Goal: Task Accomplishment & Management: Manage account settings

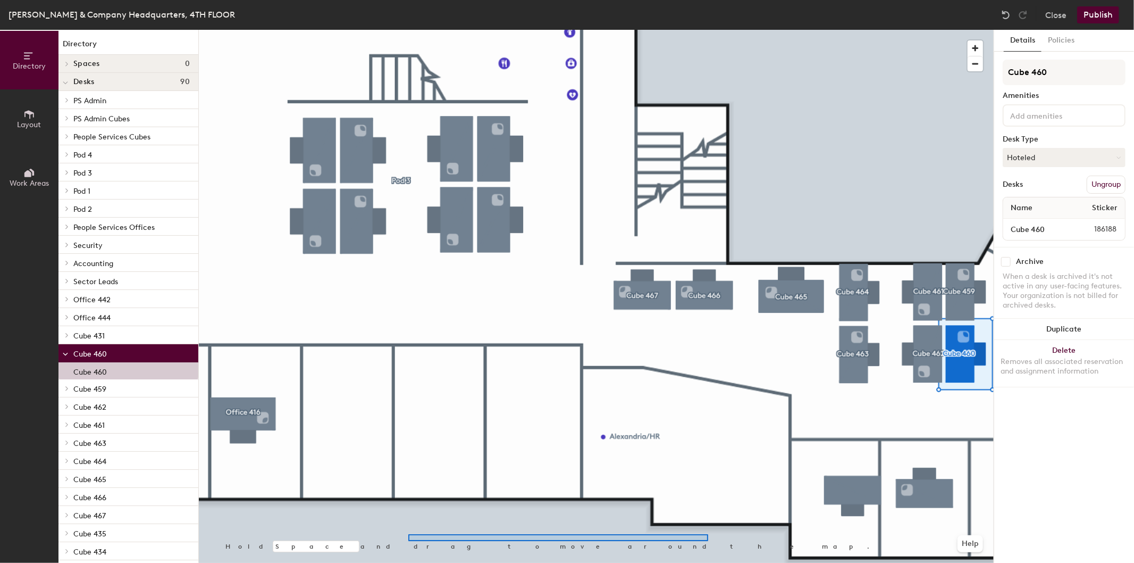
click at [408, 30] on div at bounding box center [596, 30] width 795 height 0
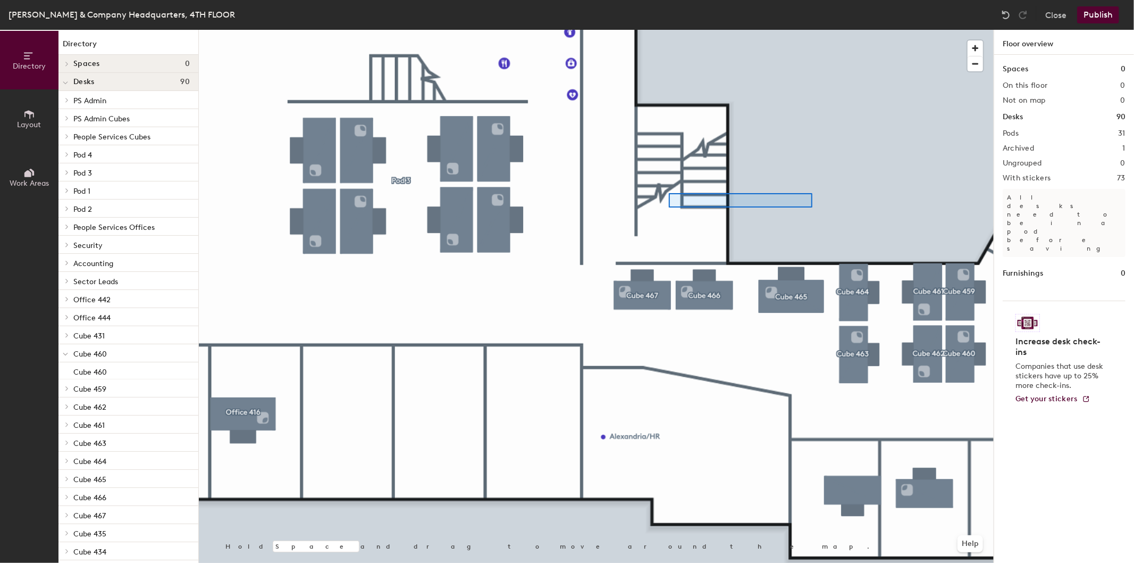
click at [660, 30] on div at bounding box center [596, 30] width 795 height 0
click at [772, 30] on div at bounding box center [596, 30] width 795 height 0
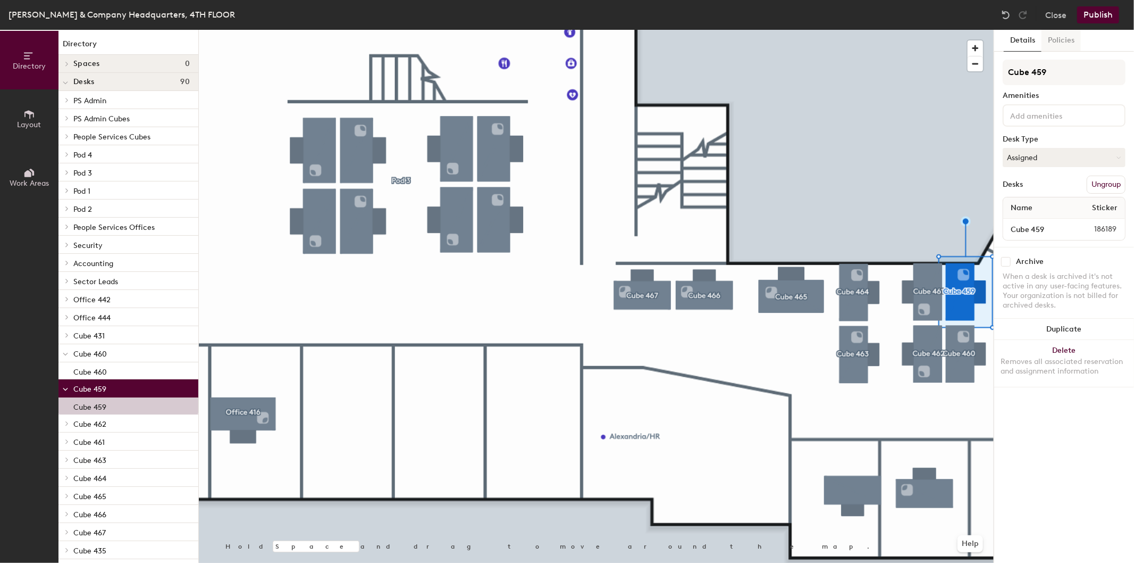
click at [1059, 45] on button "Policies" at bounding box center [1061, 41] width 39 height 22
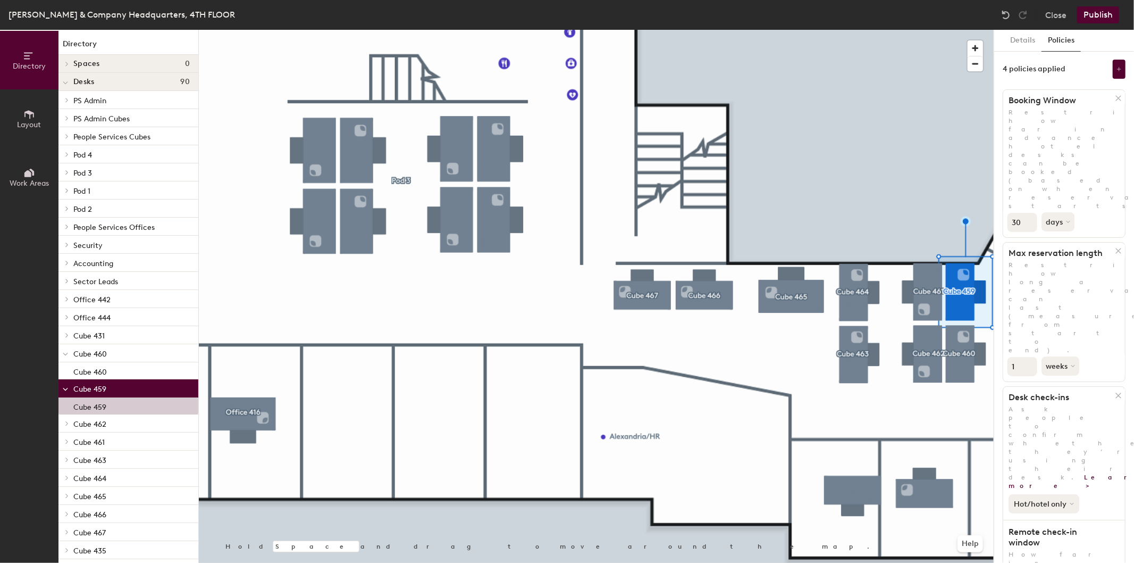
click at [1069, 494] on button "Hot/hotel only" at bounding box center [1044, 503] width 71 height 19
click at [1062, 520] on div "All desk types" at bounding box center [1041, 526] width 65 height 13
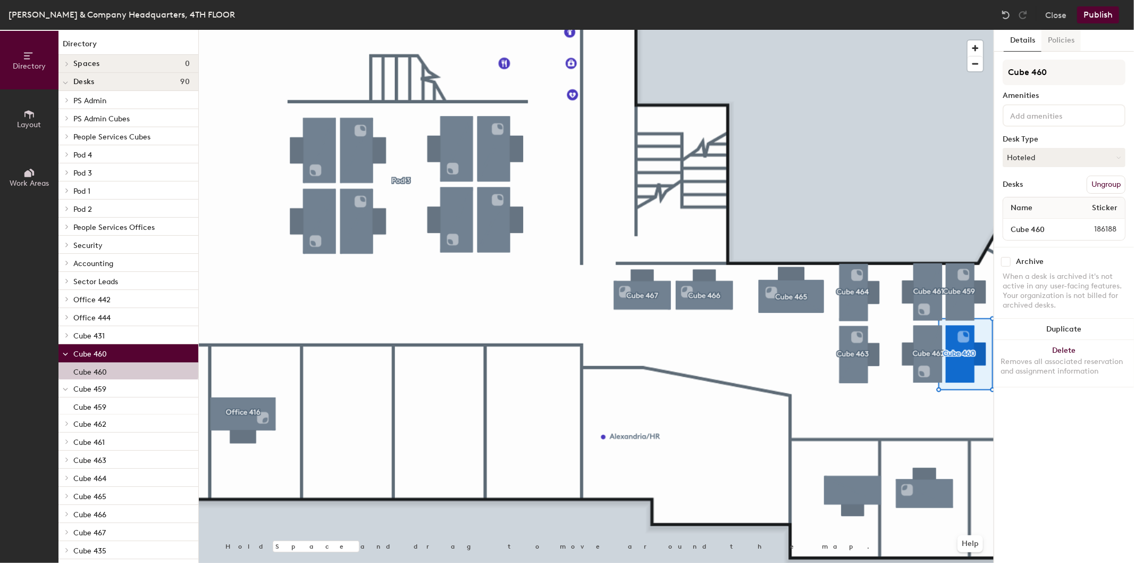
click at [1060, 39] on button "Policies" at bounding box center [1061, 41] width 39 height 22
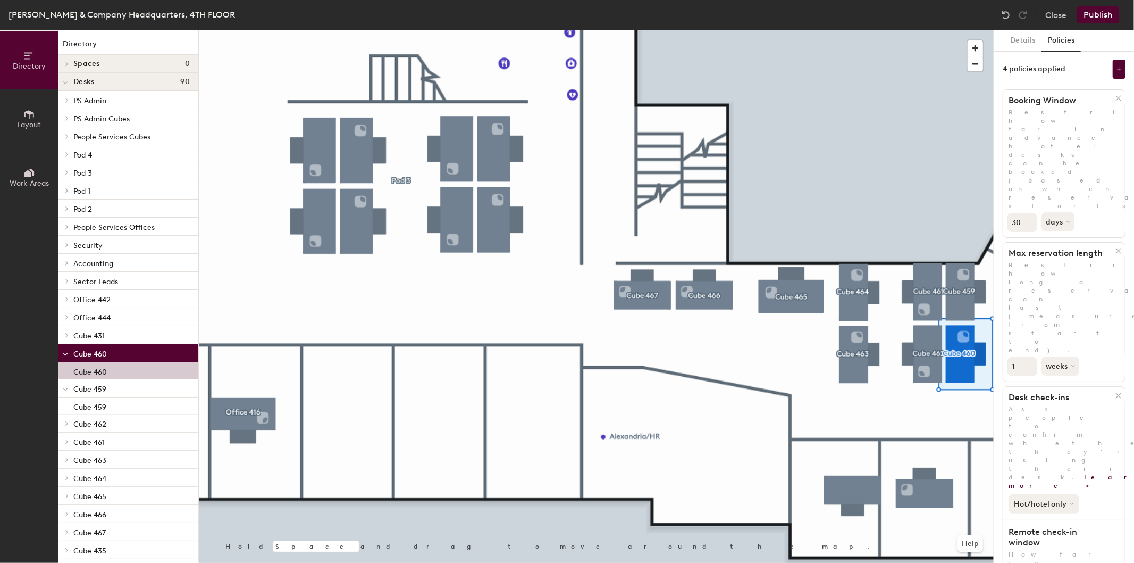
click at [1053, 494] on button "Hot/hotel only" at bounding box center [1044, 503] width 71 height 19
click at [1034, 520] on div "All desk types" at bounding box center [1041, 526] width 65 height 13
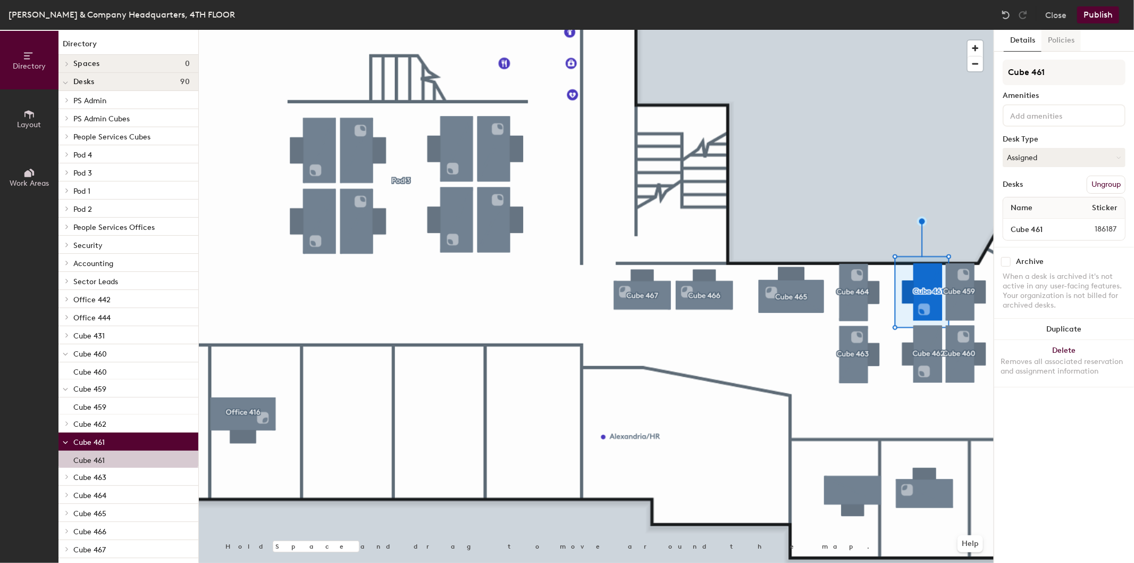
click at [1067, 38] on button "Policies" at bounding box center [1061, 41] width 39 height 22
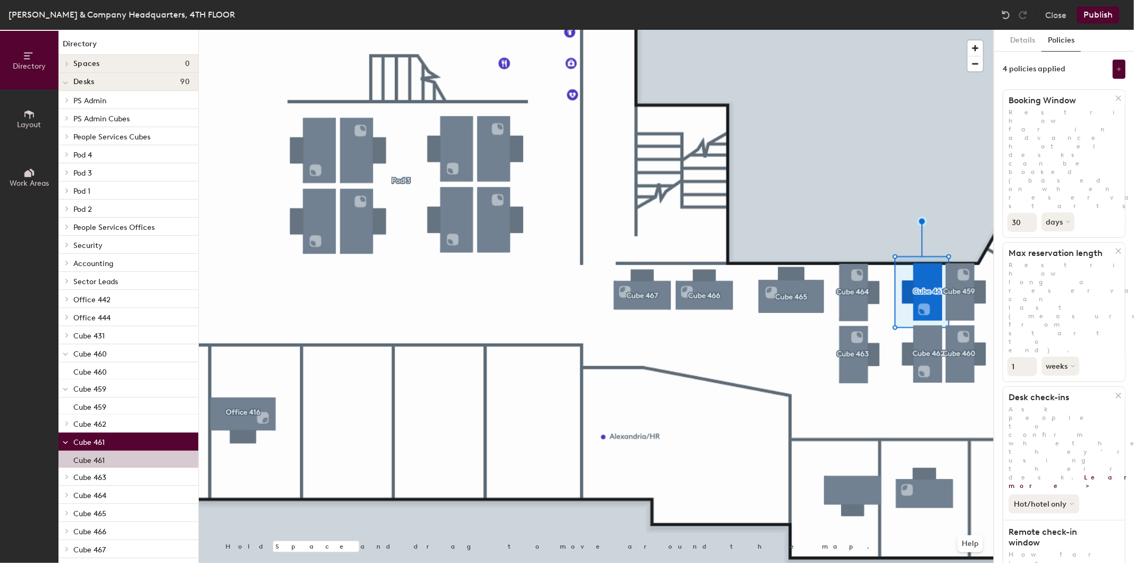
click at [1062, 494] on button "Hot/hotel only" at bounding box center [1044, 503] width 71 height 19
click at [1037, 520] on div "All desk types" at bounding box center [1041, 526] width 65 height 13
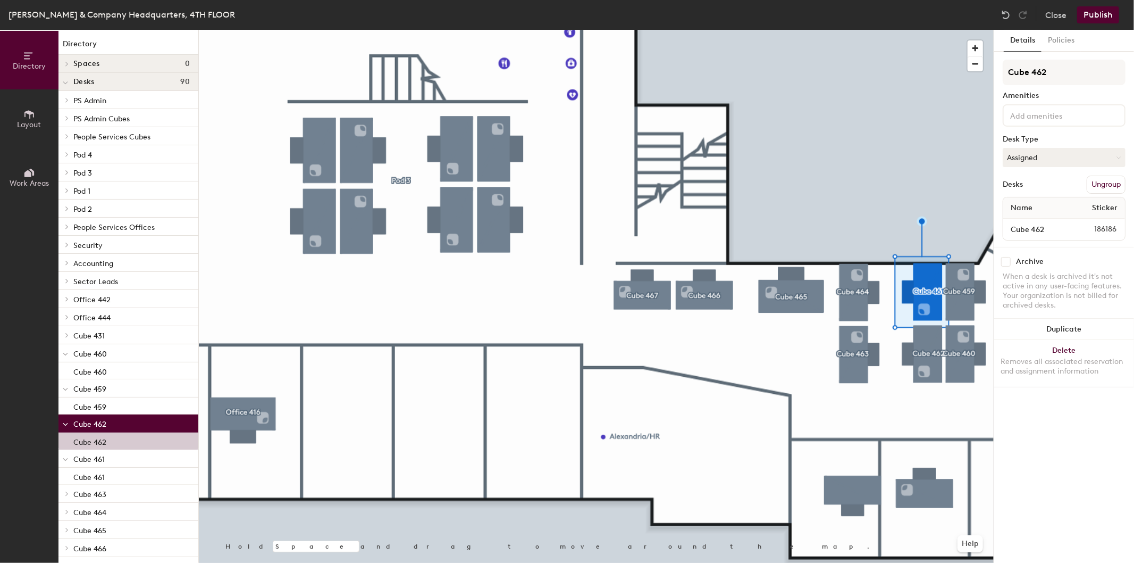
click at [1070, 56] on div "Details Policies Cube 462 Amenities Desk Type Assigned Desks Ungroup Name Stick…" at bounding box center [1064, 296] width 140 height 533
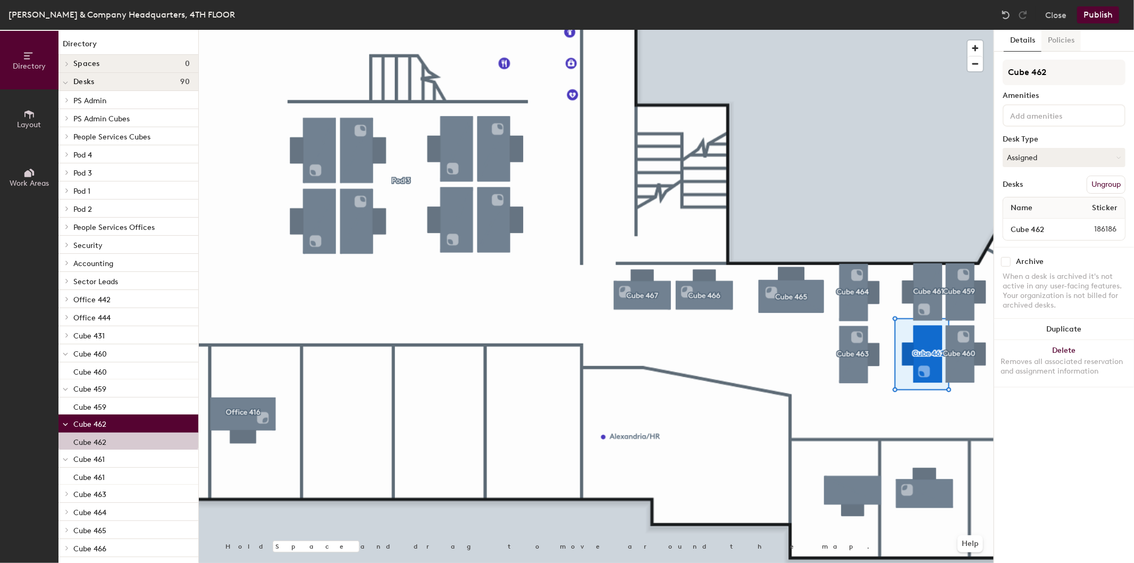
click at [1069, 40] on button "Policies" at bounding box center [1061, 41] width 39 height 22
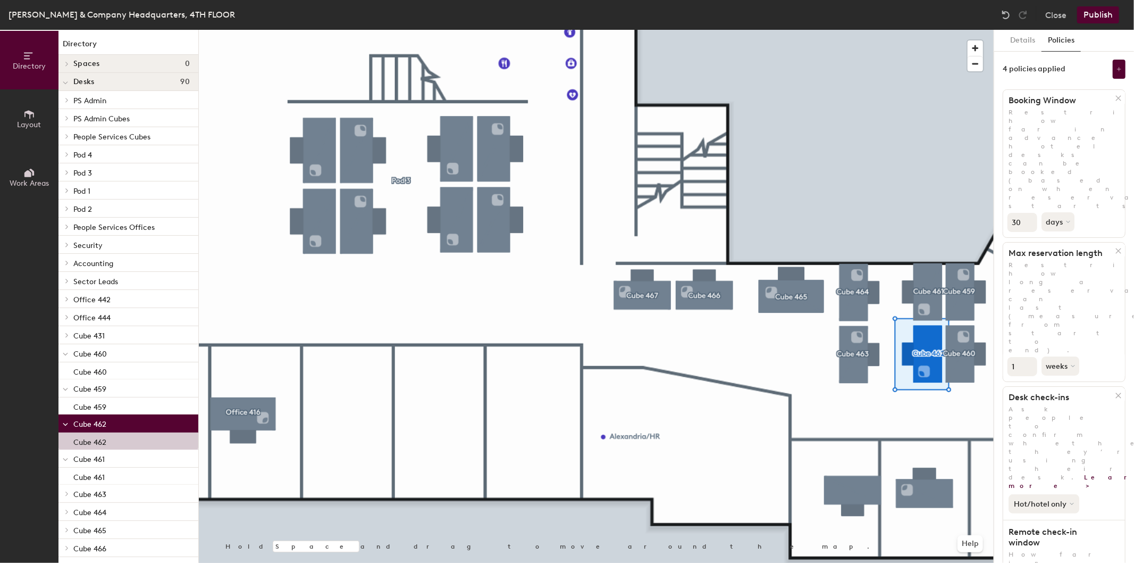
click at [1049, 494] on button "Hot/hotel only" at bounding box center [1044, 503] width 71 height 19
click at [1028, 520] on div "All desk types" at bounding box center [1041, 526] width 65 height 13
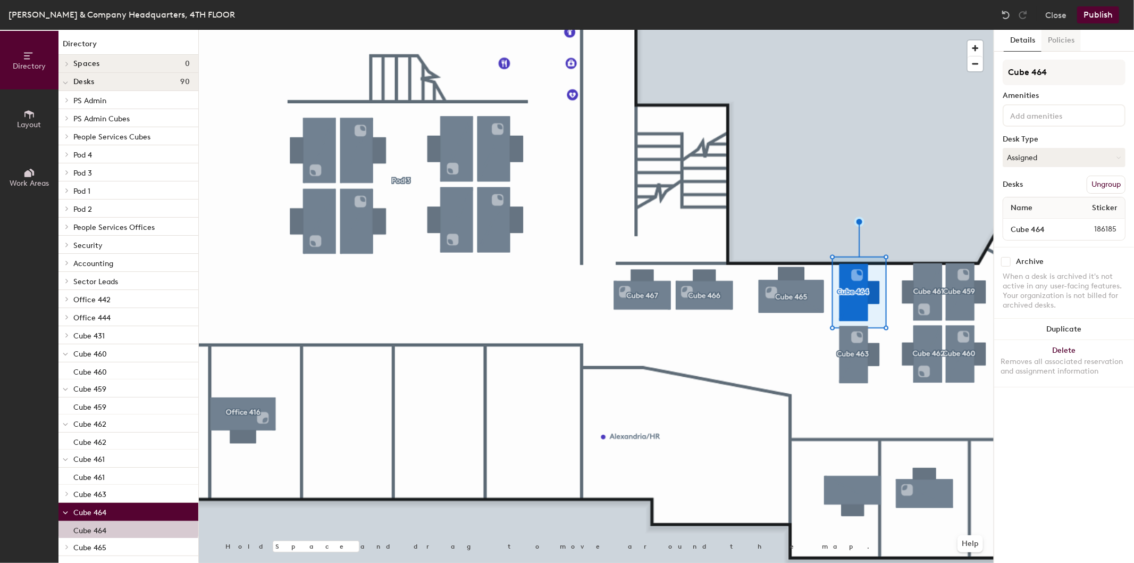
click at [1072, 40] on button "Policies" at bounding box center [1061, 41] width 39 height 22
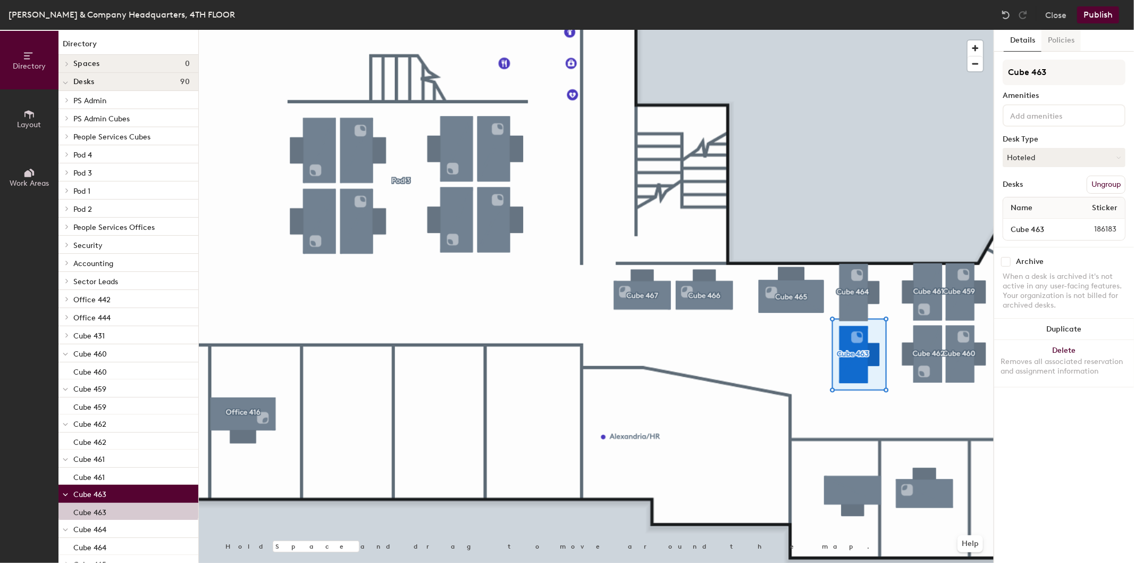
click at [1061, 36] on button "Policies" at bounding box center [1061, 41] width 39 height 22
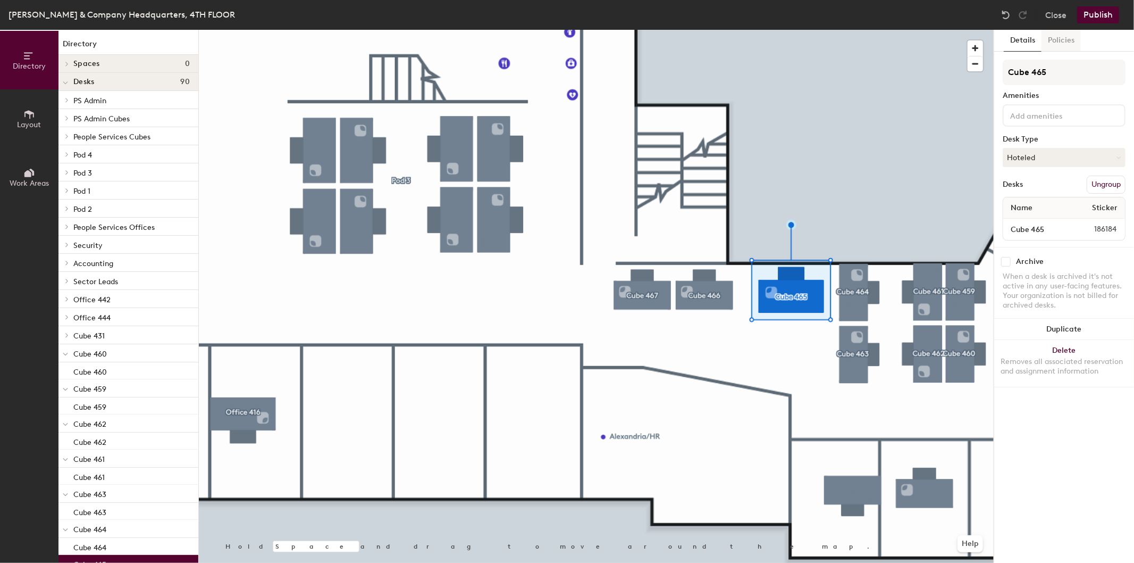
click at [1068, 41] on button "Policies" at bounding box center [1061, 41] width 39 height 22
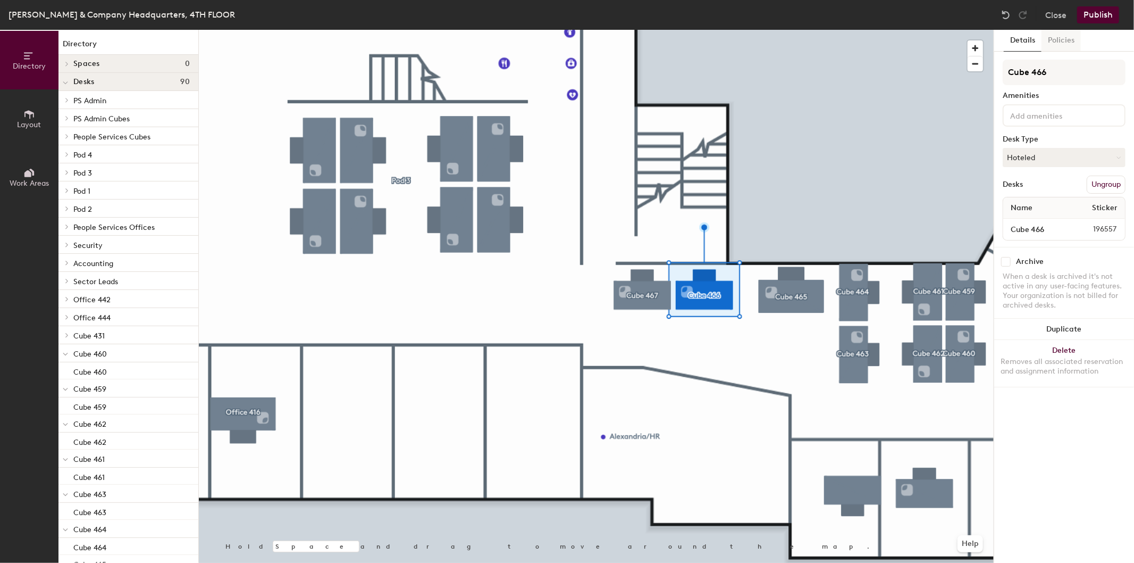
click at [1062, 40] on button "Policies" at bounding box center [1061, 41] width 39 height 22
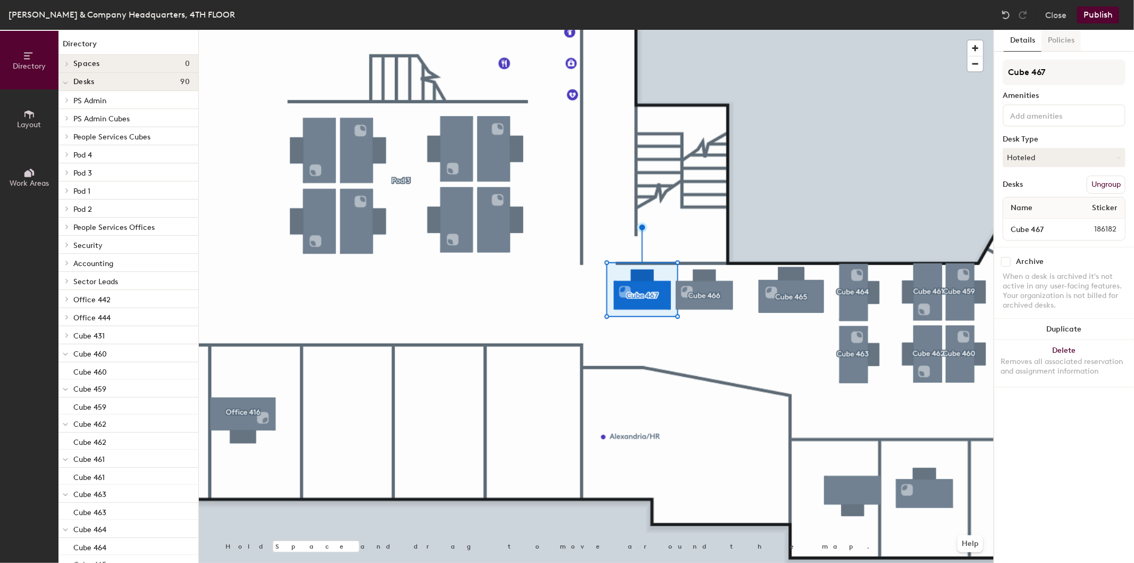
click at [1067, 39] on button "Policies" at bounding box center [1061, 41] width 39 height 22
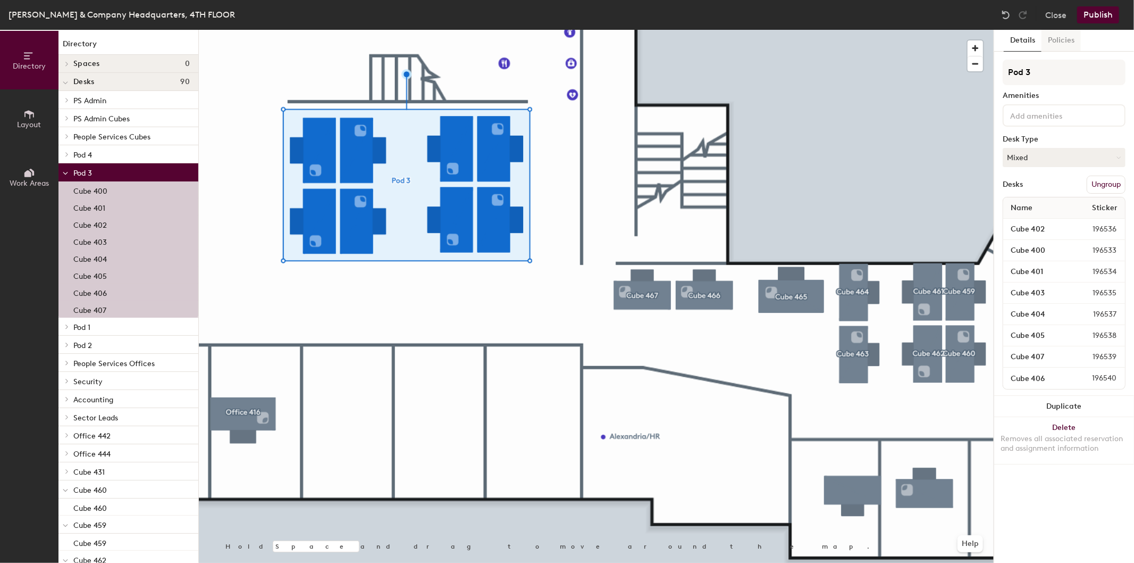
click at [1072, 39] on button "Policies" at bounding box center [1061, 41] width 39 height 22
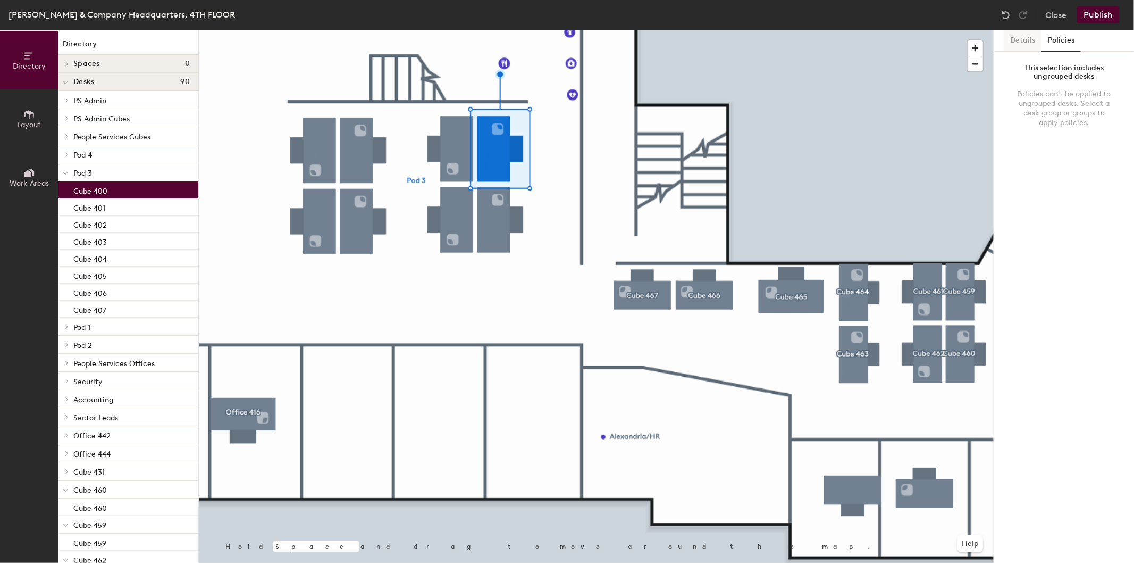
click at [1018, 39] on button "Details" at bounding box center [1023, 41] width 38 height 22
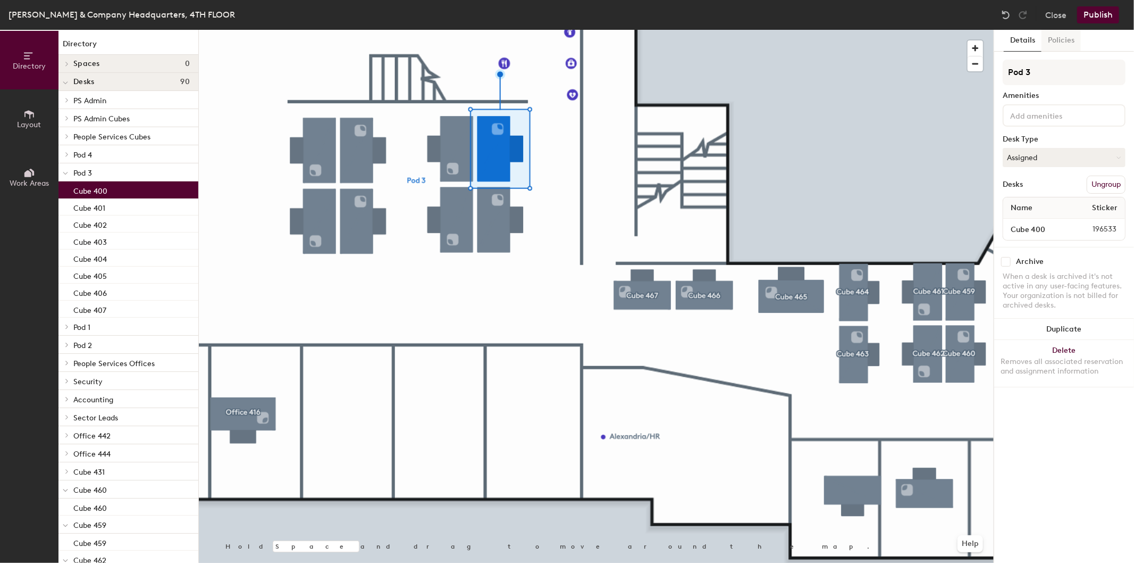
click at [1066, 36] on button "Policies" at bounding box center [1061, 41] width 39 height 22
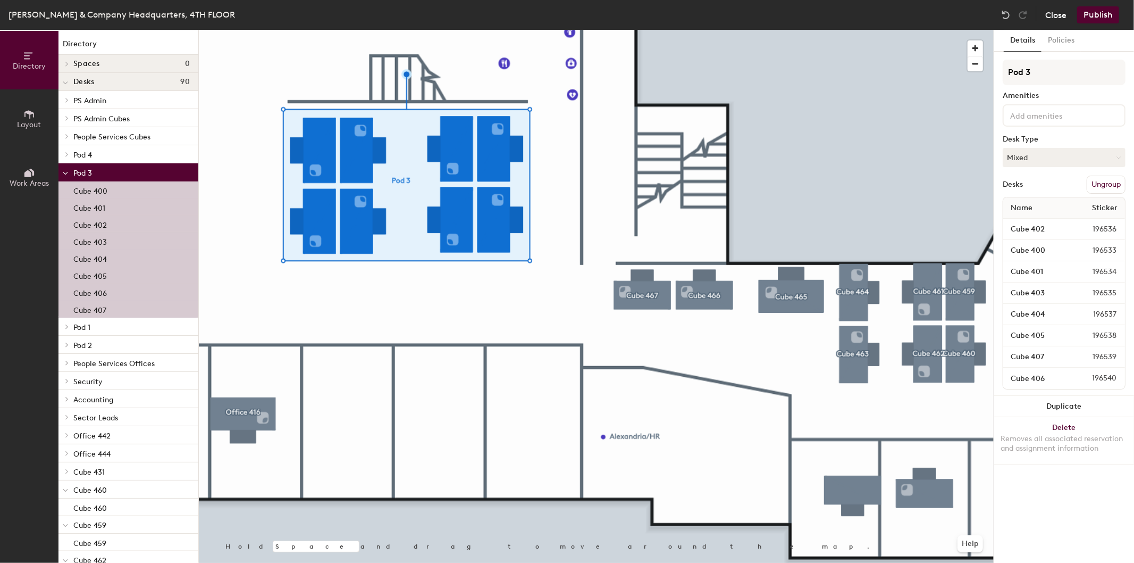
click at [1058, 16] on button "Close" at bounding box center [1055, 14] width 21 height 17
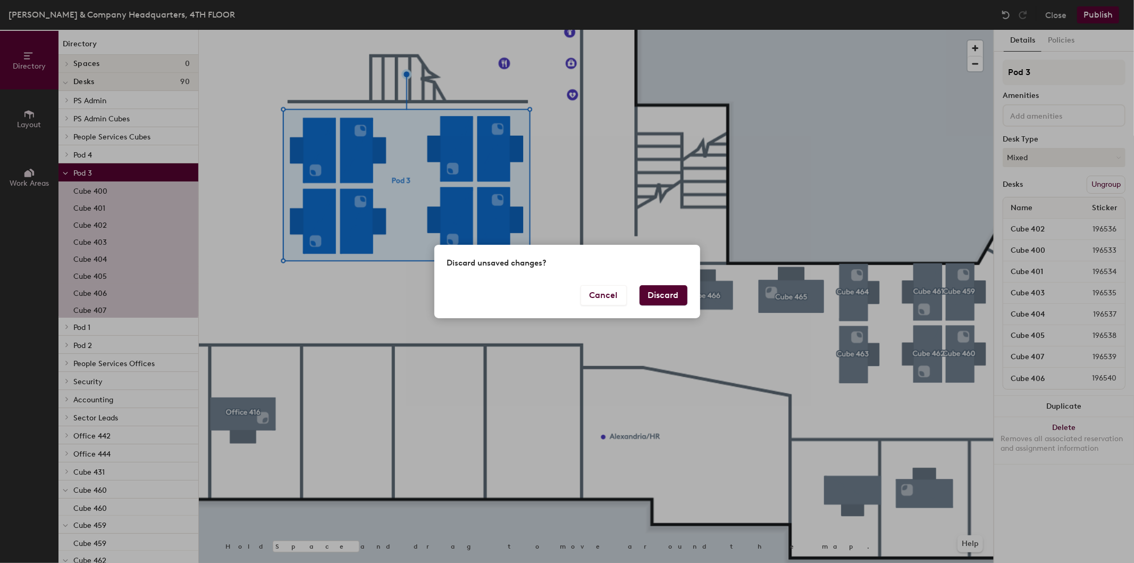
click at [656, 292] on button "Discard" at bounding box center [664, 295] width 48 height 20
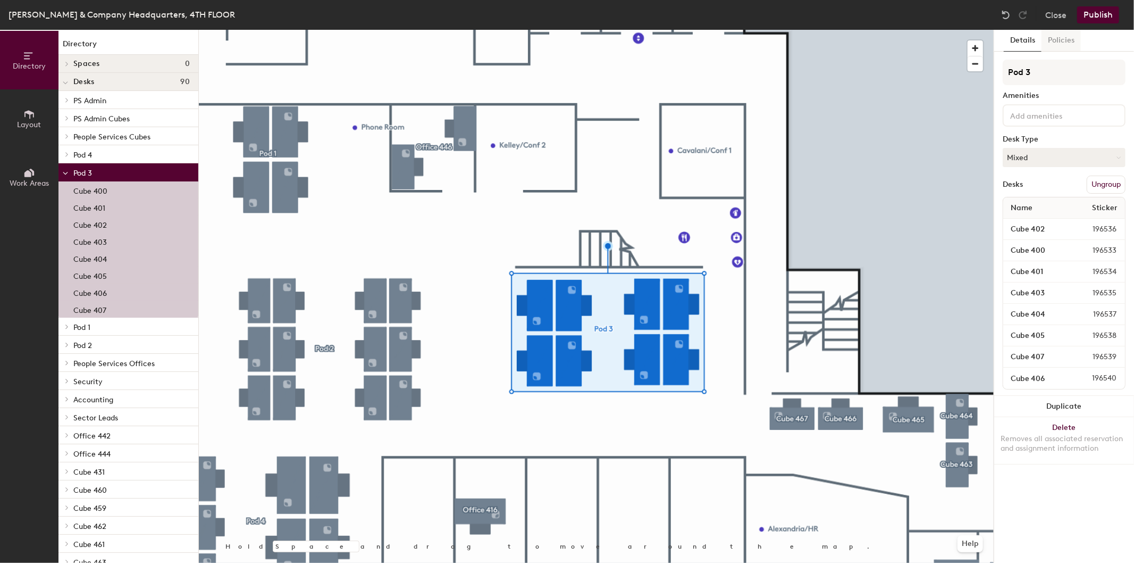
click at [1064, 40] on button "Policies" at bounding box center [1061, 41] width 39 height 22
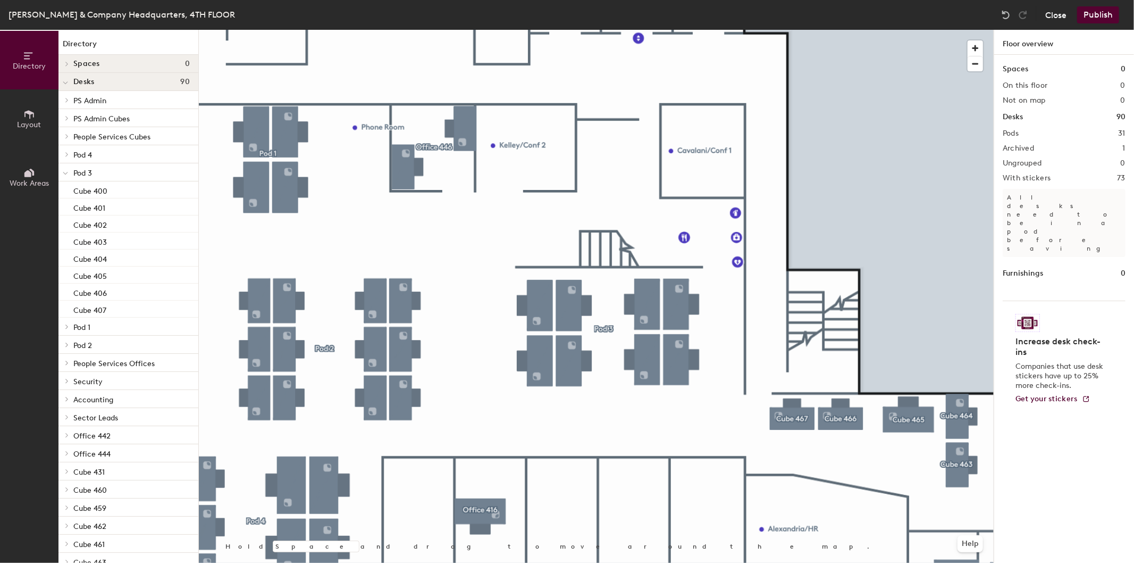
click at [1056, 20] on button "Close" at bounding box center [1055, 14] width 21 height 17
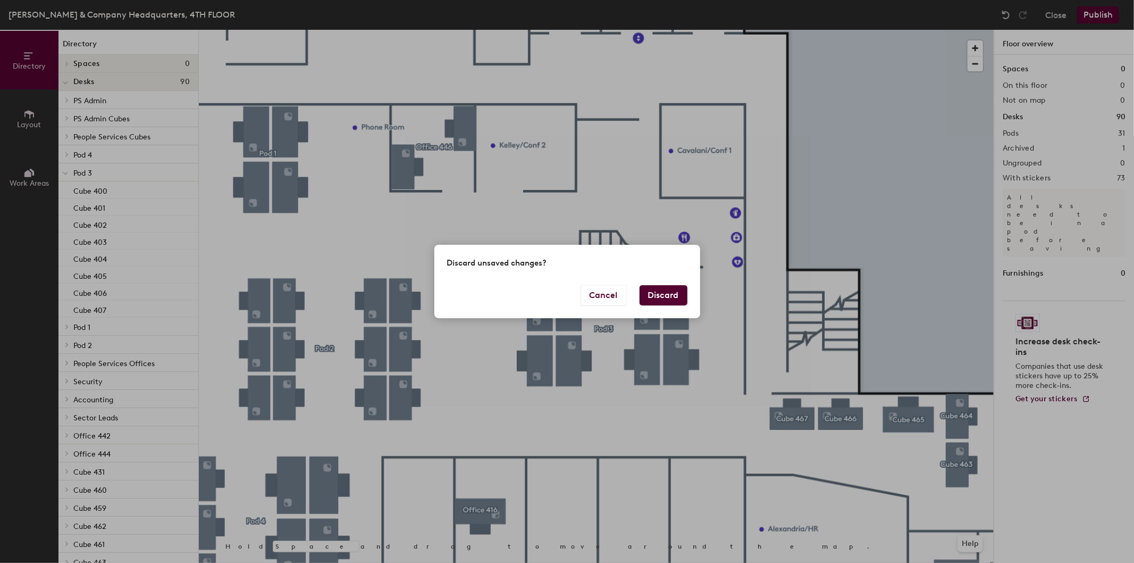
click at [666, 303] on button "Discard" at bounding box center [664, 295] width 48 height 20
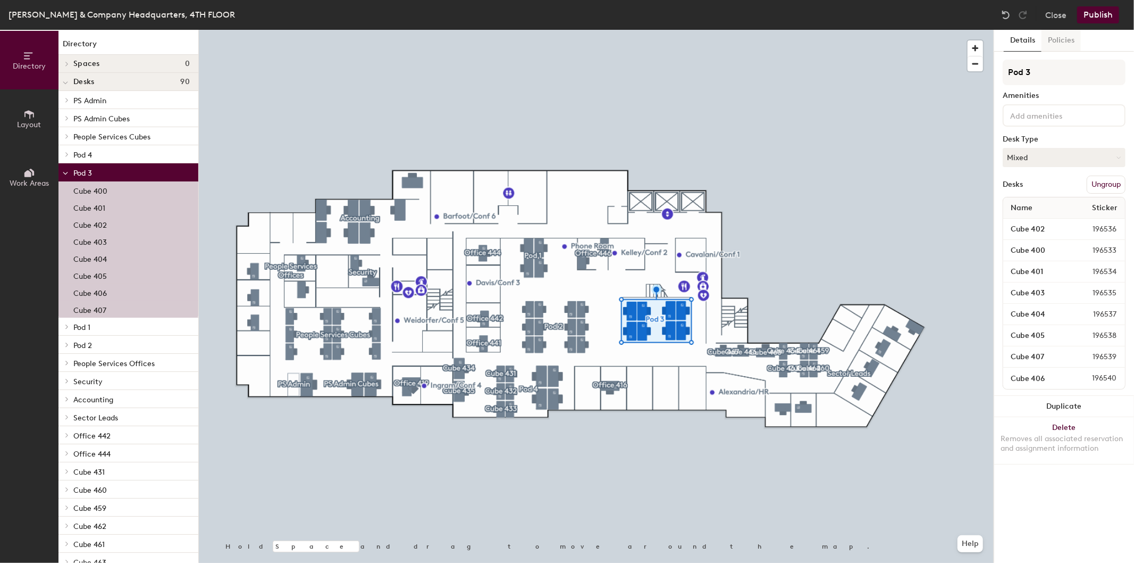
click at [1072, 44] on button "Policies" at bounding box center [1061, 41] width 39 height 22
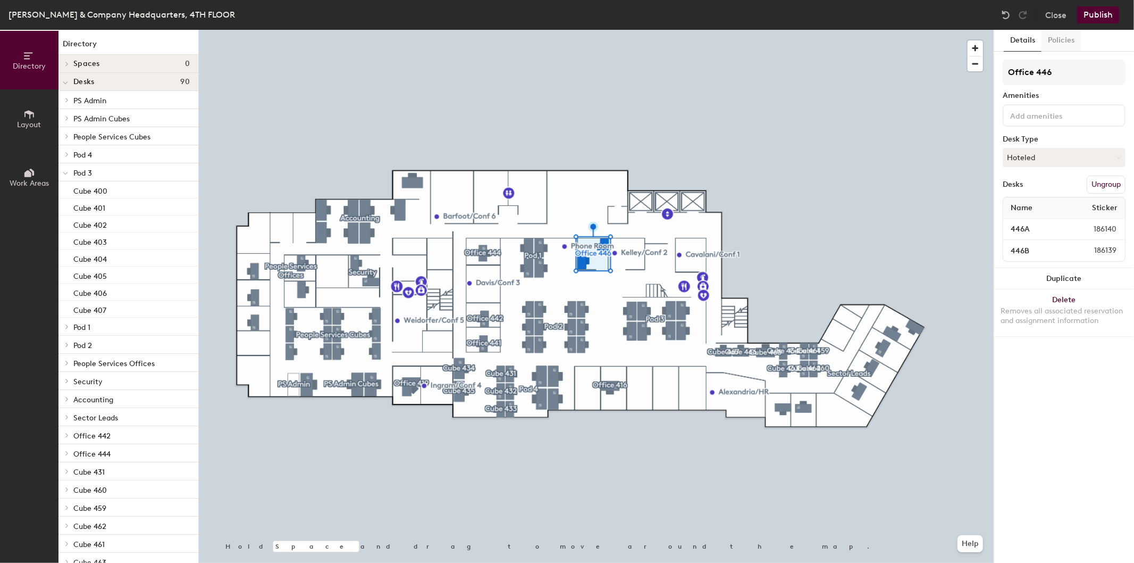
click at [1069, 36] on button "Policies" at bounding box center [1061, 41] width 39 height 22
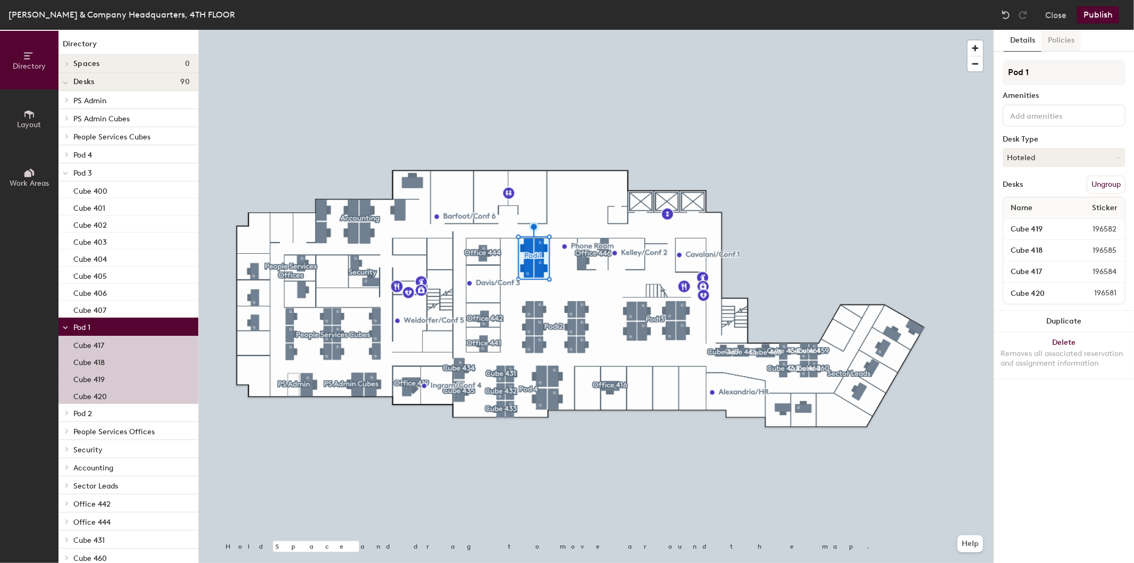
click at [1053, 39] on button "Policies" at bounding box center [1061, 41] width 39 height 22
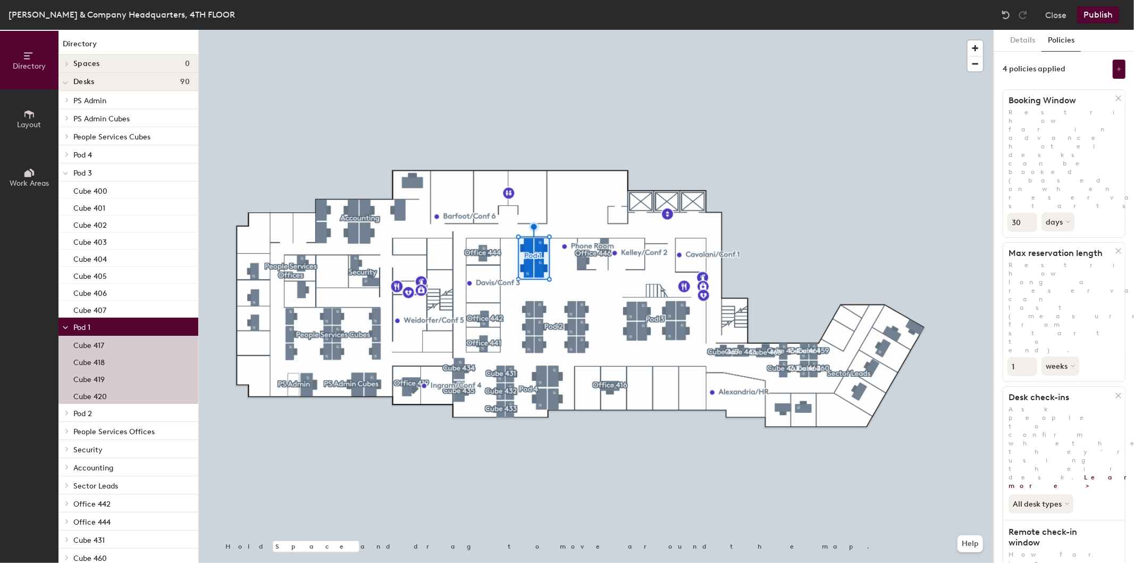
click at [580, 30] on div at bounding box center [596, 30] width 795 height 0
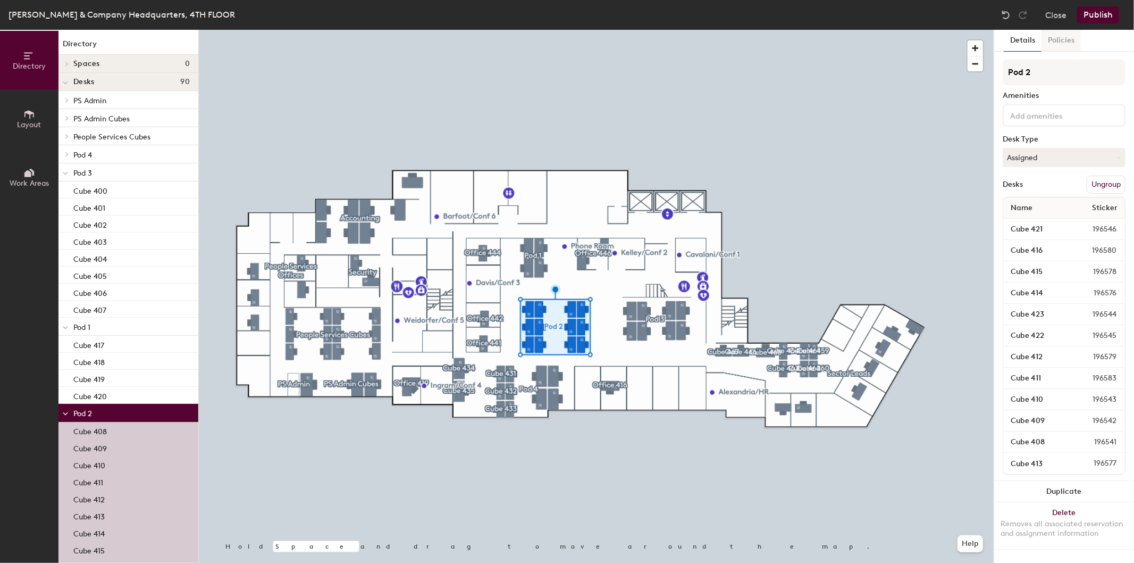
click at [1048, 37] on button "Policies" at bounding box center [1061, 41] width 39 height 22
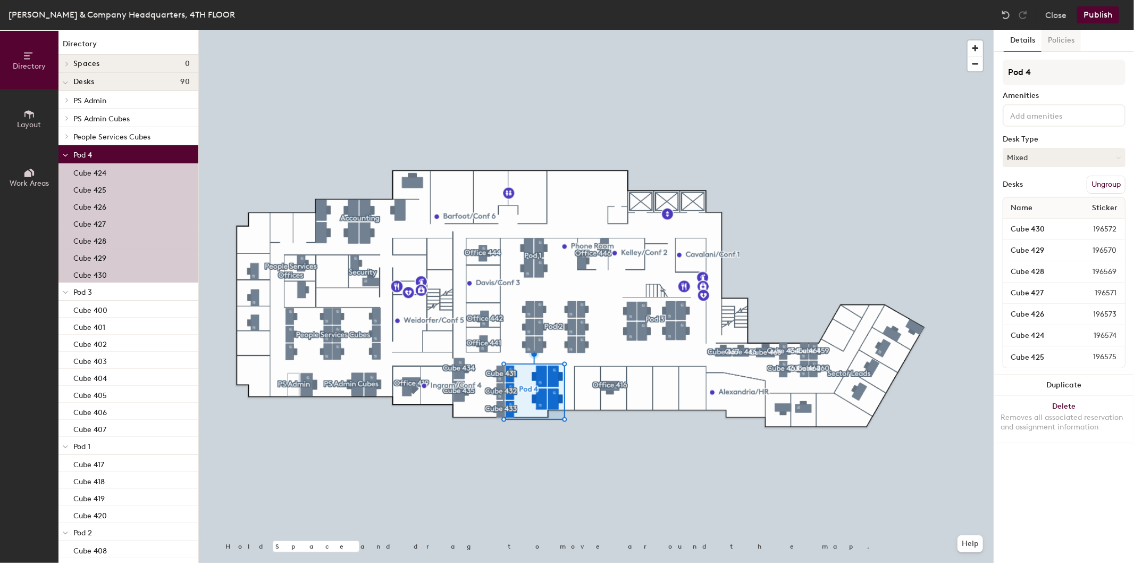
click at [1067, 40] on button "Policies" at bounding box center [1061, 41] width 39 height 22
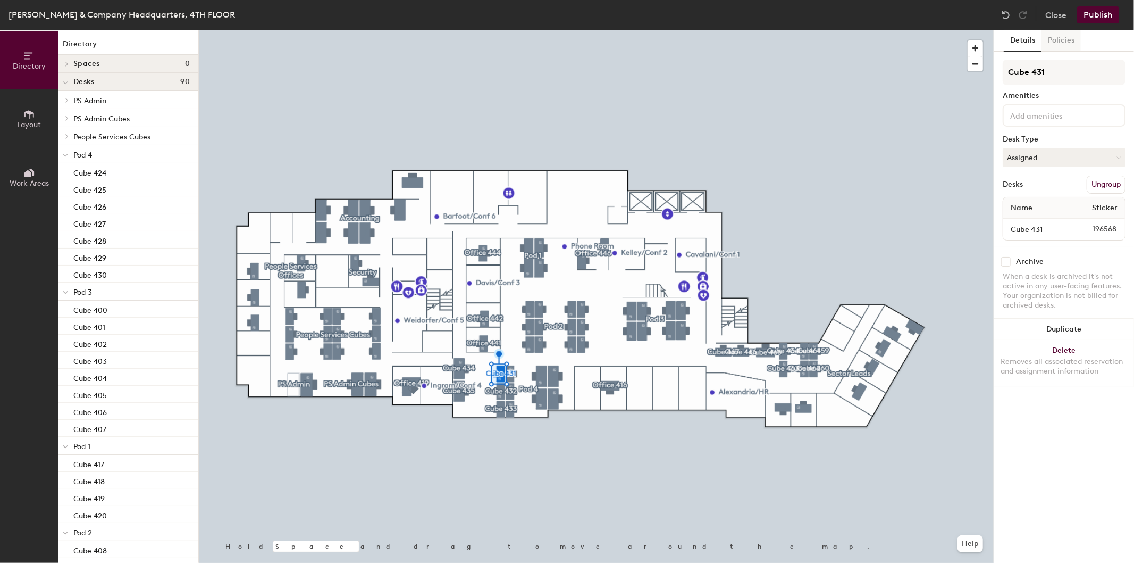
click at [1059, 36] on button "Policies" at bounding box center [1061, 41] width 39 height 22
click at [1060, 41] on button "Policies" at bounding box center [1061, 41] width 39 height 22
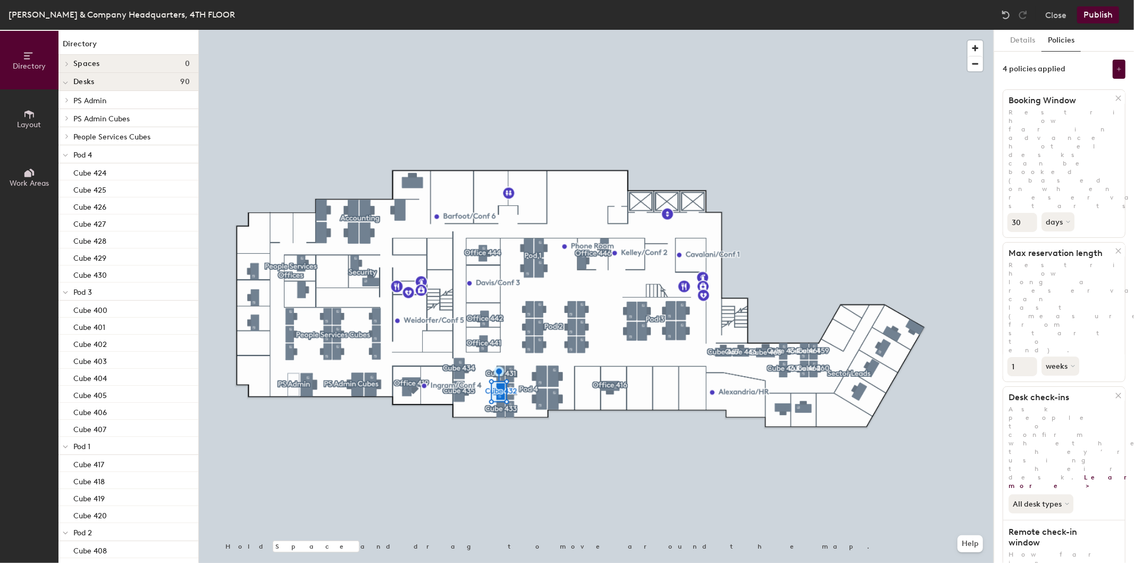
click at [496, 30] on div at bounding box center [596, 30] width 795 height 0
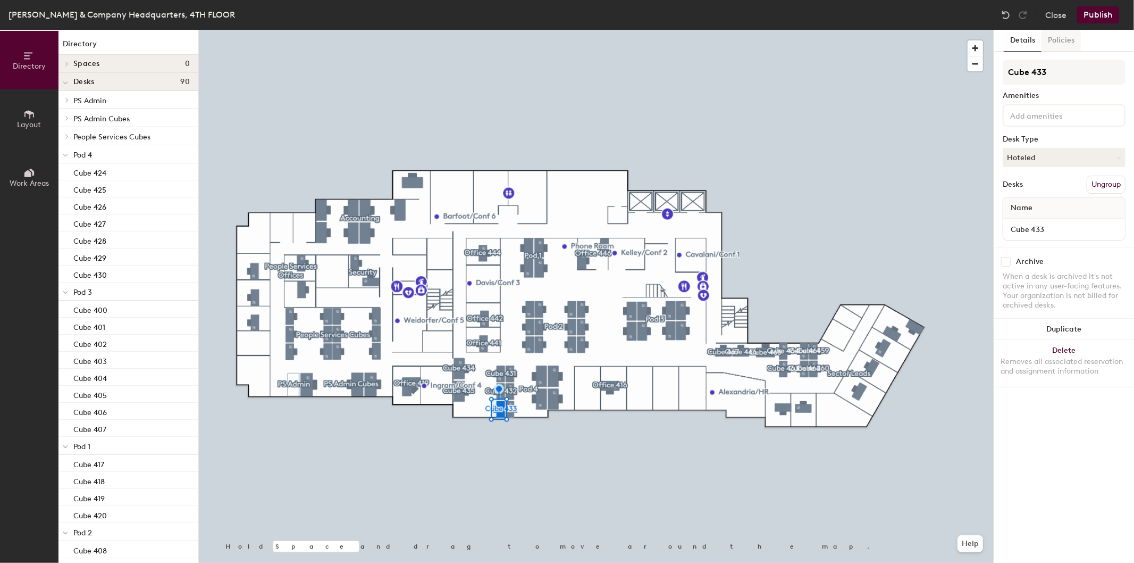
click at [1066, 44] on button "Policies" at bounding box center [1061, 41] width 39 height 22
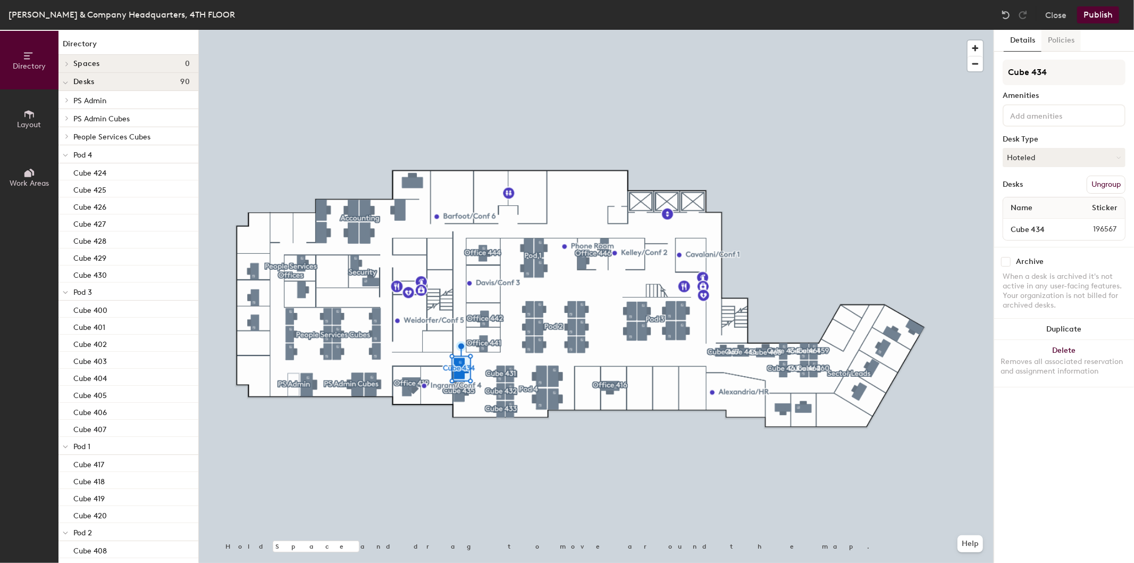
click at [1061, 49] on button "Policies" at bounding box center [1061, 41] width 39 height 22
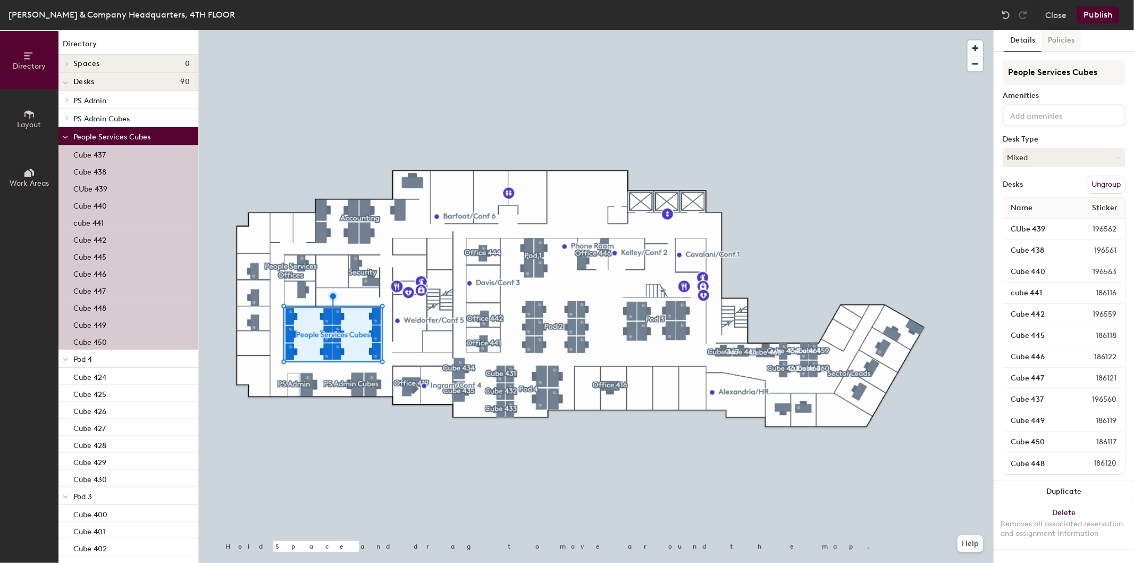
click at [1065, 38] on button "Policies" at bounding box center [1061, 41] width 39 height 22
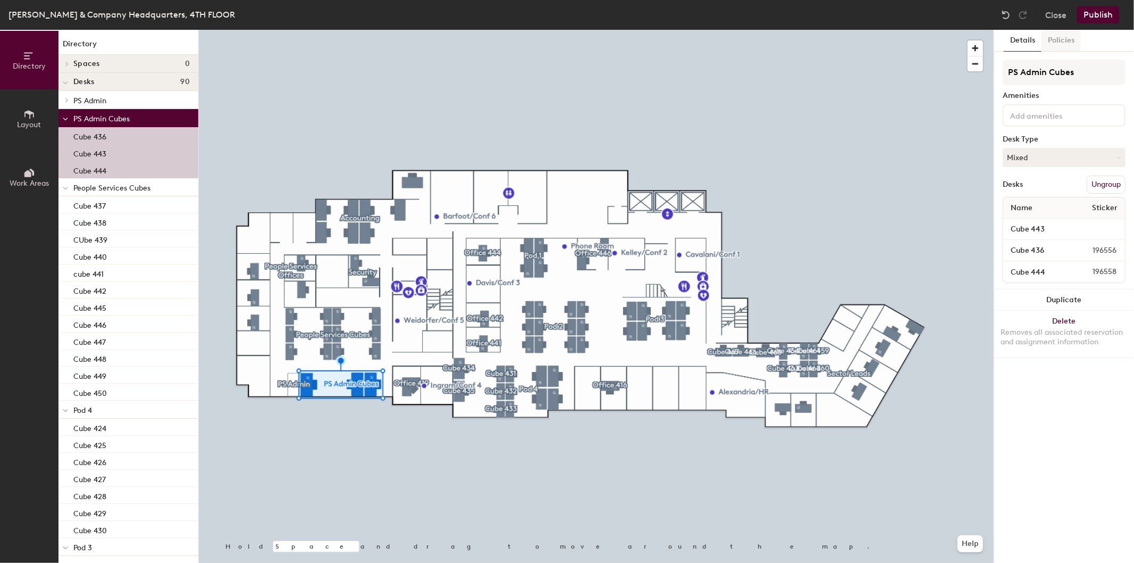
click at [1064, 45] on button "Policies" at bounding box center [1061, 41] width 39 height 22
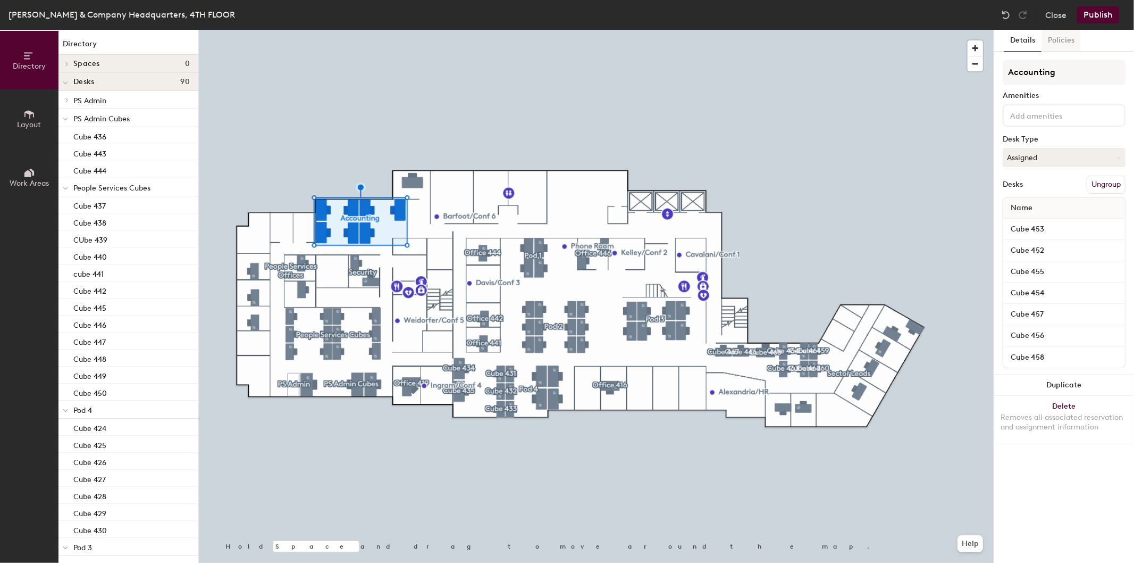
click at [1059, 39] on button "Policies" at bounding box center [1061, 41] width 39 height 22
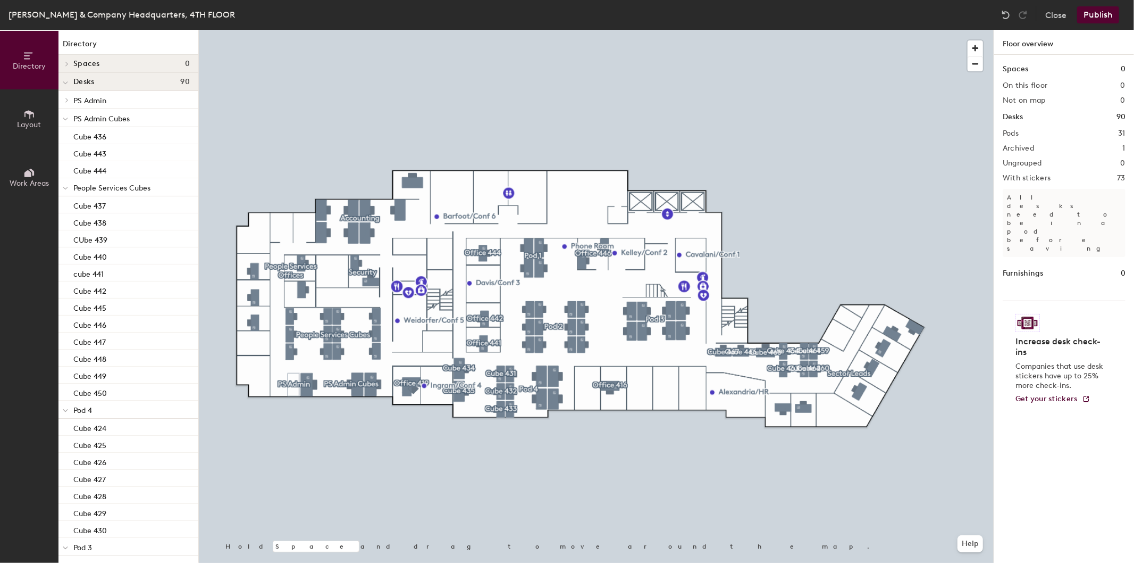
click at [302, 30] on div at bounding box center [596, 30] width 795 height 0
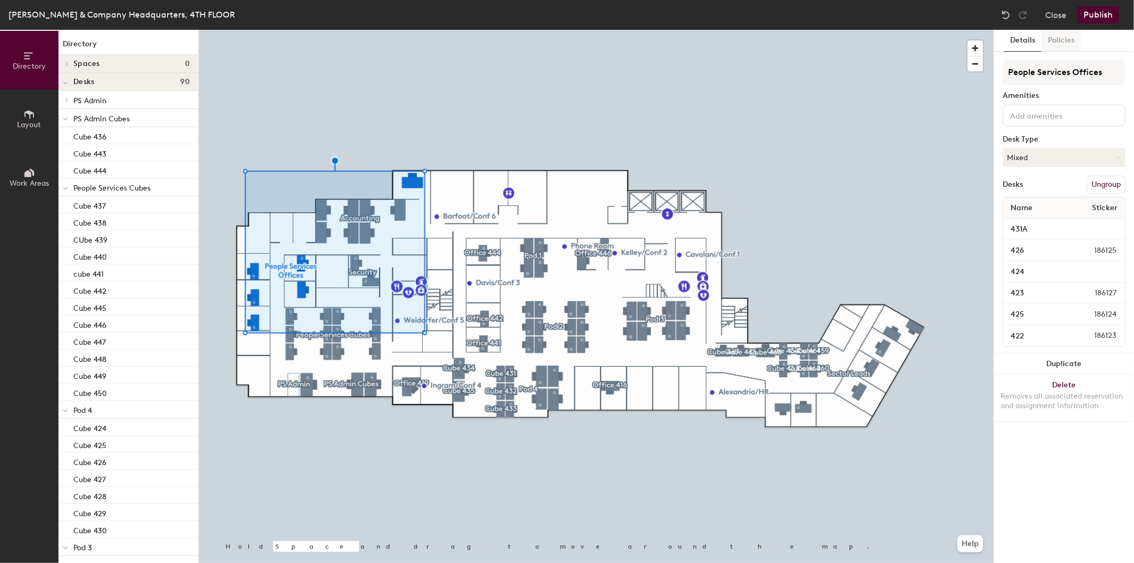
click at [1066, 35] on button "Policies" at bounding box center [1061, 41] width 39 height 22
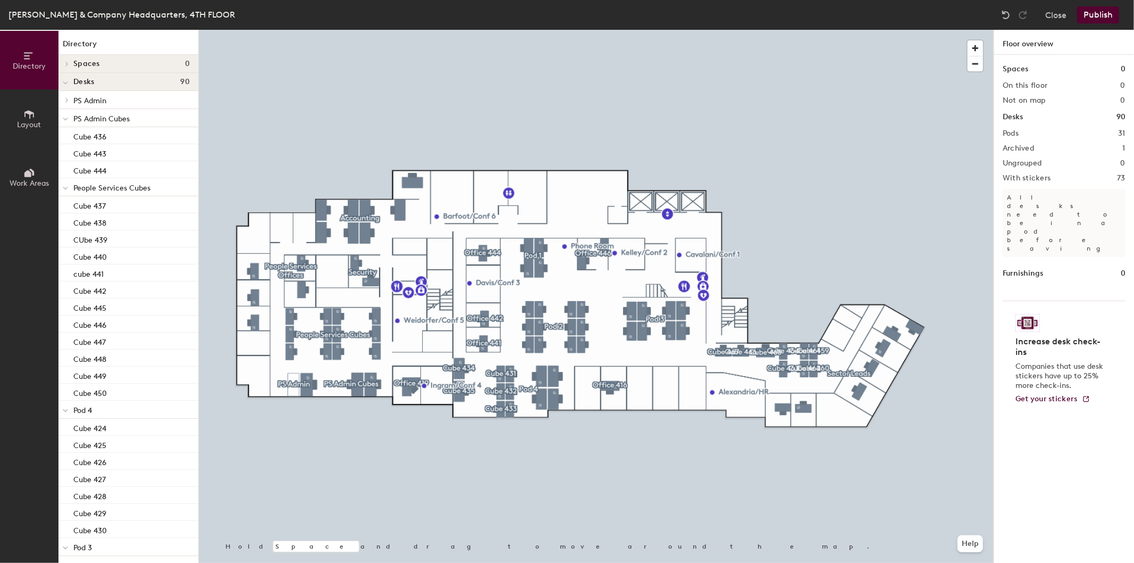
click at [348, 30] on div at bounding box center [596, 30] width 795 height 0
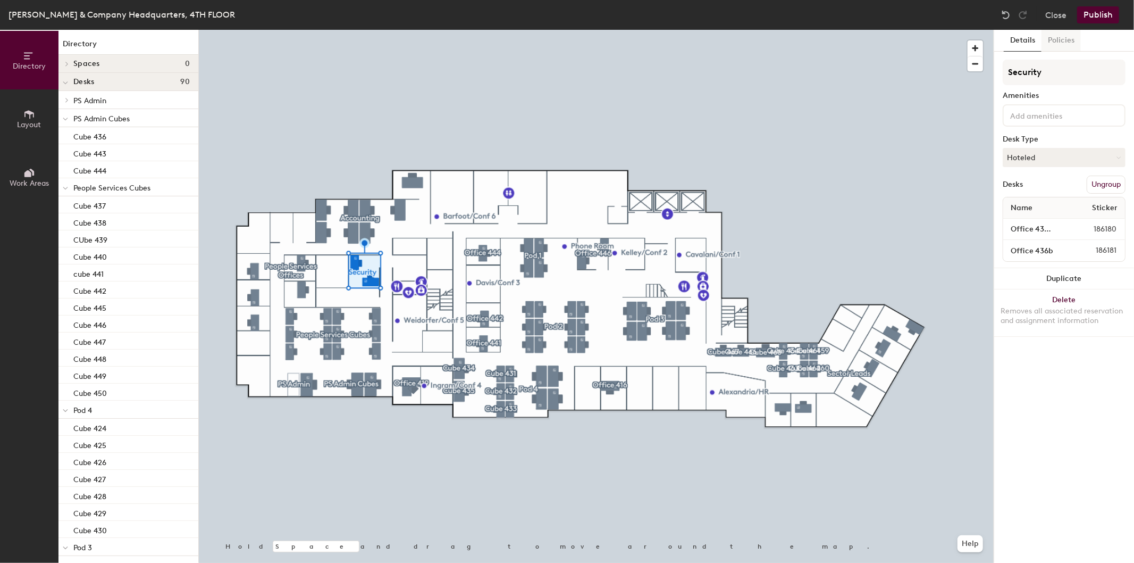
click at [1066, 35] on button "Policies" at bounding box center [1061, 41] width 39 height 22
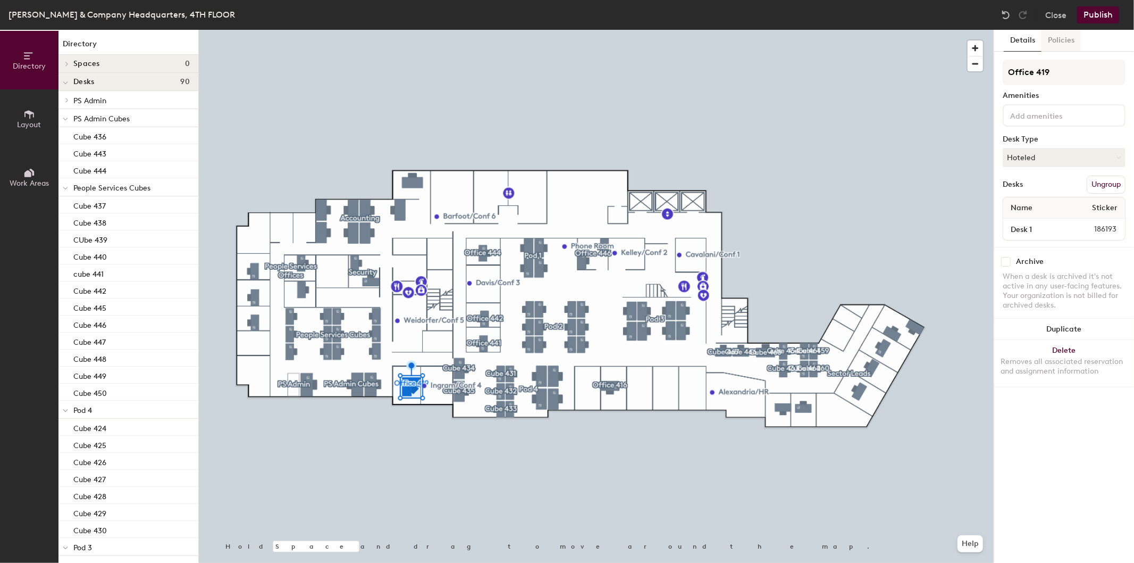
click at [1060, 40] on button "Policies" at bounding box center [1061, 41] width 39 height 22
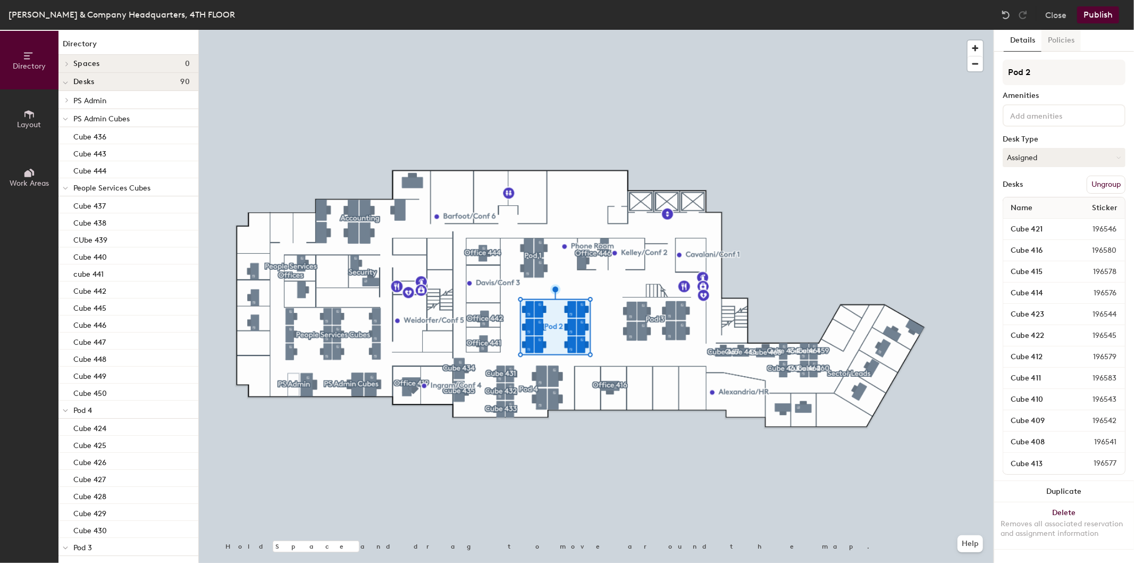
click at [1060, 39] on button "Policies" at bounding box center [1061, 41] width 39 height 22
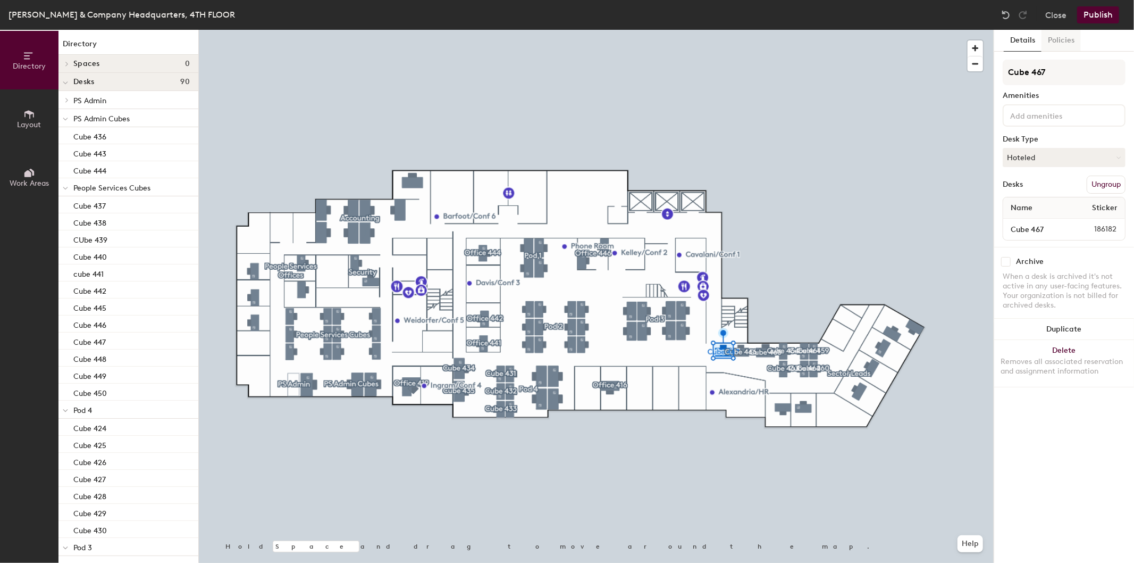
click at [1055, 44] on button "Policies" at bounding box center [1061, 41] width 39 height 22
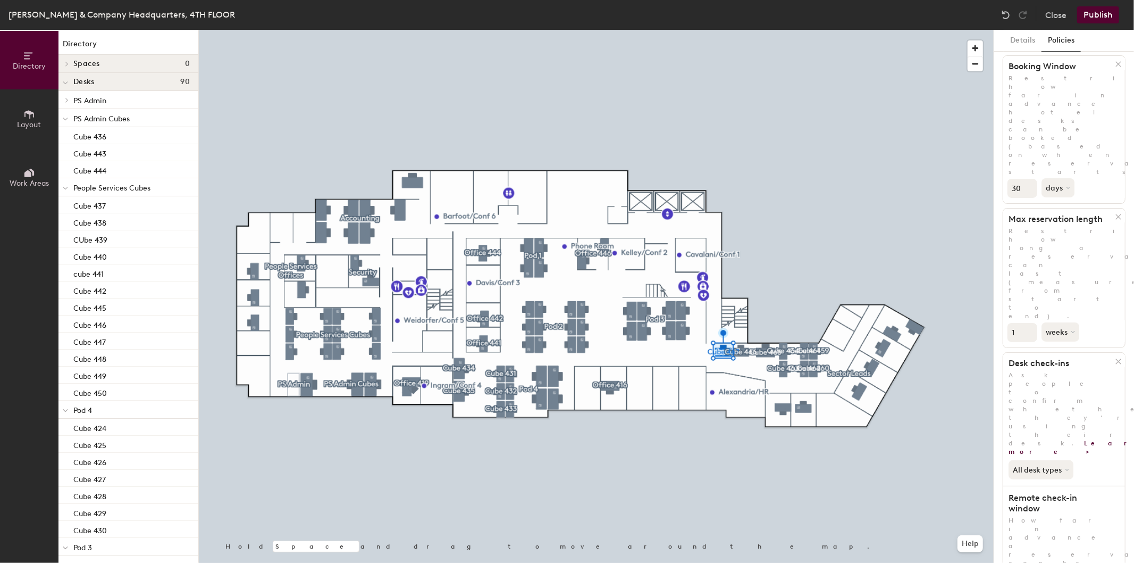
scroll to position [65, 0]
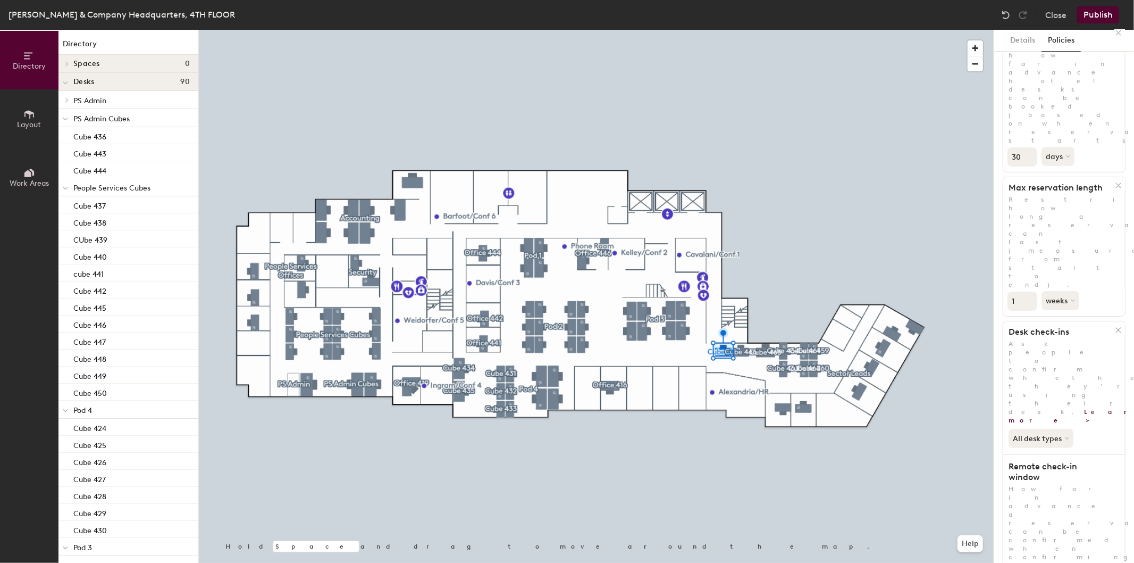
click at [1061, 18] on button "Close" at bounding box center [1055, 14] width 21 height 17
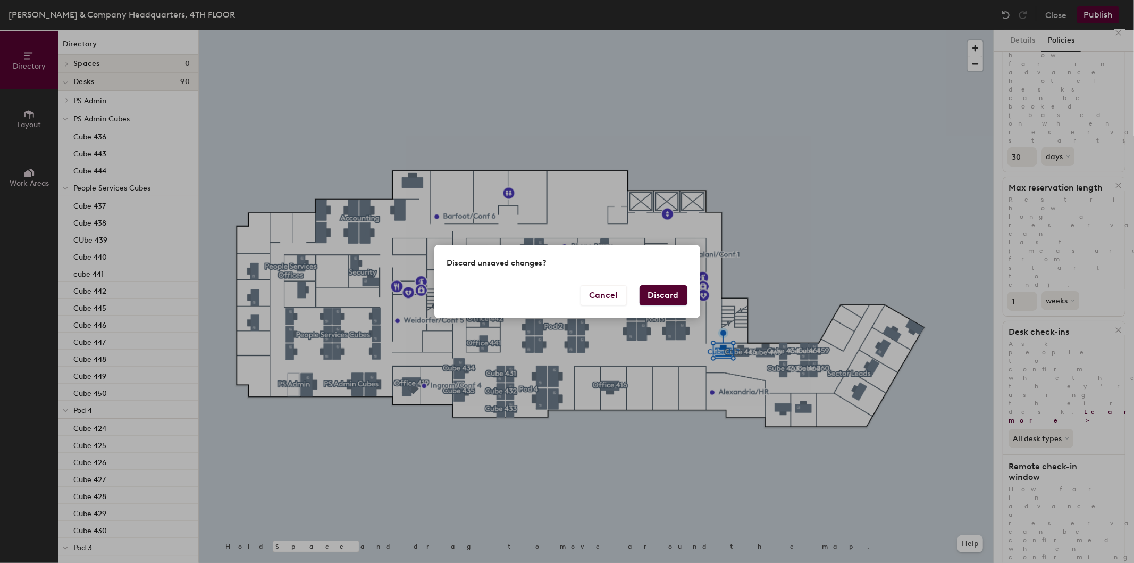
click at [899, 123] on div "Discard unsaved changes? Cancel Discard" at bounding box center [567, 281] width 1134 height 563
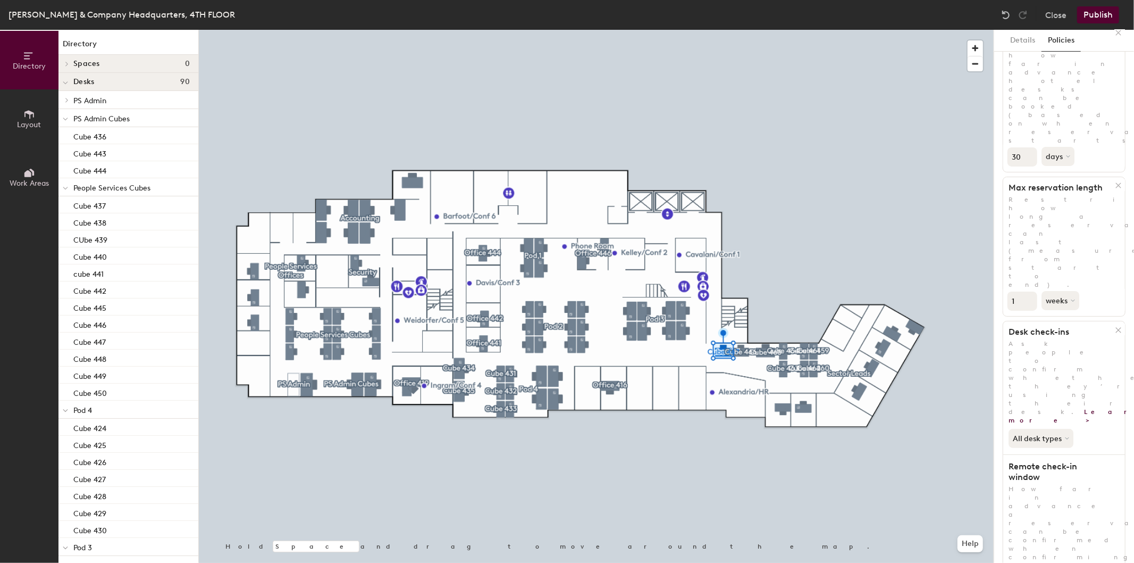
click at [1105, 10] on button "Publish" at bounding box center [1098, 14] width 42 height 17
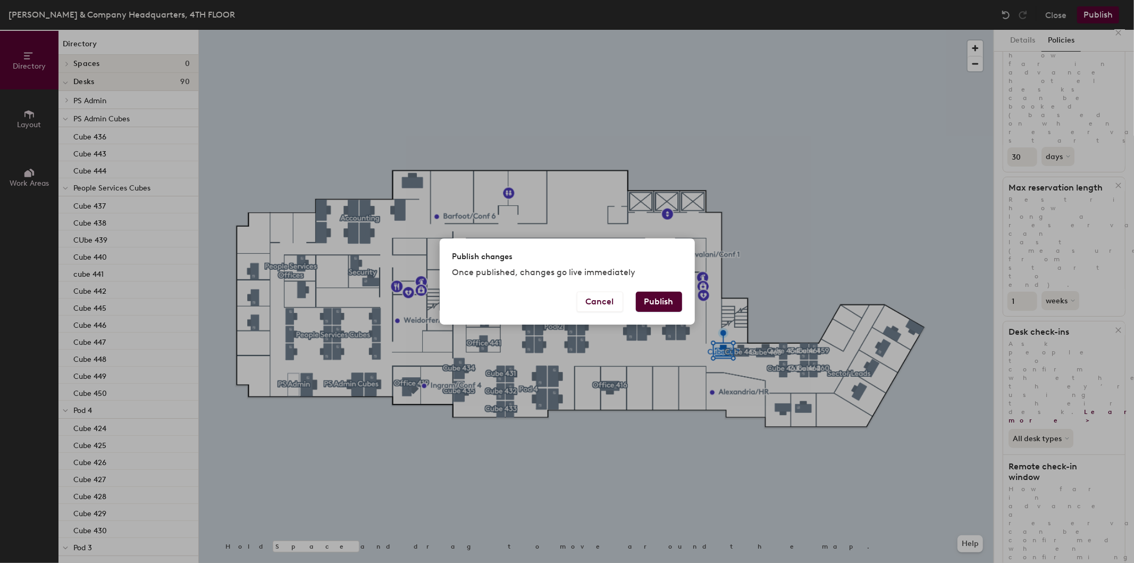
click at [671, 298] on button "Publish" at bounding box center [659, 301] width 46 height 20
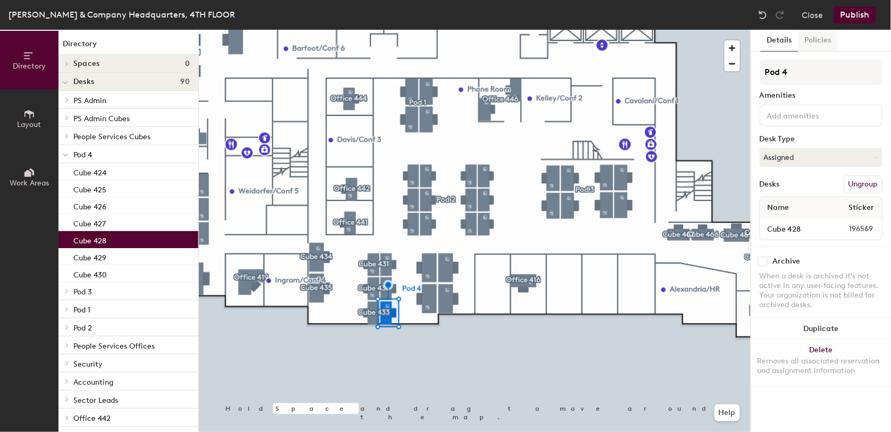
click at [822, 36] on button "Policies" at bounding box center [818, 41] width 39 height 22
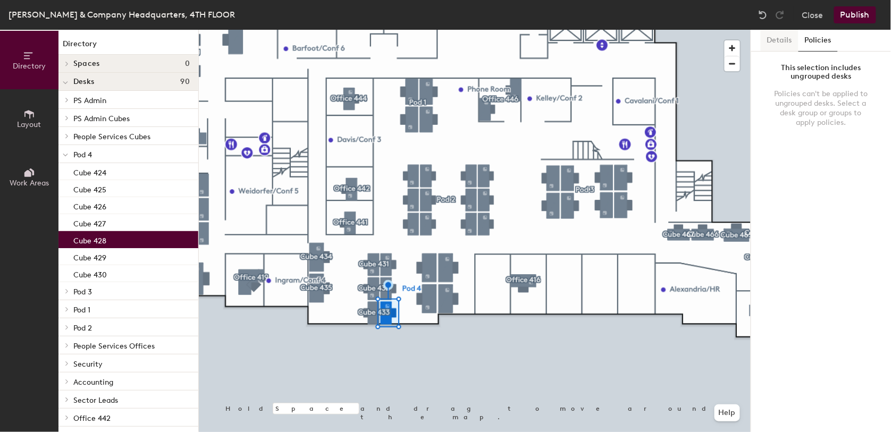
click at [783, 37] on button "Details" at bounding box center [780, 41] width 38 height 22
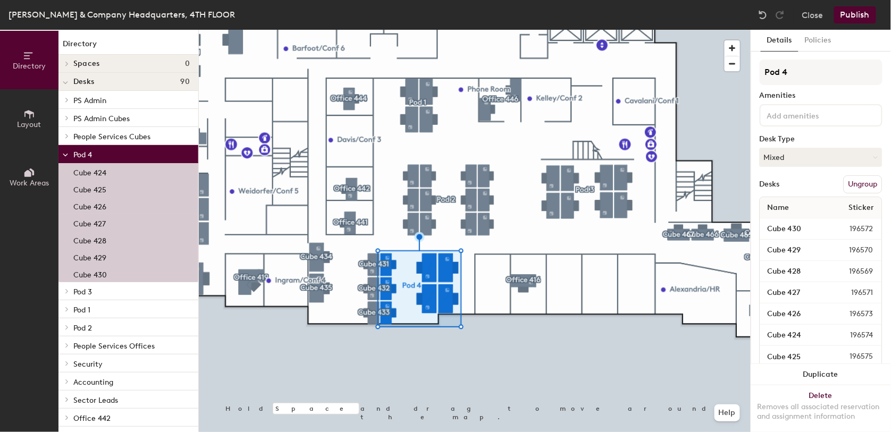
click at [867, 178] on button "Ungroup" at bounding box center [863, 184] width 39 height 18
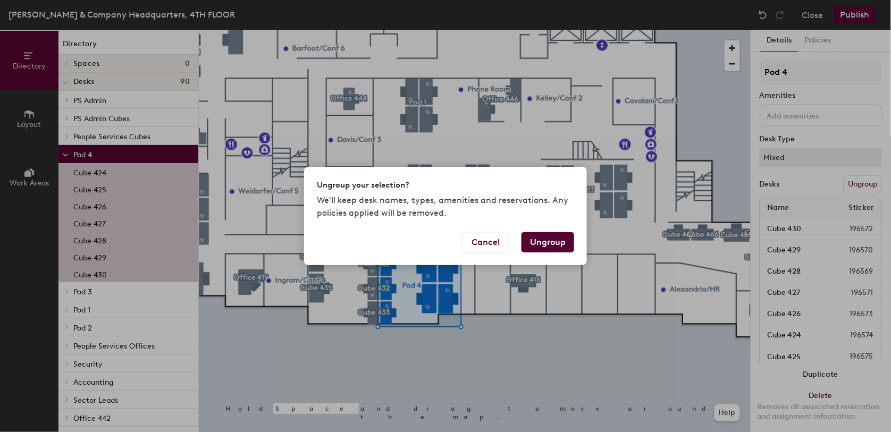
click at [548, 241] on button "Ungroup" at bounding box center [548, 242] width 53 height 20
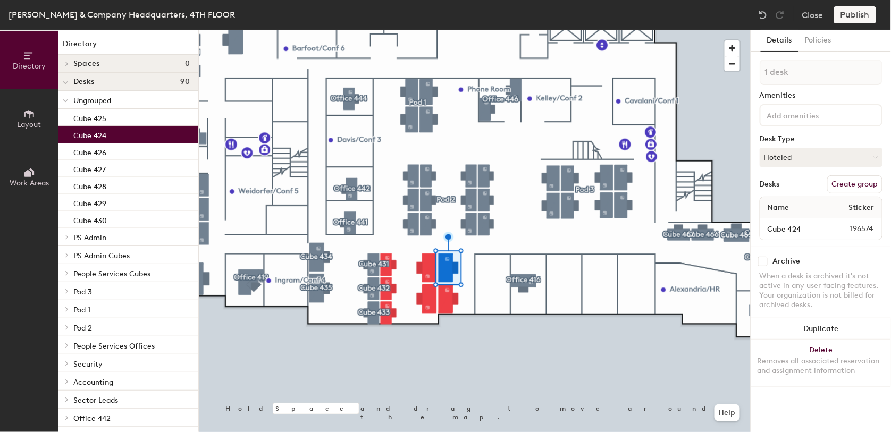
click at [839, 177] on button "Create group" at bounding box center [854, 184] width 55 height 18
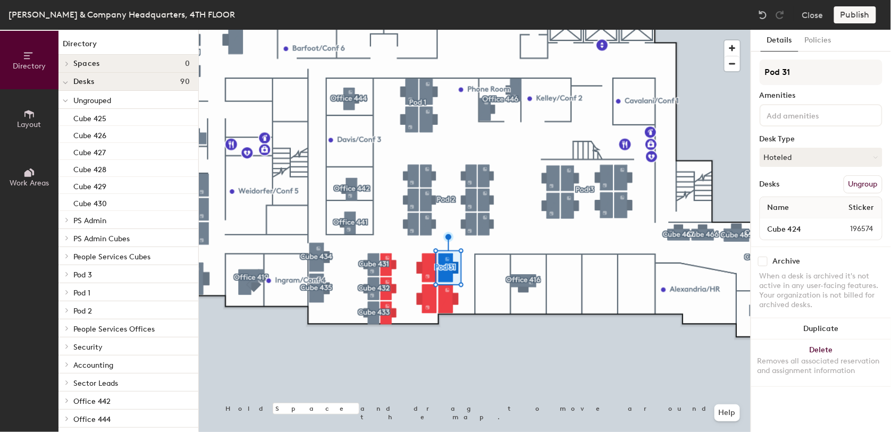
click at [742, 72] on div "Directory Layout Work Areas Directory Spaces 0 Desks 90 Ungrouped Cube 425 Cube…" at bounding box center [445, 231] width 891 height 403
type input "Cube 424"
click at [823, 35] on button "Policies" at bounding box center [818, 41] width 39 height 22
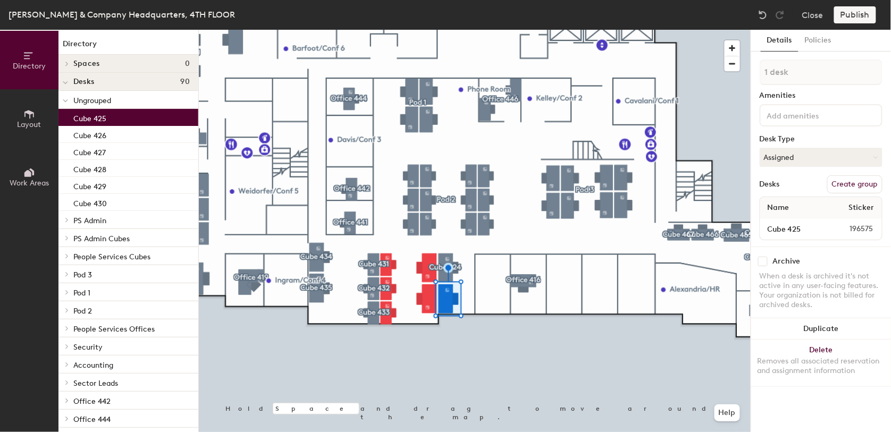
click at [853, 183] on button "Create group" at bounding box center [854, 184] width 55 height 18
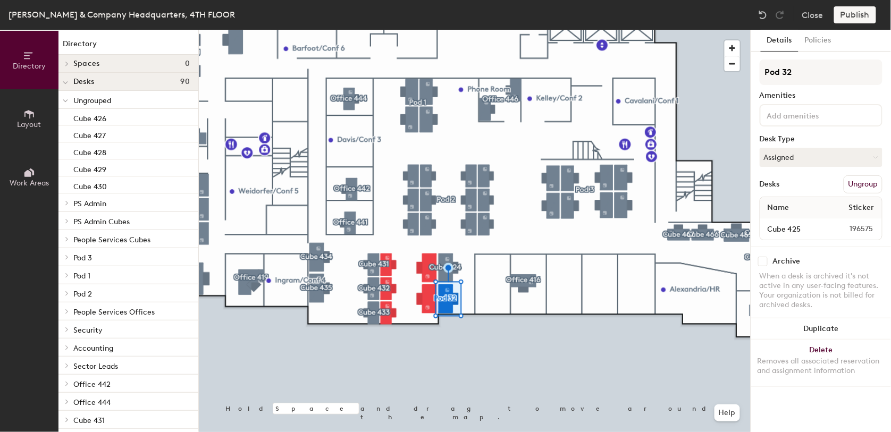
drag, startPoint x: 815, startPoint y: 76, endPoint x: 759, endPoint y: 68, distance: 56.4
click at [753, 76] on div "Details Policies Pod 32 Amenities Desk Type Assigned Desks Ungroup Name Sticker…" at bounding box center [821, 231] width 140 height 403
type input "Cube 425"
click at [831, 39] on button "Policies" at bounding box center [818, 41] width 39 height 22
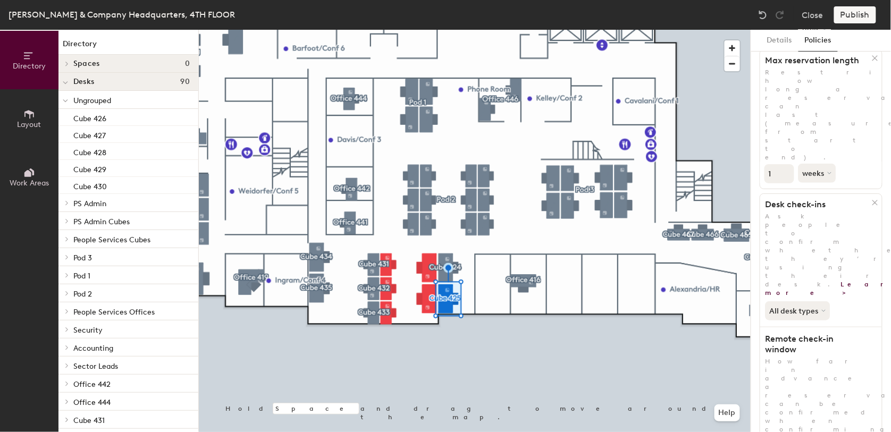
scroll to position [196, 0]
click at [769, 40] on button "Details" at bounding box center [780, 41] width 38 height 22
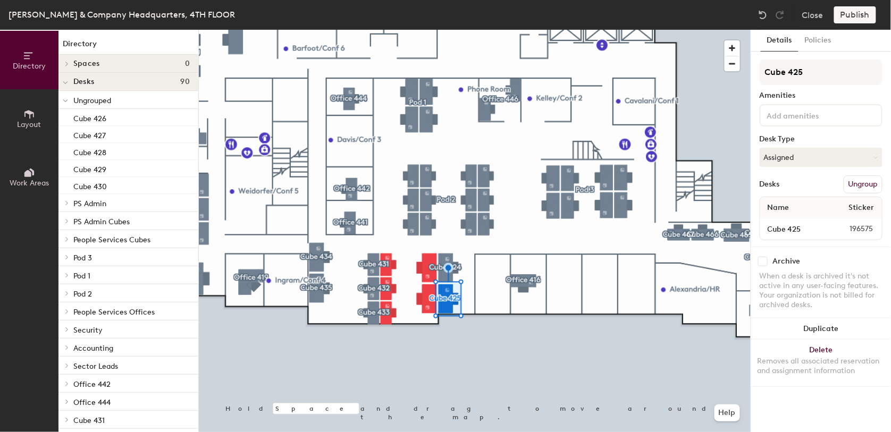
scroll to position [0, 0]
click at [819, 32] on button "Policies" at bounding box center [818, 41] width 39 height 22
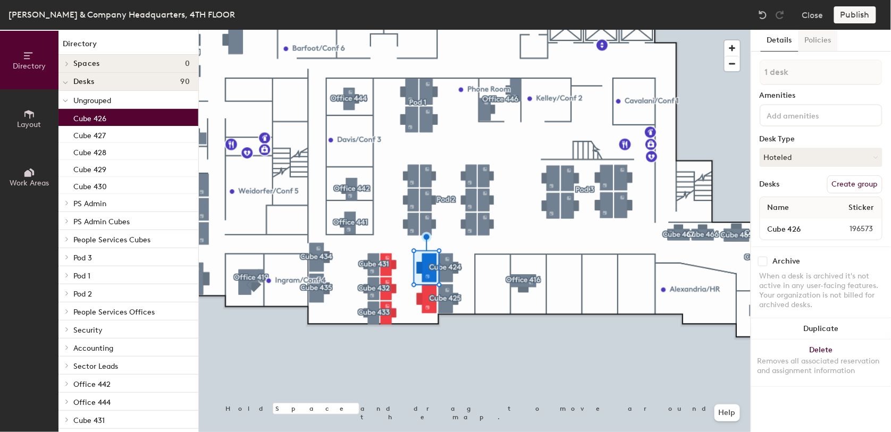
click at [821, 37] on button "Policies" at bounding box center [818, 41] width 39 height 22
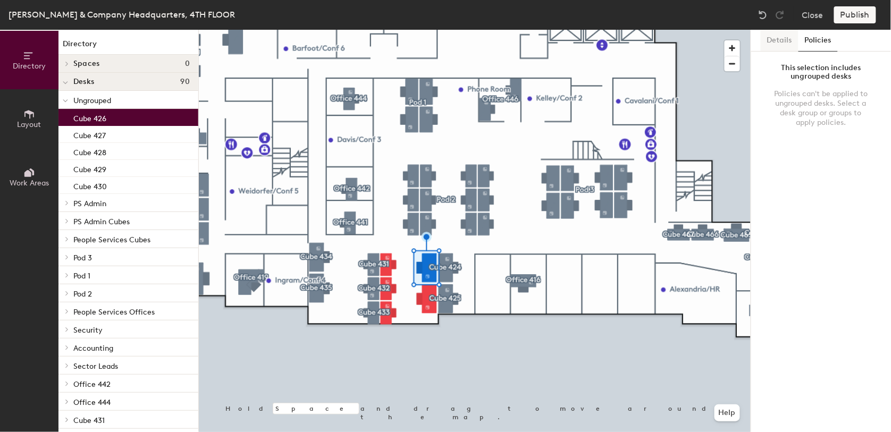
click at [784, 40] on button "Details" at bounding box center [780, 41] width 38 height 22
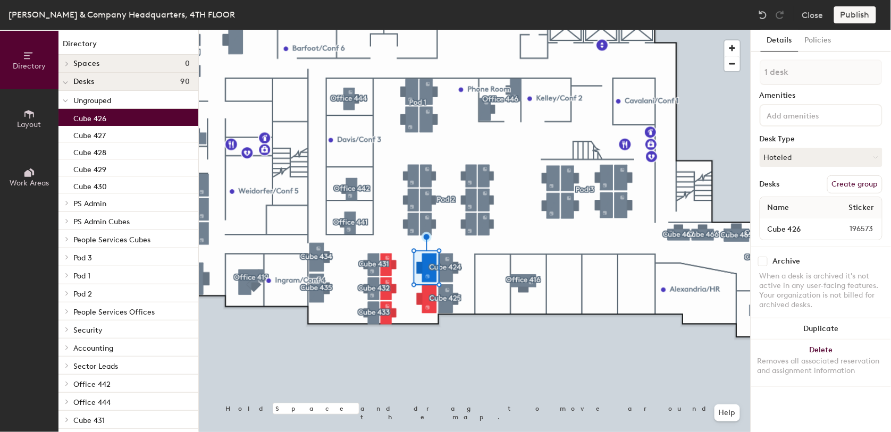
click at [833, 183] on button "Create group" at bounding box center [854, 184] width 55 height 18
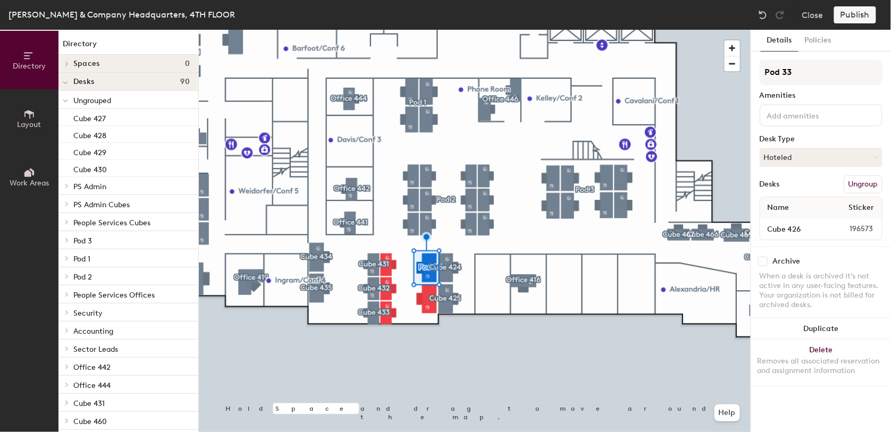
click at [747, 72] on div "Directory Layout Work Areas Directory Spaces 0 Desks 90 Ungrouped Cube 427 Cube…" at bounding box center [445, 231] width 891 height 403
type input "Cube 426"
click at [832, 41] on button "Policies" at bounding box center [818, 41] width 39 height 22
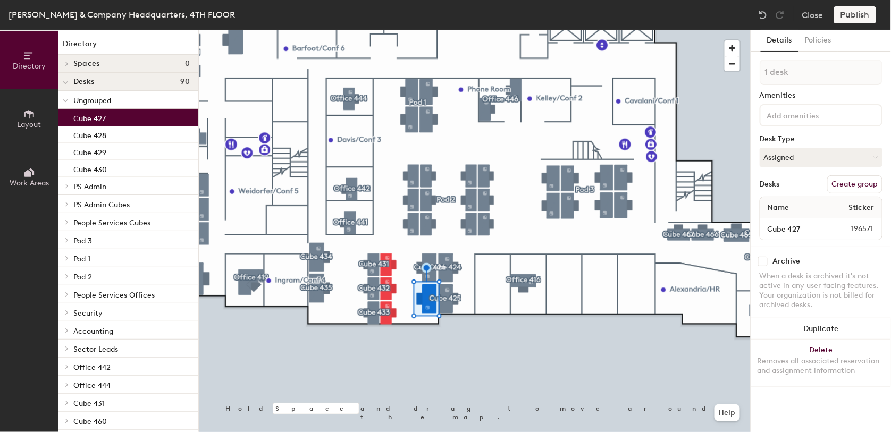
click at [859, 187] on button "Create group" at bounding box center [854, 184] width 55 height 18
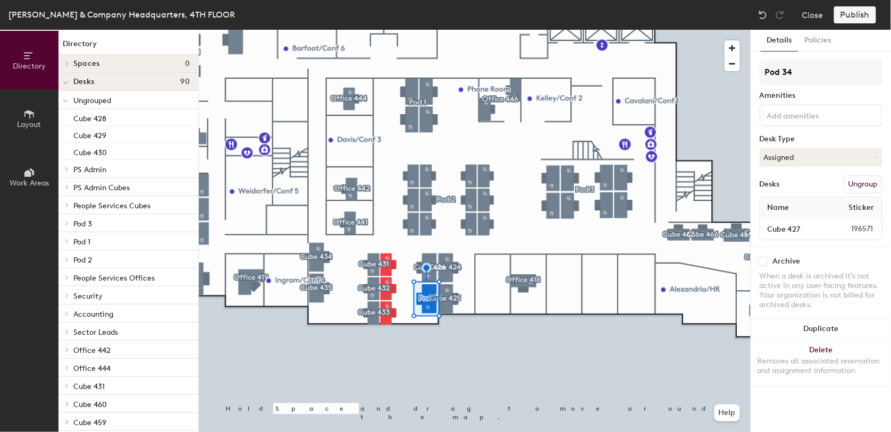
drag, startPoint x: 761, startPoint y: 73, endPoint x: 755, endPoint y: 73, distance: 5.8
click at [755, 73] on div "Details Policies Pod 34 Amenities Desk Type Assigned Desks Ungroup Name Sticker…" at bounding box center [821, 231] width 140 height 403
type input "Cube 427"
click at [807, 39] on button "Policies" at bounding box center [818, 41] width 39 height 22
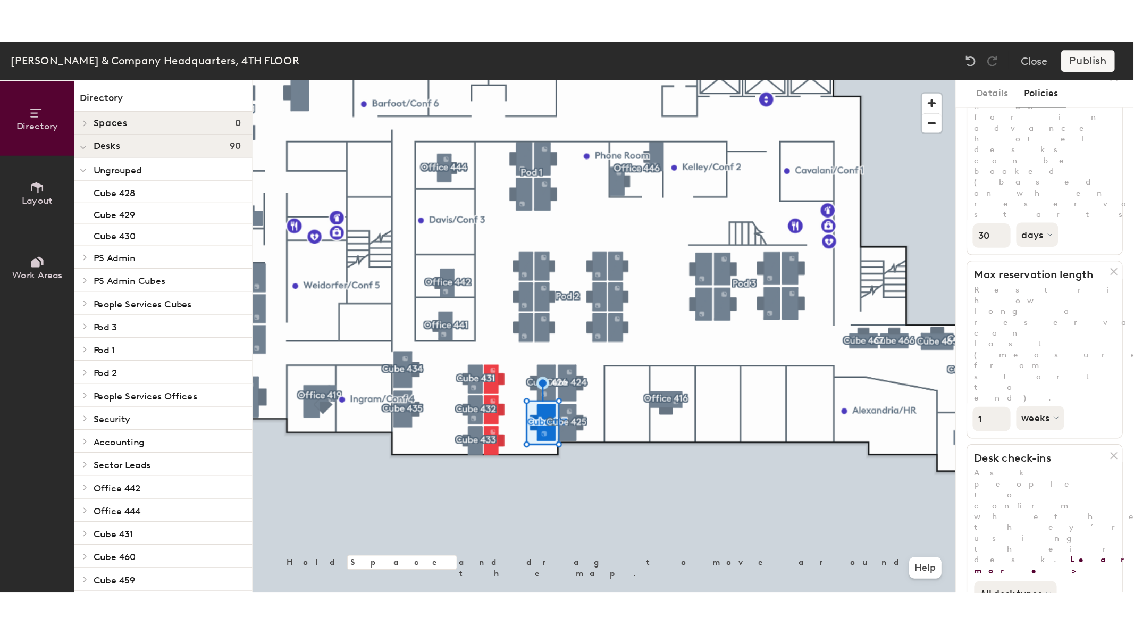
scroll to position [177, 0]
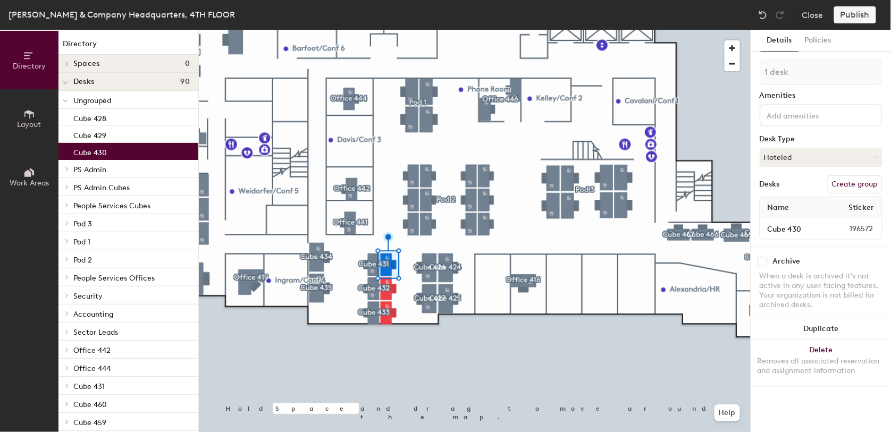
click at [850, 182] on button "Create group" at bounding box center [854, 184] width 55 height 18
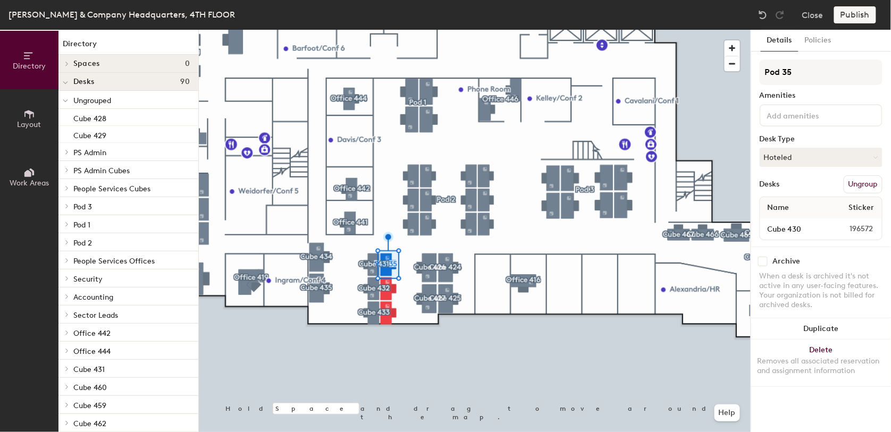
click at [722, 81] on div "Directory Layout Work Areas Directory Spaces 0 Desks 90 Ungrouped Cube 428 Cube…" at bounding box center [445, 231] width 891 height 403
type input "Cube 430"
click at [812, 38] on button "Policies" at bounding box center [818, 41] width 39 height 22
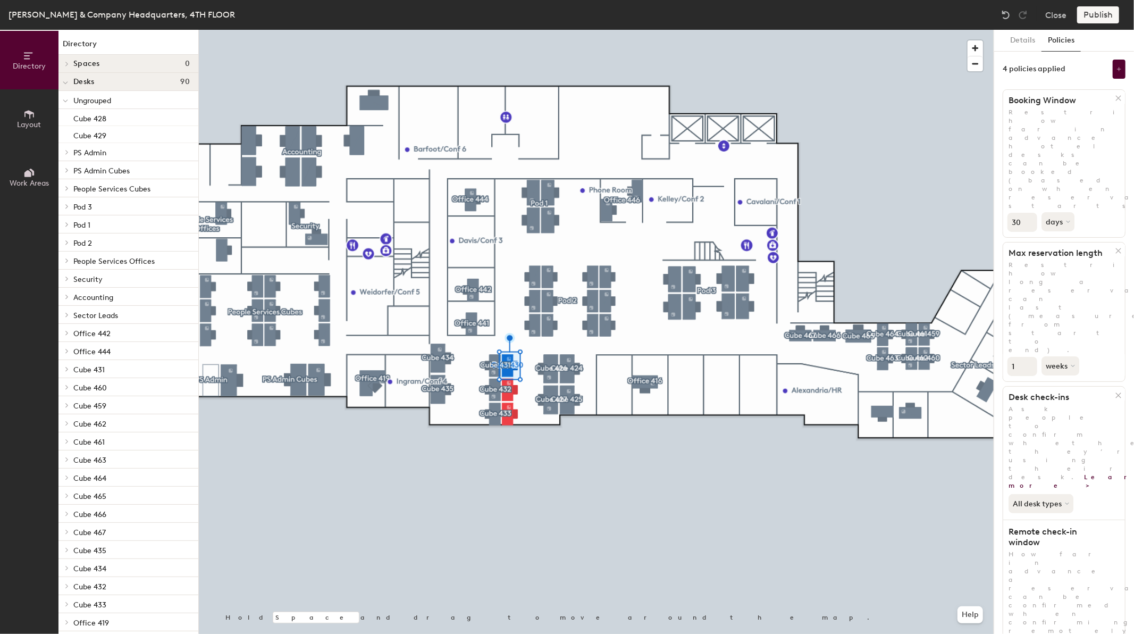
click at [512, 30] on div at bounding box center [596, 30] width 795 height 0
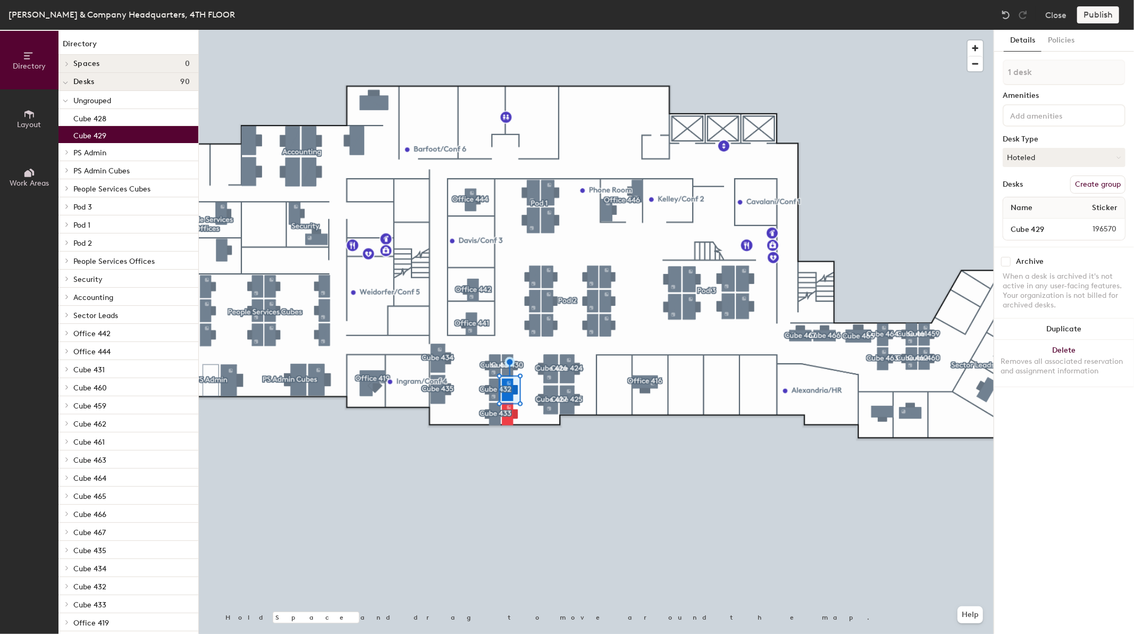
click at [891, 175] on button "Create group" at bounding box center [1097, 184] width 55 height 18
click at [891, 72] on div "Directory Layout Work Areas Directory Spaces 0 Desks 90 Ungrouped Cube 428 PS A…" at bounding box center [567, 332] width 1134 height 604
type input "Cube 429"
click at [891, 39] on button "Policies" at bounding box center [1061, 41] width 39 height 22
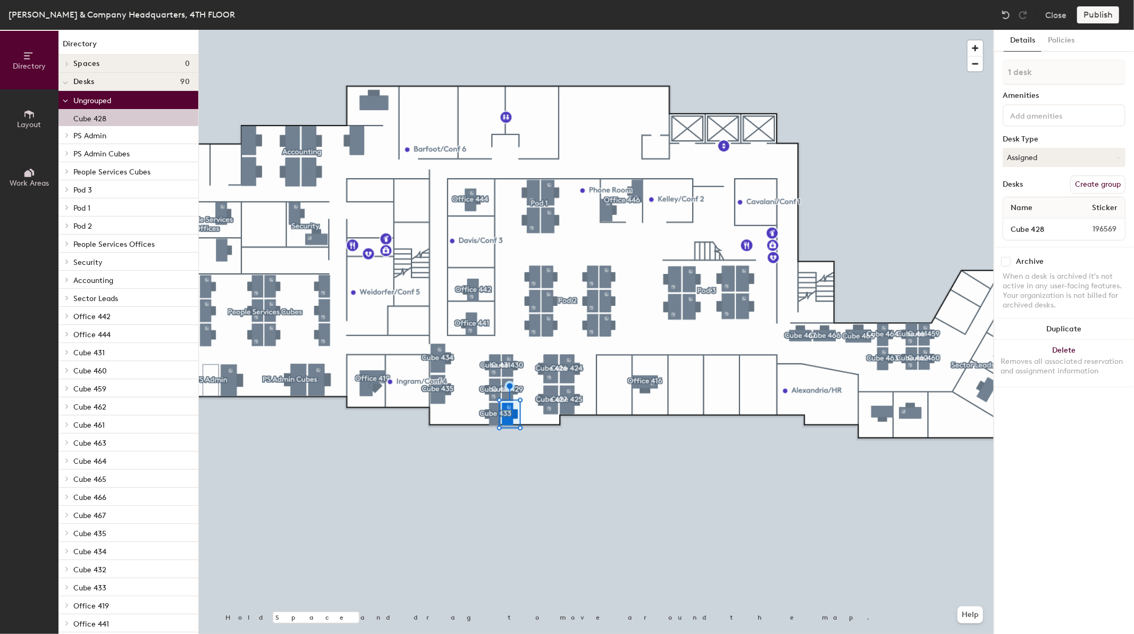
click at [891, 175] on button "Create group" at bounding box center [1097, 184] width 55 height 18
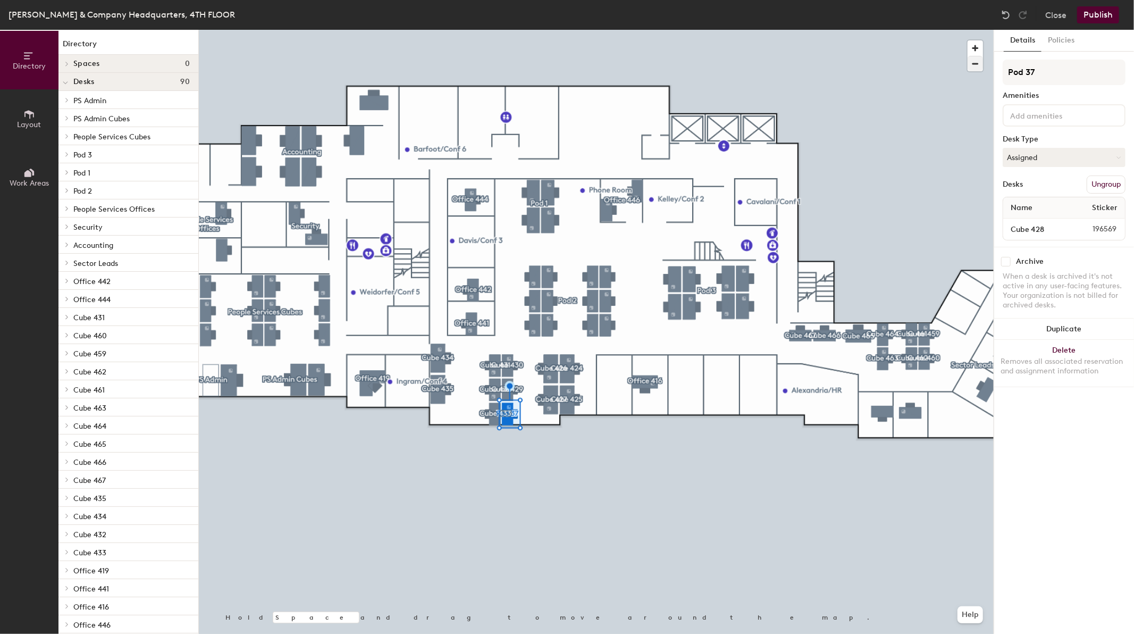
drag, startPoint x: 1050, startPoint y: 69, endPoint x: 976, endPoint y: 68, distance: 73.9
click at [891, 68] on div "Directory Layout Work Areas Directory Spaces 0 Desks 90 PS Admin Cube 451 PS Ad…" at bounding box center [567, 332] width 1134 height 604
type input "Cube428"
click at [891, 45] on button "Policies" at bounding box center [1061, 41] width 39 height 22
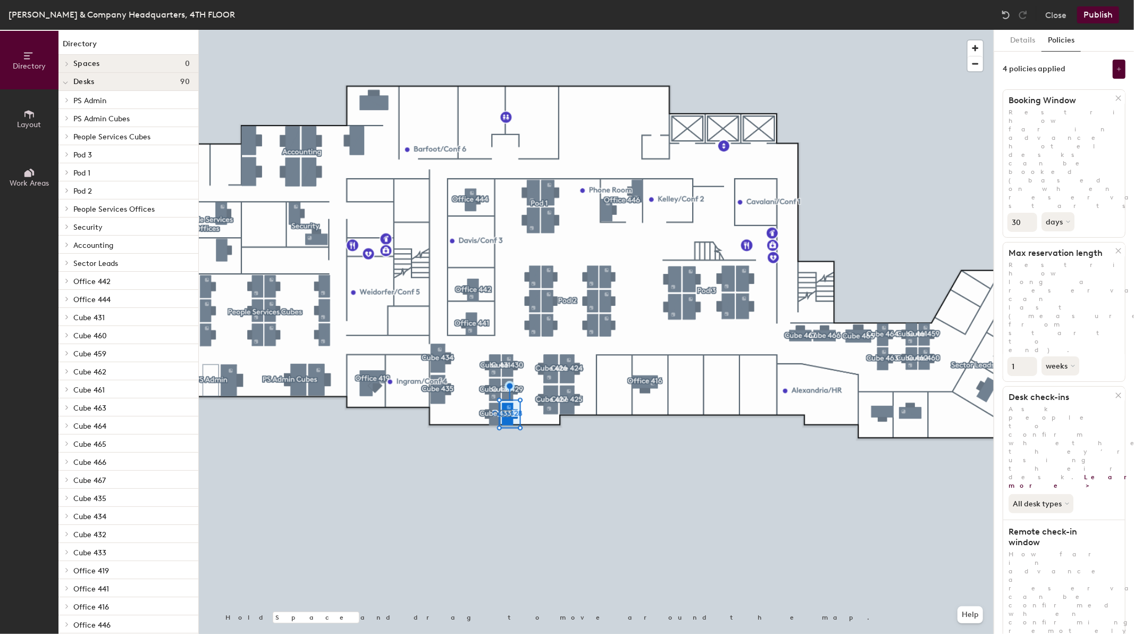
click at [891, 9] on button "Publish" at bounding box center [1098, 14] width 42 height 17
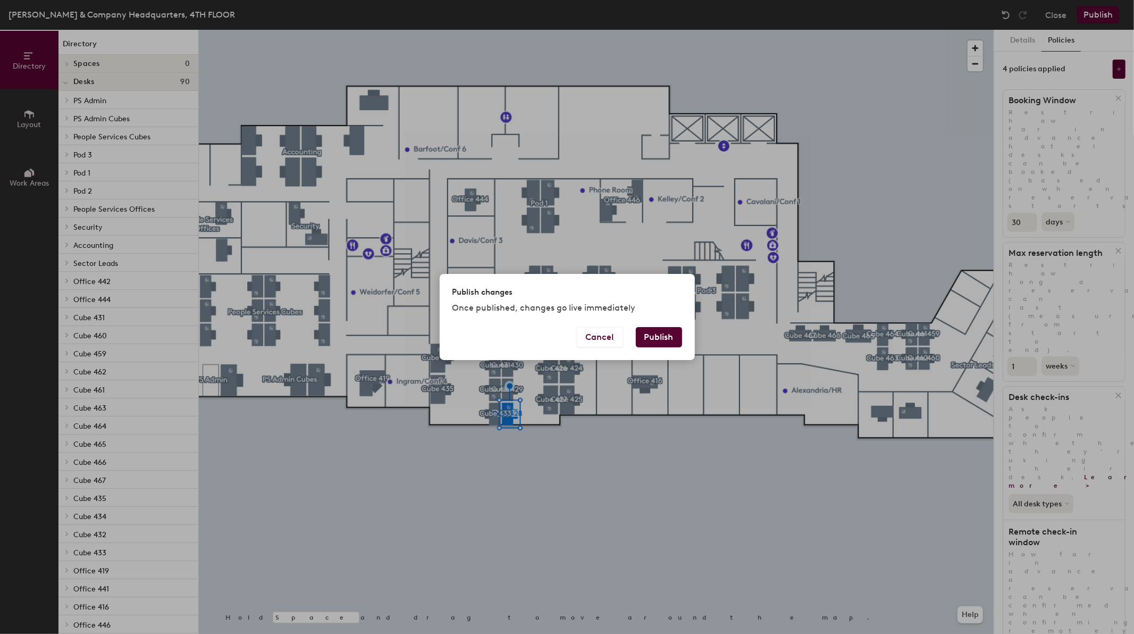
click at [663, 336] on button "Publish" at bounding box center [659, 337] width 46 height 20
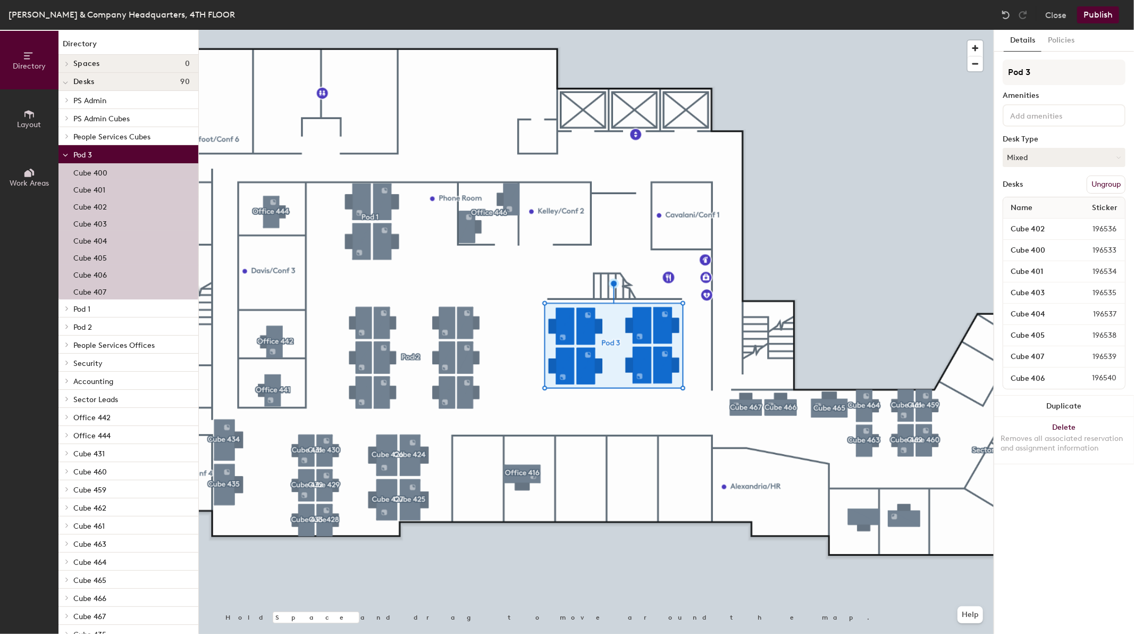
click at [1105, 179] on button "Ungroup" at bounding box center [1106, 184] width 39 height 18
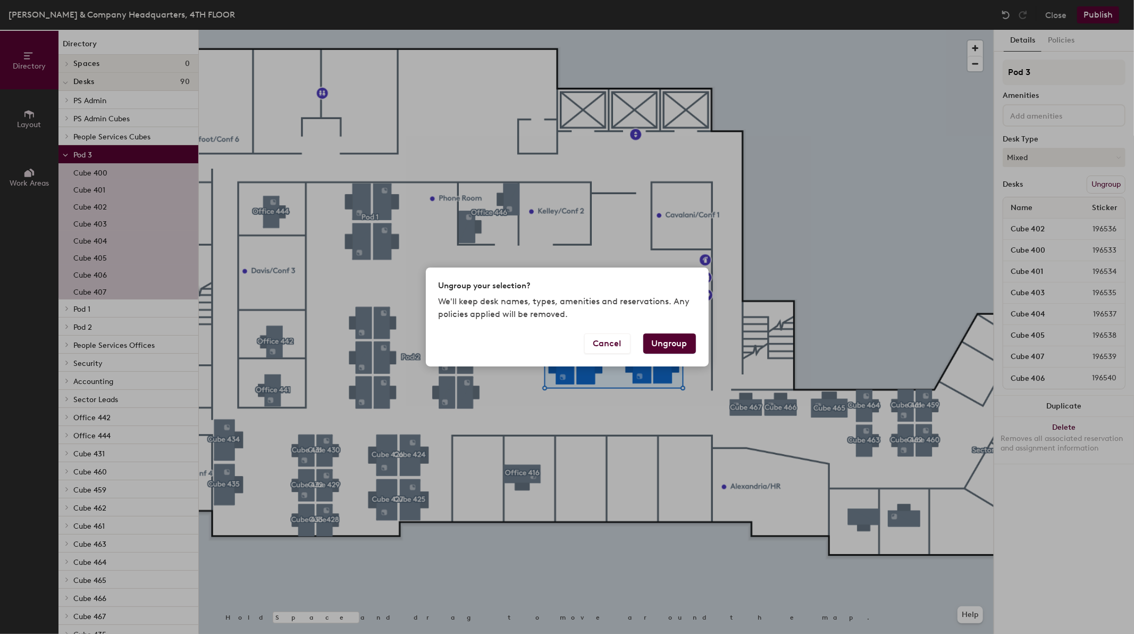
click at [680, 341] on button "Ungroup" at bounding box center [669, 343] width 53 height 20
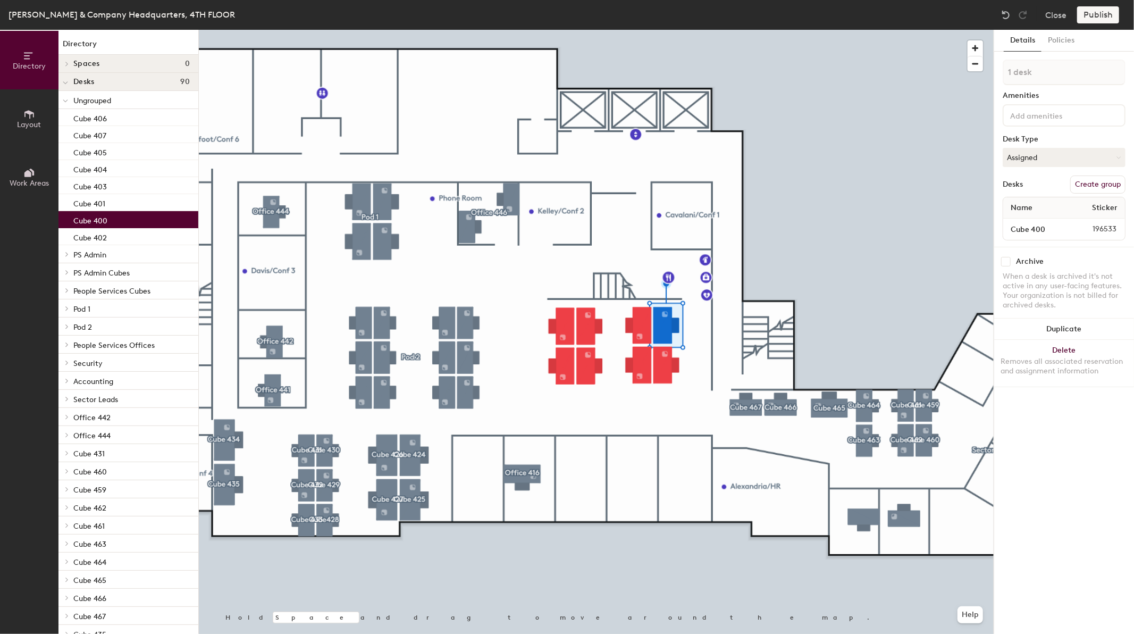
click at [1102, 179] on button "Create group" at bounding box center [1097, 184] width 55 height 18
click at [992, 71] on div "Directory Layout Work Areas Directory Spaces 0 Desks 90 Ungrouped Cube 406 Cube…" at bounding box center [567, 332] width 1134 height 604
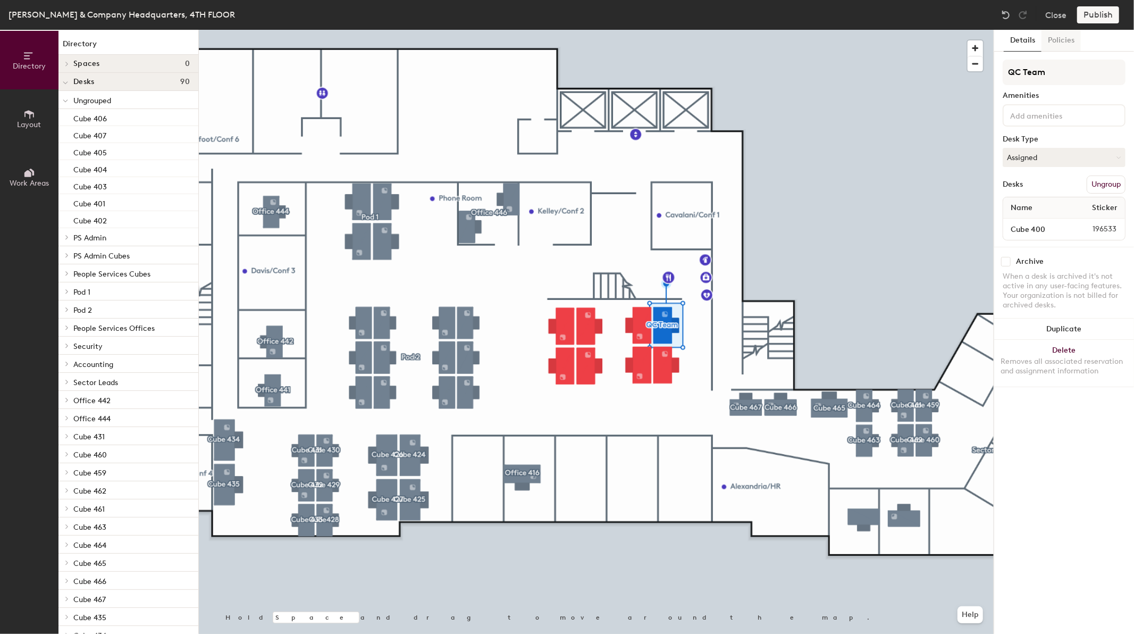
type input "QC Team"
click at [1061, 43] on button "Policies" at bounding box center [1061, 41] width 39 height 22
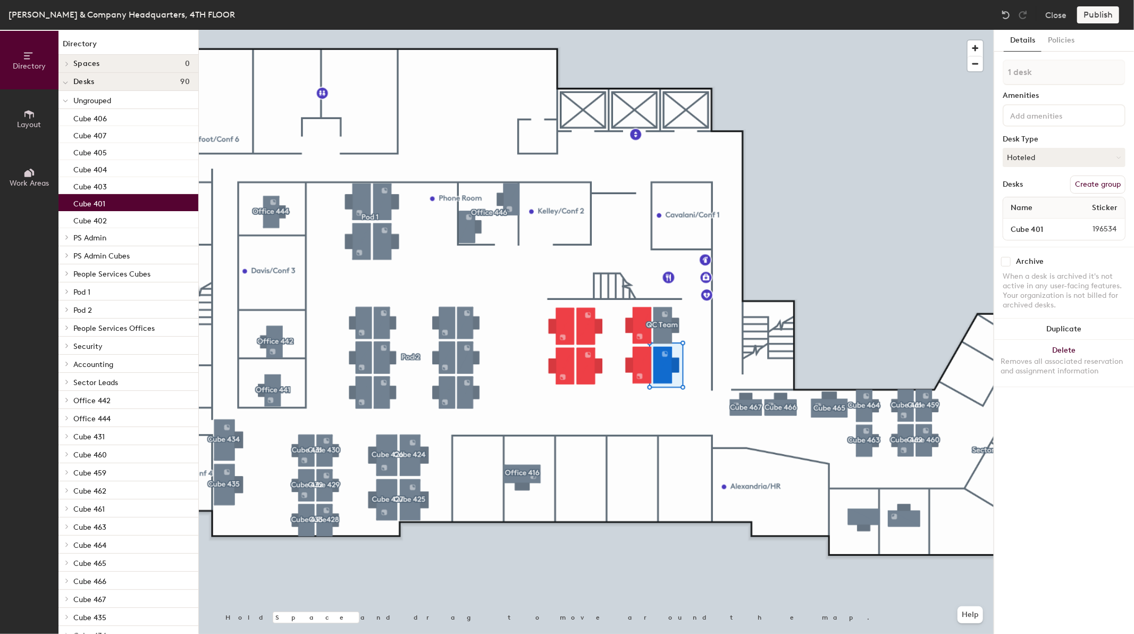
click at [1082, 179] on button "Create group" at bounding box center [1097, 184] width 55 height 18
drag, startPoint x: 1043, startPoint y: 72, endPoint x: 1000, endPoint y: 71, distance: 43.6
click at [998, 71] on div "Details Policies Pod 38 Amenities Desk Type Hoteled Desks Ungroup Name Sticker …" at bounding box center [1064, 332] width 140 height 604
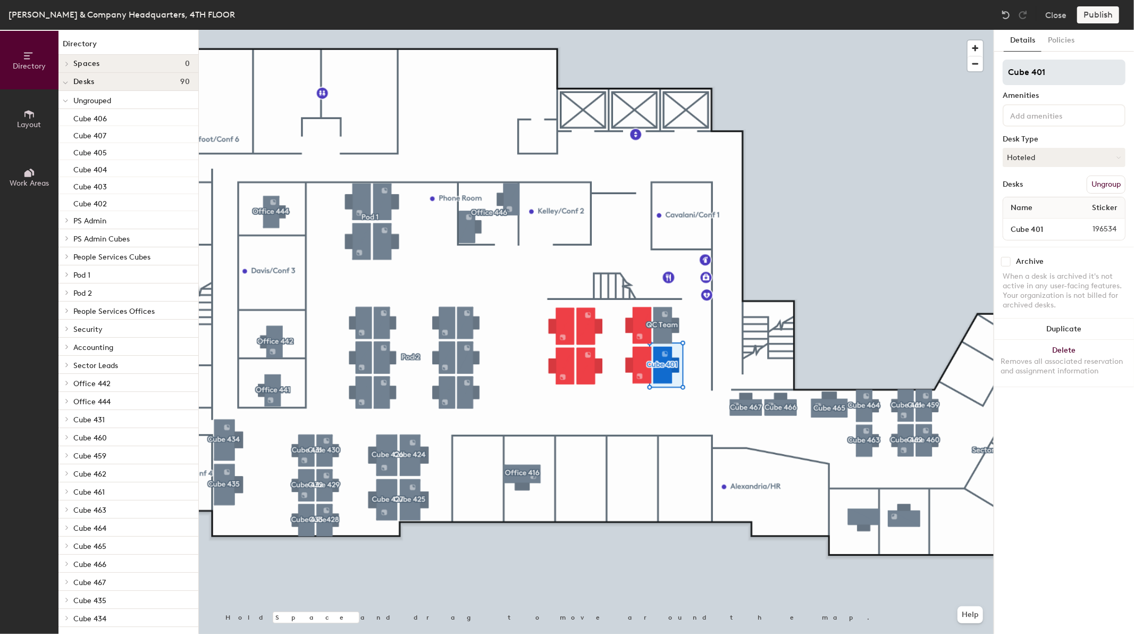
drag, startPoint x: 1038, startPoint y: 75, endPoint x: 1005, endPoint y: 72, distance: 33.7
click at [1005, 72] on input "Cube 401" at bounding box center [1064, 73] width 123 height 26
type input "Cube 401"
click at [1071, 43] on button "Policies" at bounding box center [1061, 41] width 39 height 22
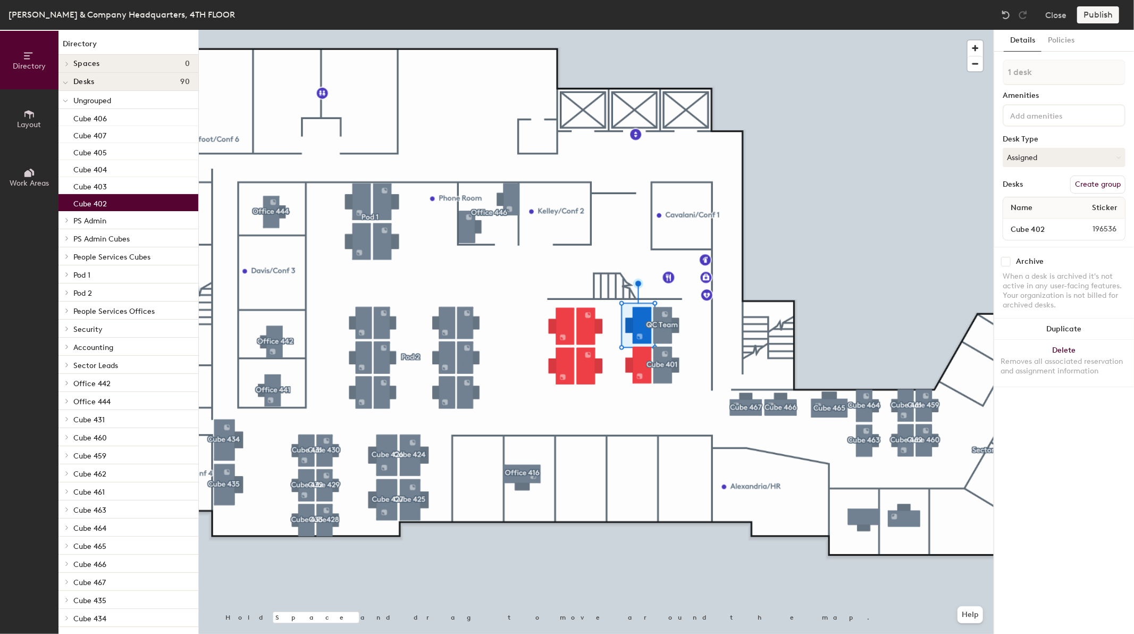
click at [1093, 185] on button "Create group" at bounding box center [1097, 184] width 55 height 18
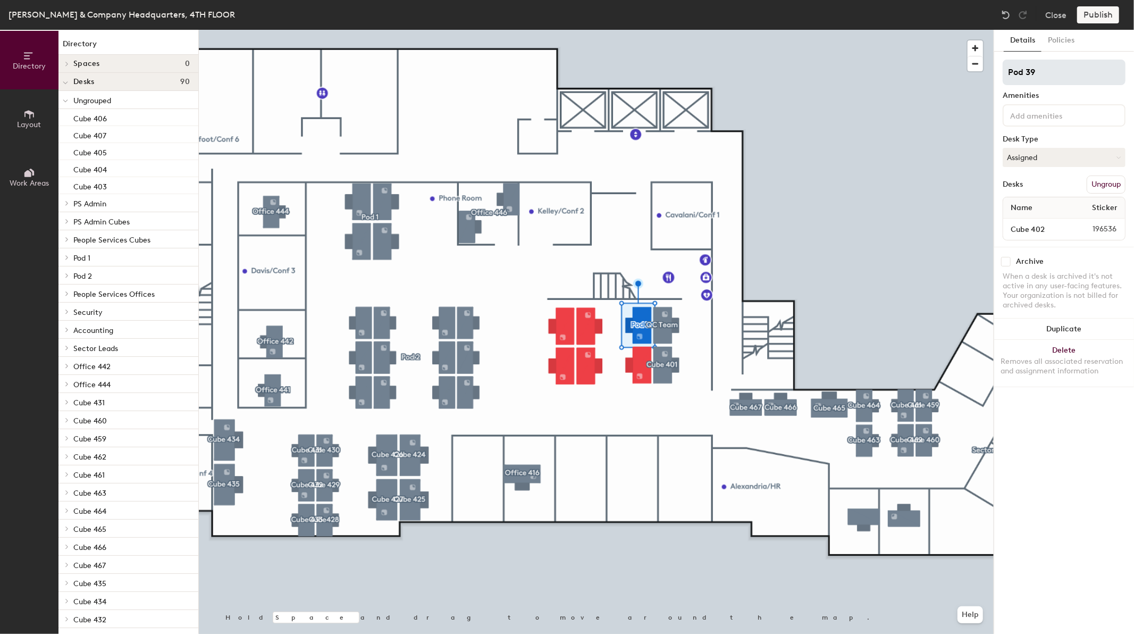
drag, startPoint x: 1055, startPoint y: 72, endPoint x: 1003, endPoint y: 68, distance: 52.3
click at [996, 72] on div "Details Policies Pod 39 Amenities Desk Type Assigned Desks Ungroup Name Sticker…" at bounding box center [1064, 332] width 140 height 604
type input "Cube 402"
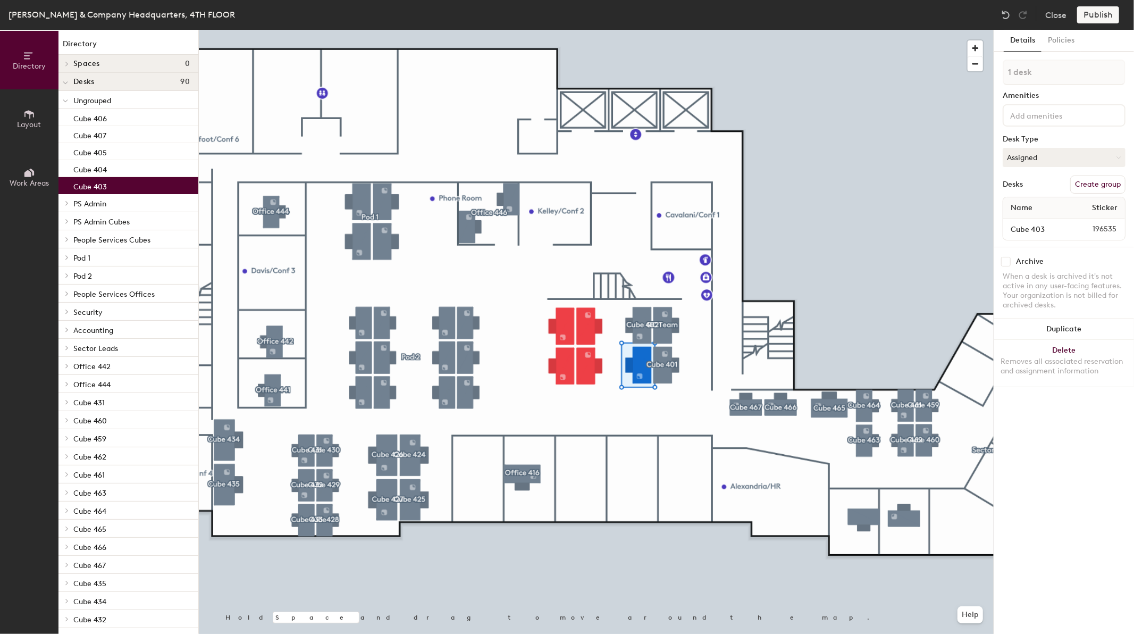
click at [1104, 179] on button "Create group" at bounding box center [1097, 184] width 55 height 18
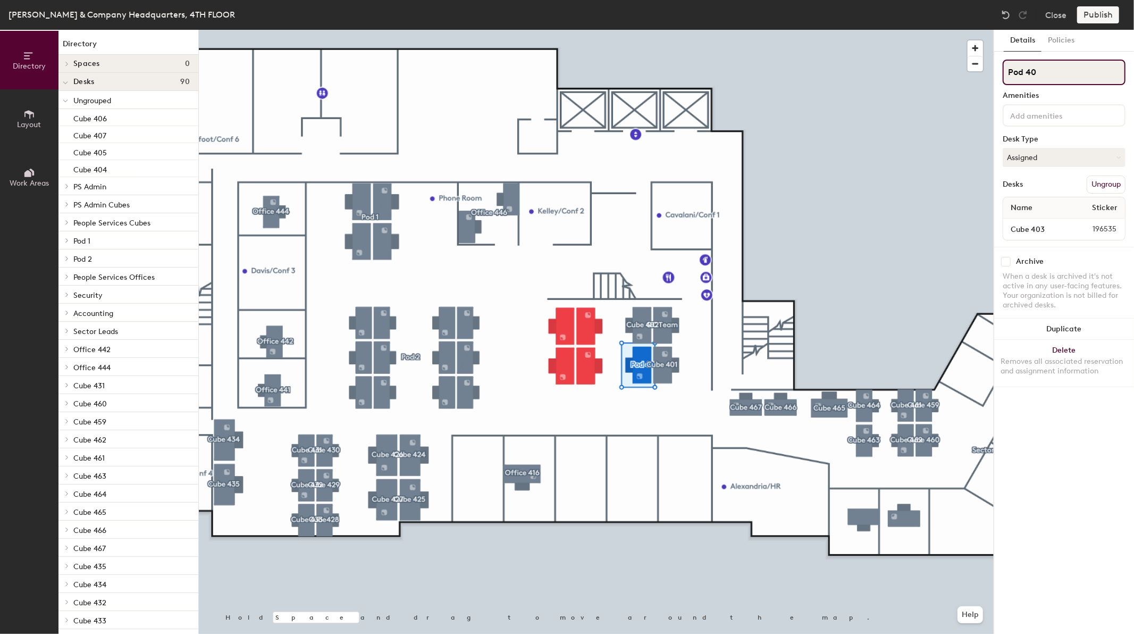
click at [989, 66] on div "Directory Layout Work Areas Directory Spaces 0 Desks 90 Ungrouped Cube 406 Cube…" at bounding box center [567, 332] width 1134 height 604
type input "Cube 403"
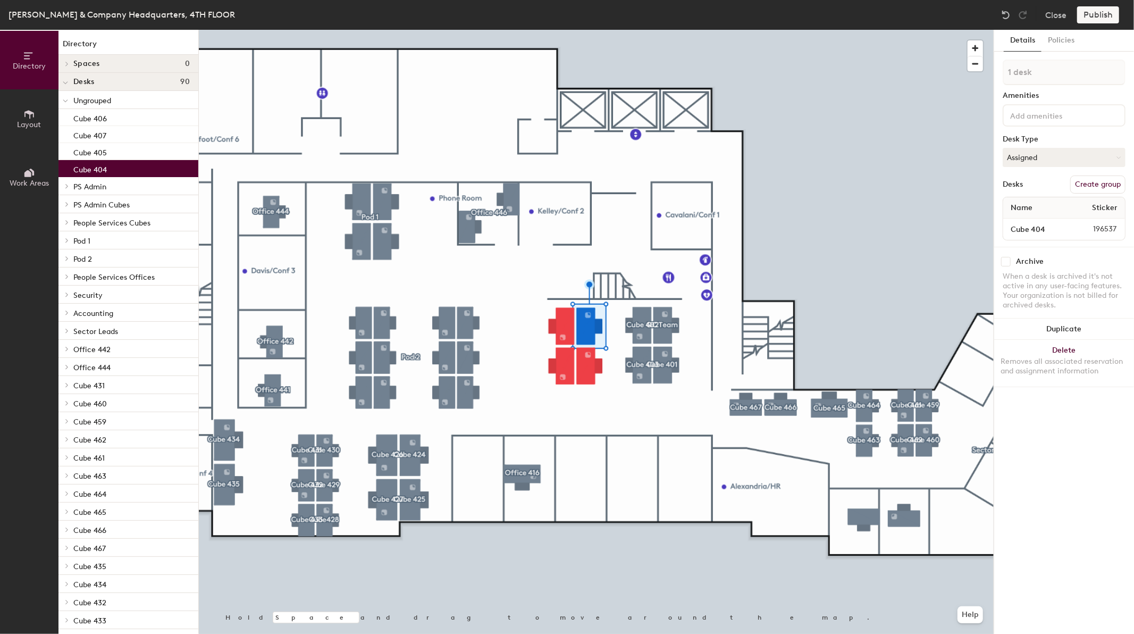
click at [1084, 179] on button "Create group" at bounding box center [1097, 184] width 55 height 18
drag, startPoint x: 1041, startPoint y: 72, endPoint x: 998, endPoint y: 75, distance: 43.2
click at [998, 75] on div "Details Policies Pod 41 Amenities Desk Type Assigned Desks Ungroup Name Sticker…" at bounding box center [1064, 332] width 140 height 604
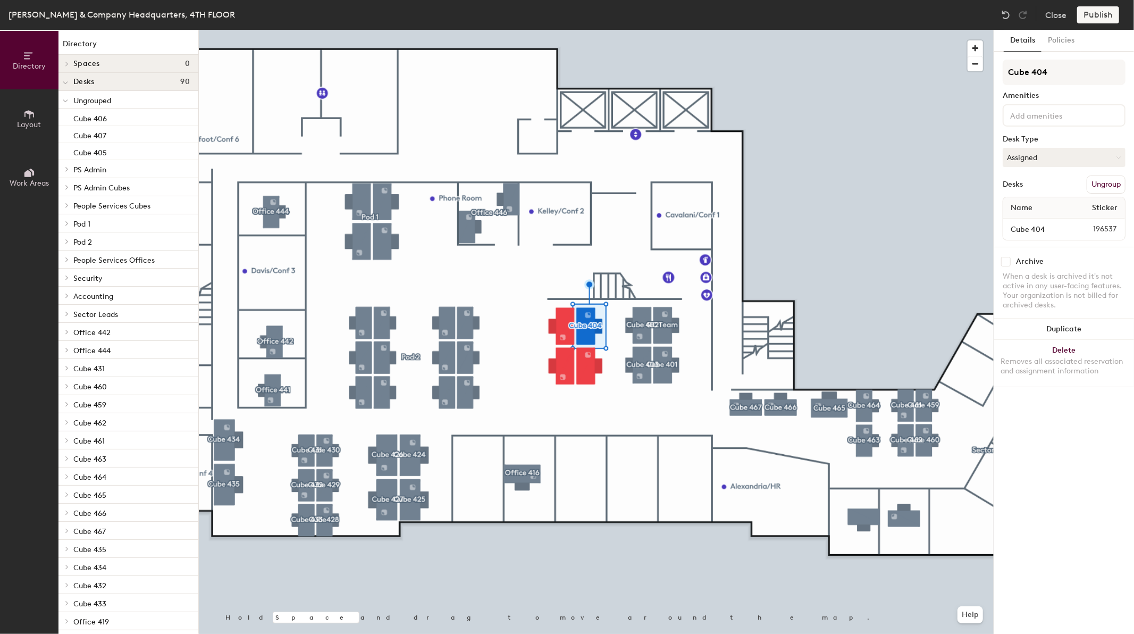
type input "Cube 404"
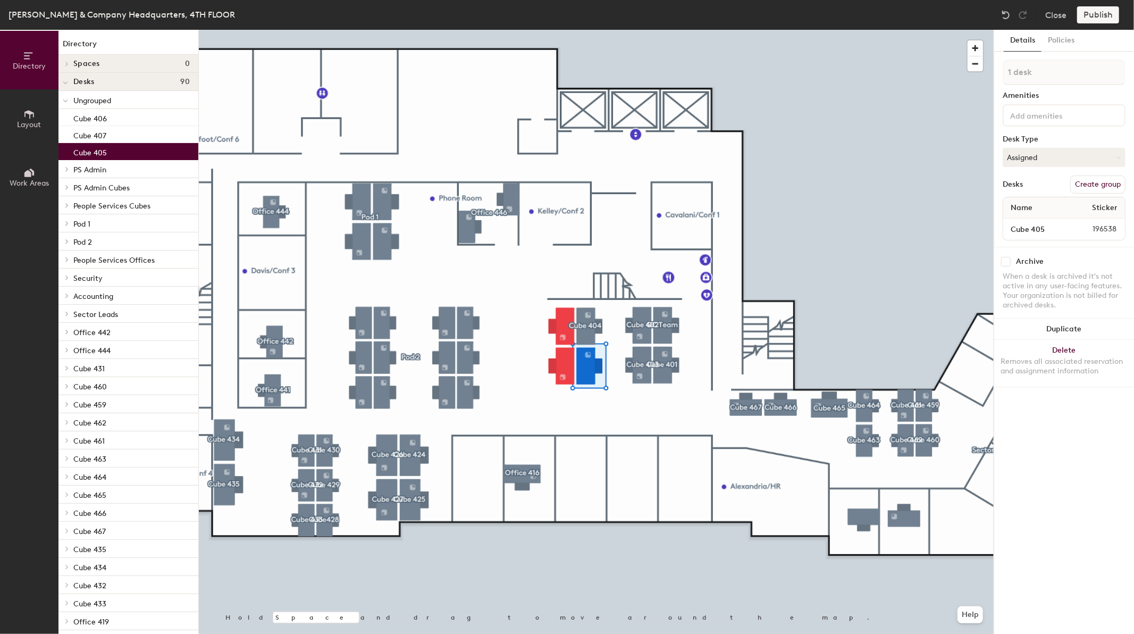
click at [1076, 187] on button "Create group" at bounding box center [1097, 184] width 55 height 18
click at [992, 71] on div "Directory Layout Work Areas Directory Spaces 0 Desks 90 Ungrouped Cube 406 Cube…" at bounding box center [567, 332] width 1134 height 604
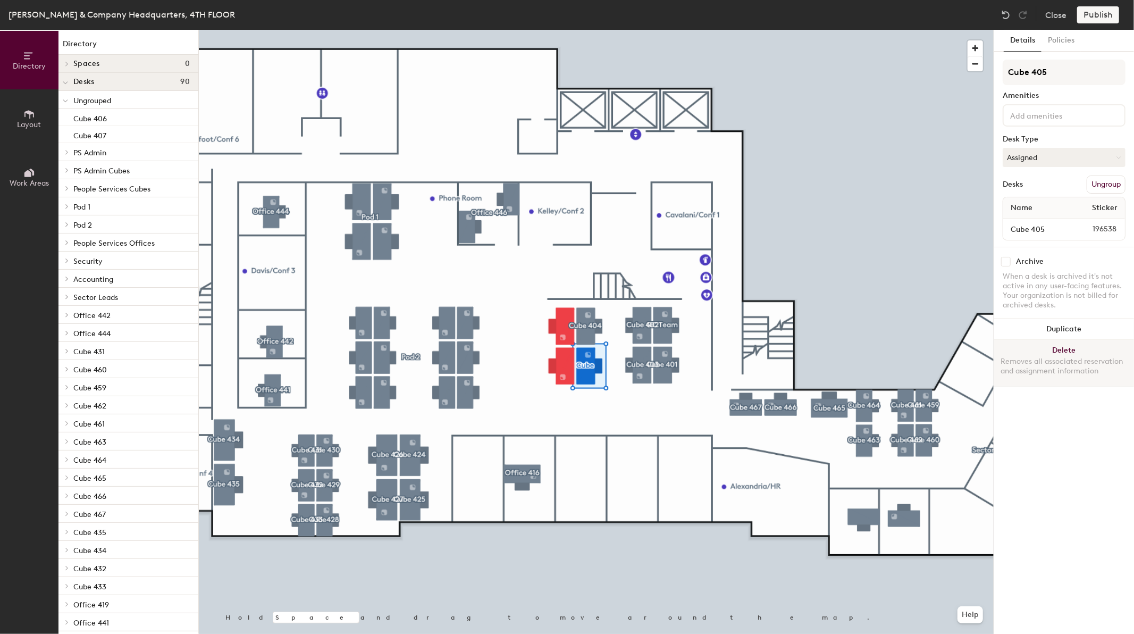
type input "Cube 405"
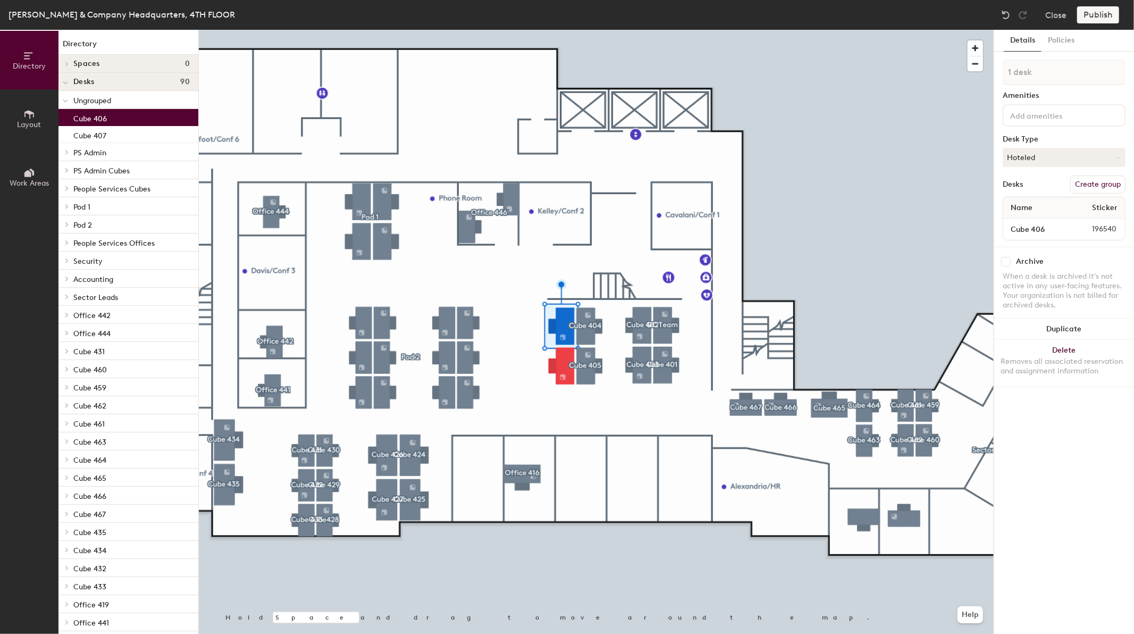
click at [1088, 183] on button "Create group" at bounding box center [1097, 184] width 55 height 18
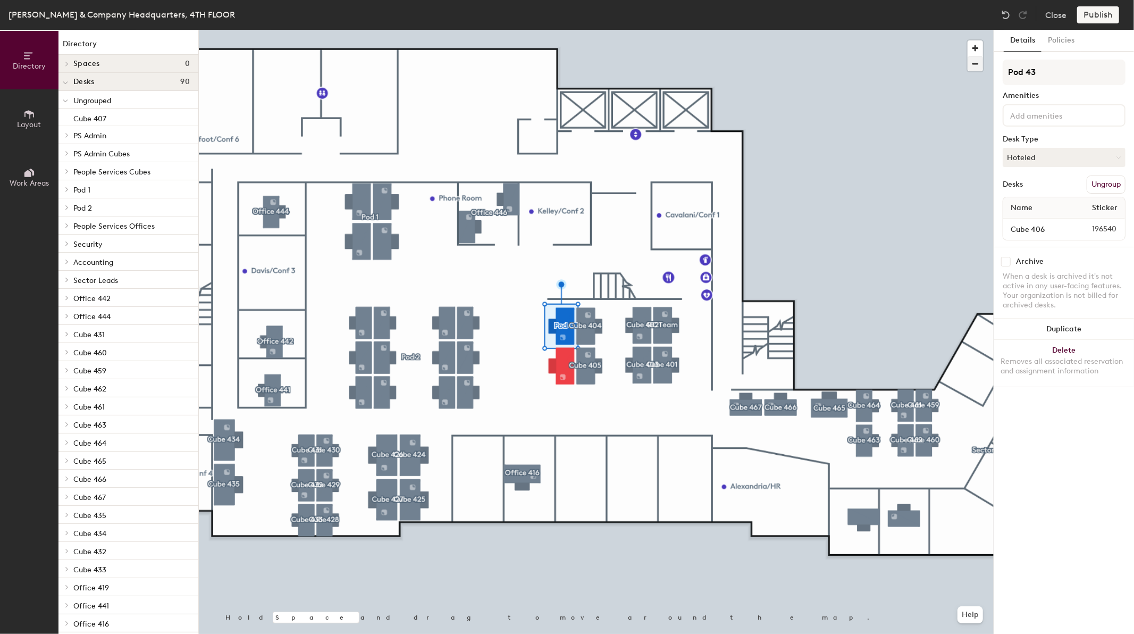
drag, startPoint x: 1052, startPoint y: 71, endPoint x: 975, endPoint y: 68, distance: 76.6
click at [975, 68] on div "Directory Layout Work Areas Directory Spaces 0 Desks 90 Ungrouped Cube 407 PS A…" at bounding box center [567, 332] width 1134 height 604
type input "Cube 406"
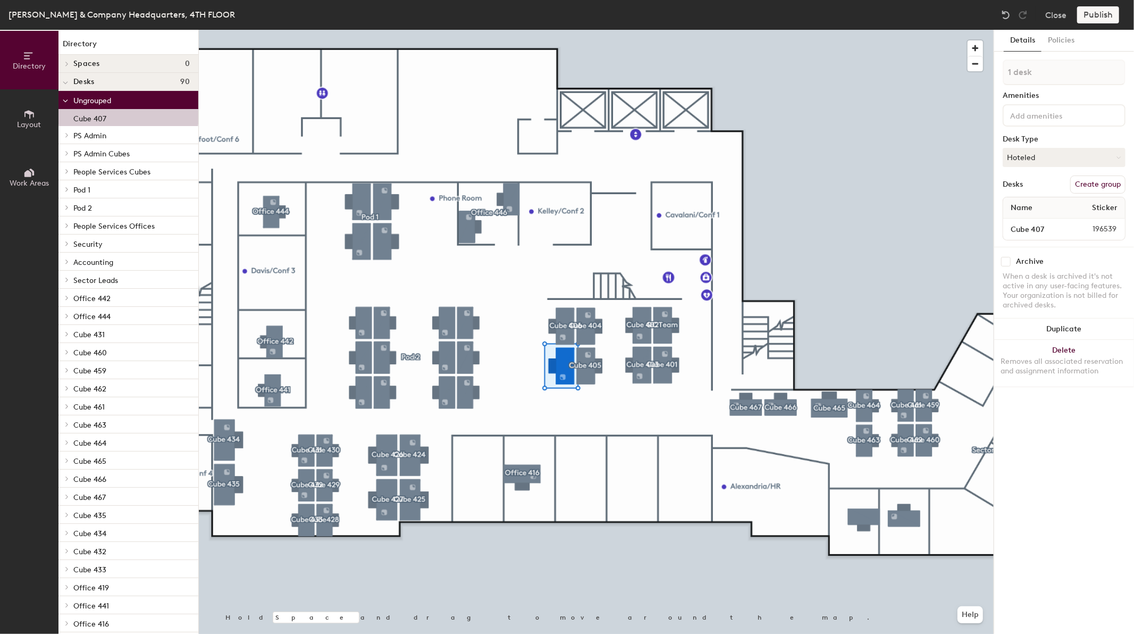
click at [1096, 190] on button "Create group" at bounding box center [1097, 184] width 55 height 18
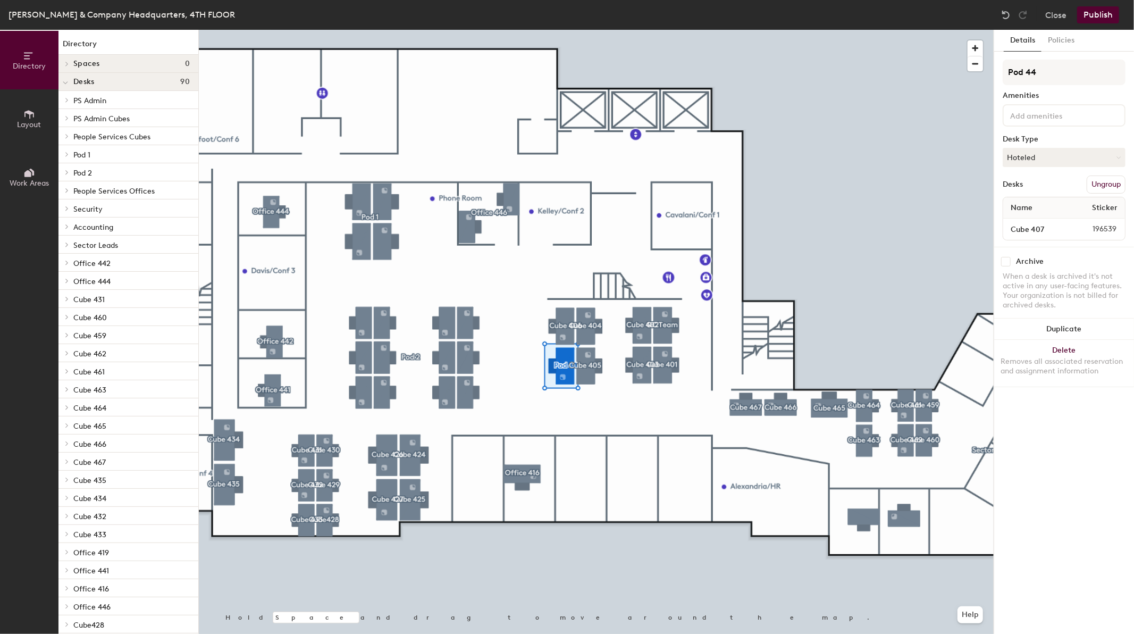
drag, startPoint x: 1051, startPoint y: 71, endPoint x: 997, endPoint y: 71, distance: 54.2
click at [997, 71] on div "Details Policies Pod 44 Amenities Desk Type Hoteled Desks Ungroup Name Sticker …" at bounding box center [1064, 332] width 140 height 604
type input "Cube 407"
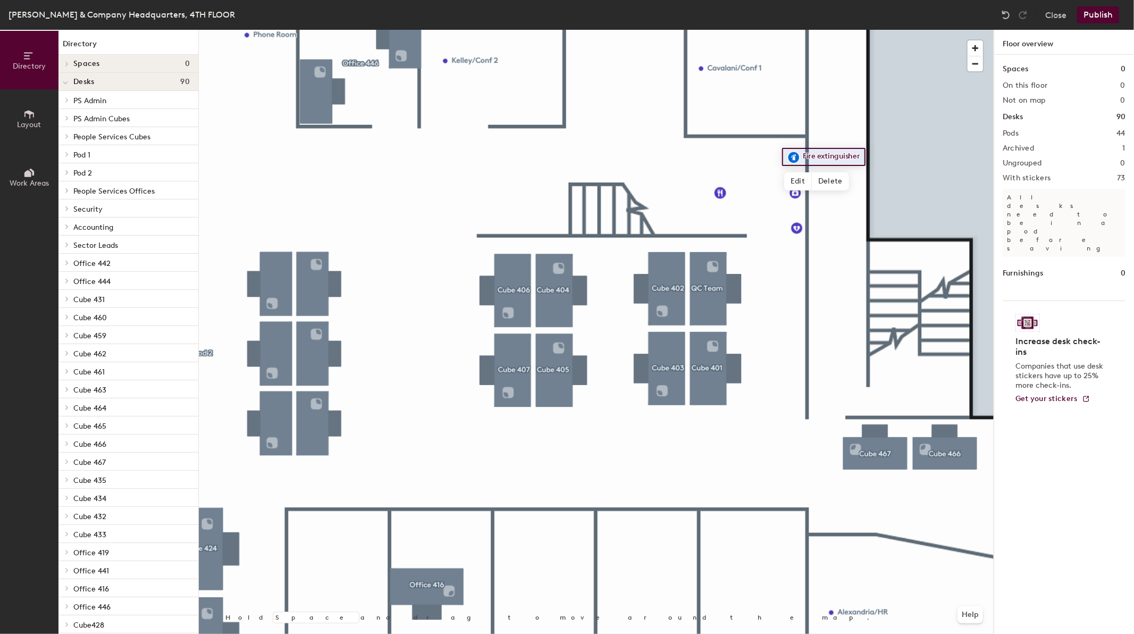
click at [559, 30] on div at bounding box center [596, 30] width 795 height 0
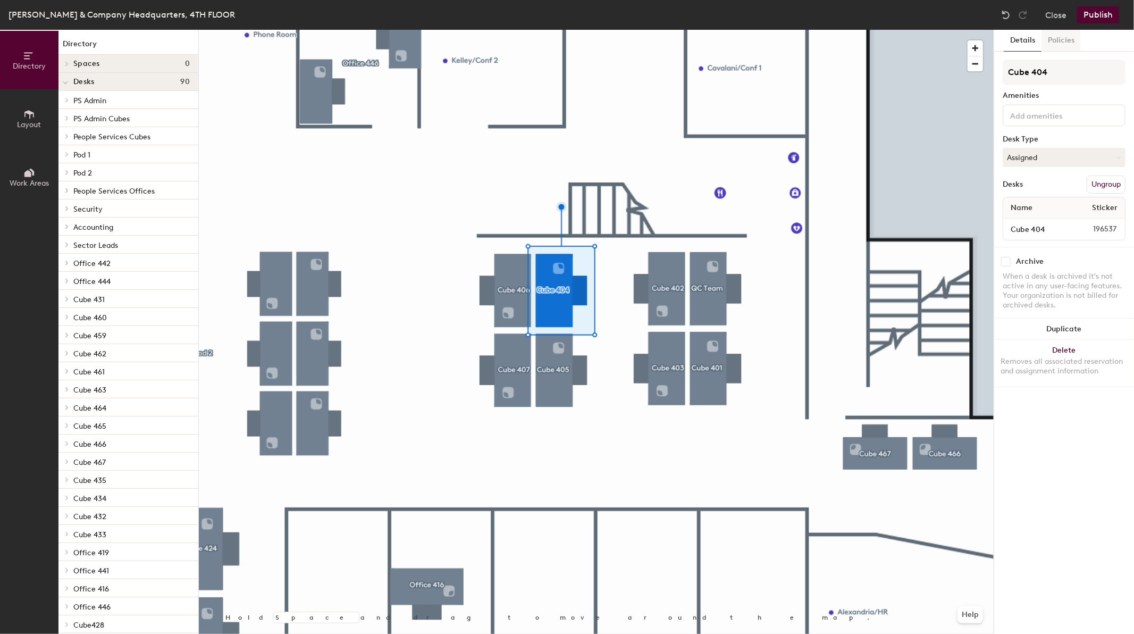
click at [1055, 38] on button "Policies" at bounding box center [1061, 41] width 39 height 22
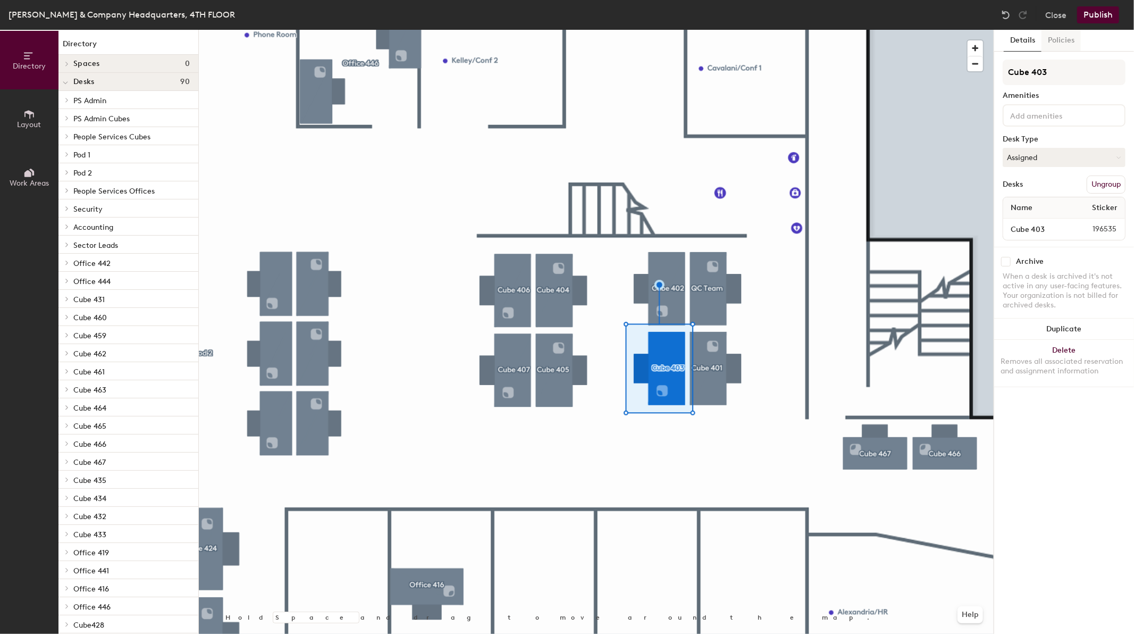
click at [1068, 39] on button "Policies" at bounding box center [1061, 41] width 39 height 22
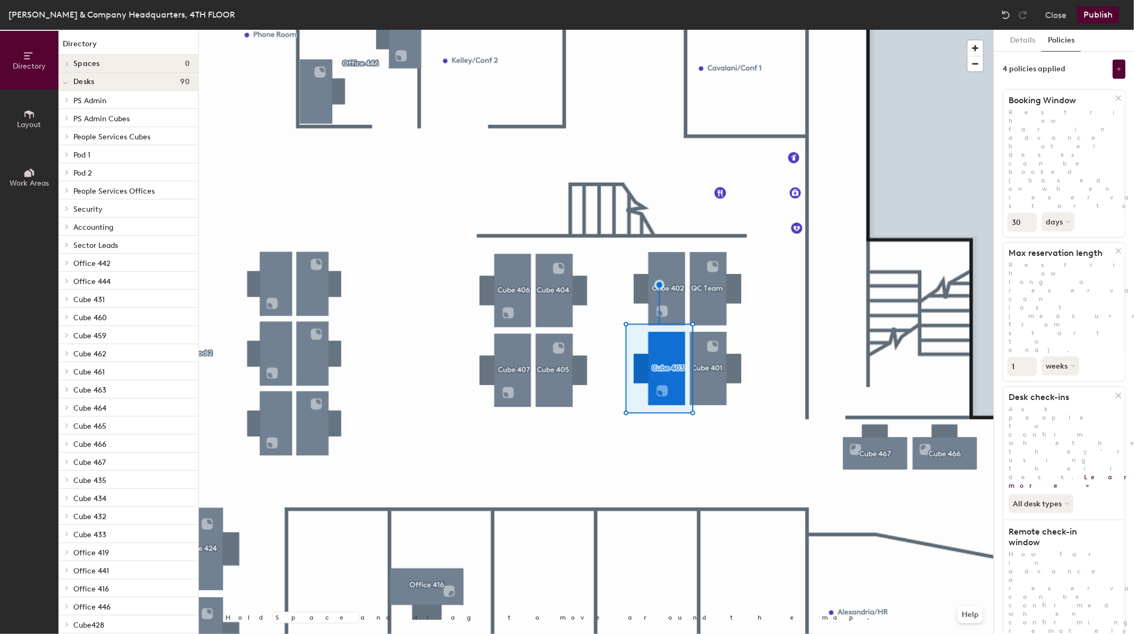
click at [1097, 16] on button "Publish" at bounding box center [1098, 14] width 42 height 17
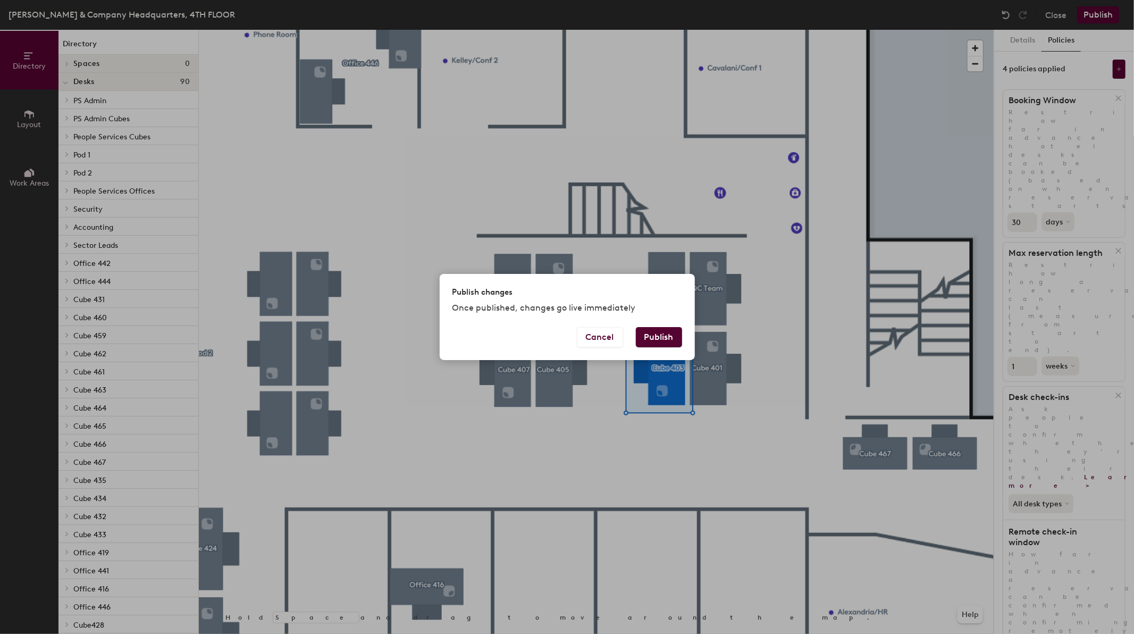
click at [659, 334] on button "Publish" at bounding box center [659, 337] width 46 height 20
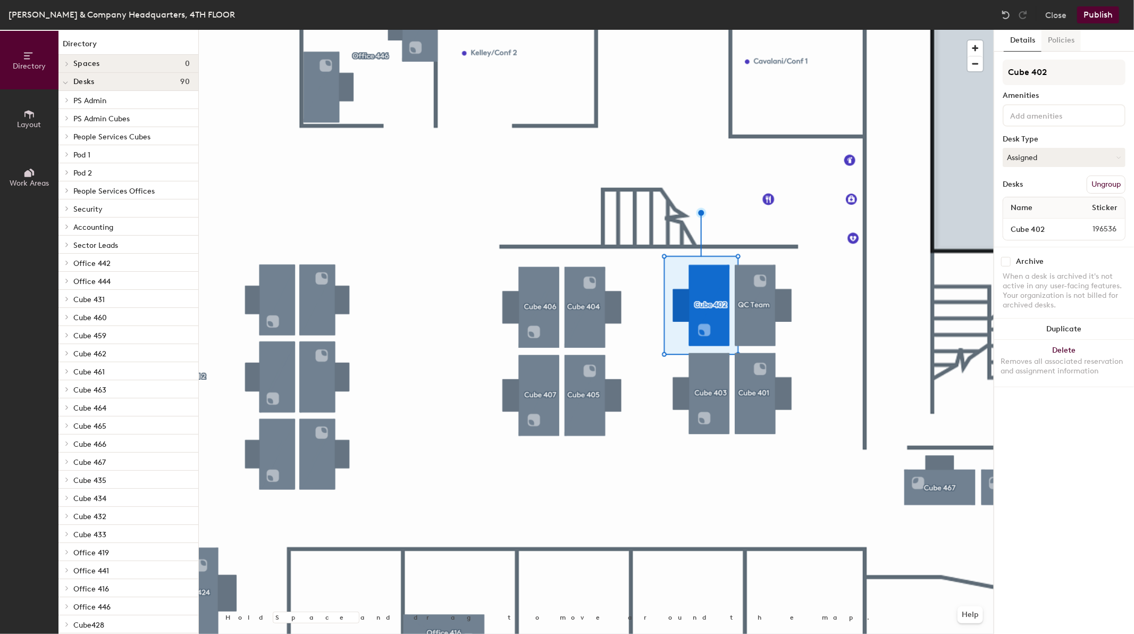
click at [1057, 36] on button "Policies" at bounding box center [1061, 41] width 39 height 22
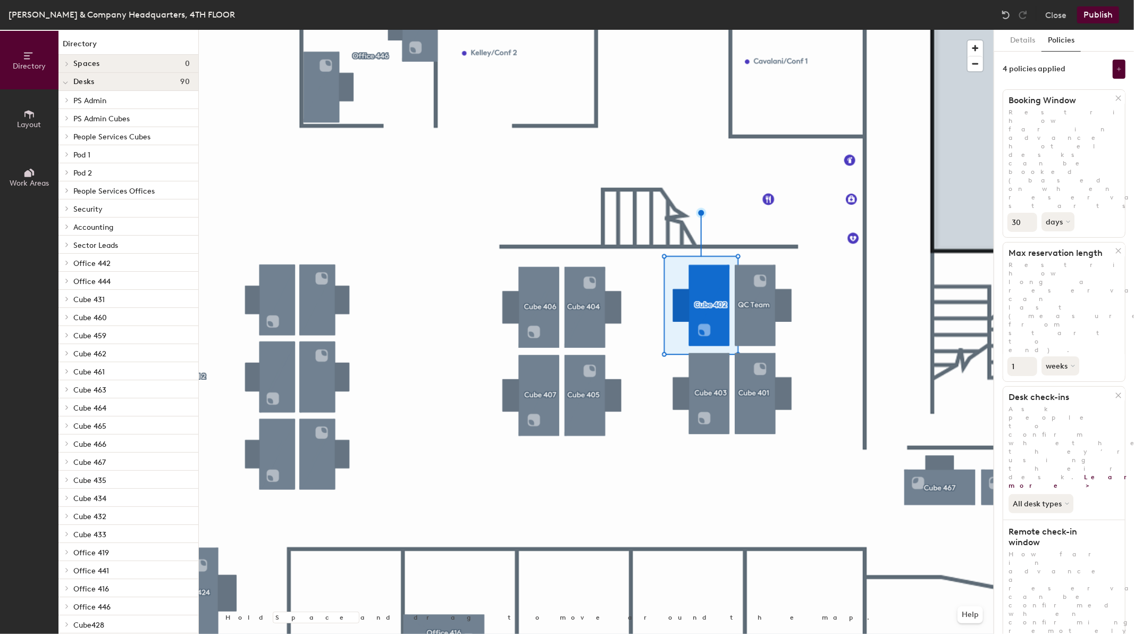
drag, startPoint x: 1109, startPoint y: 423, endPoint x: 1124, endPoint y: 475, distance: 53.7
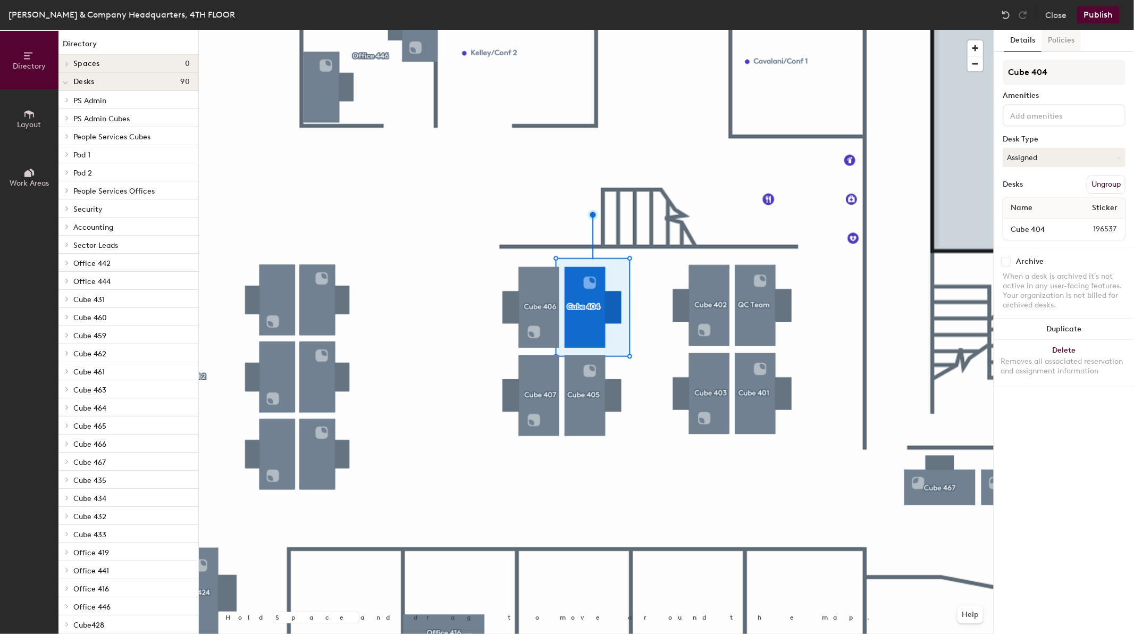
click at [1054, 38] on button "Policies" at bounding box center [1061, 41] width 39 height 22
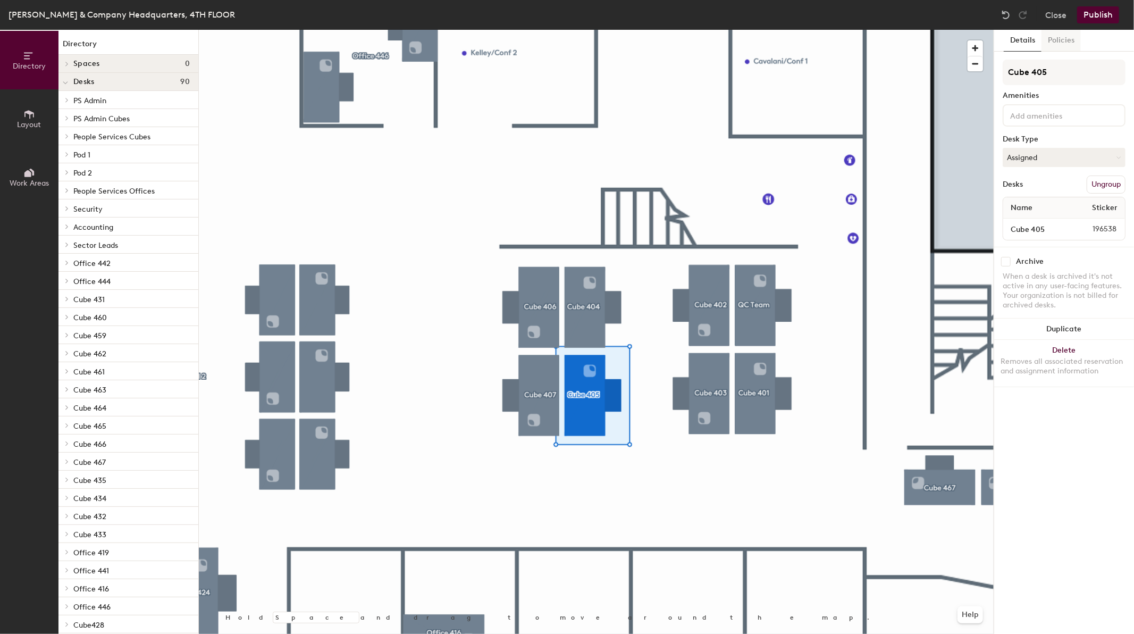
click at [1051, 35] on button "Policies" at bounding box center [1061, 41] width 39 height 22
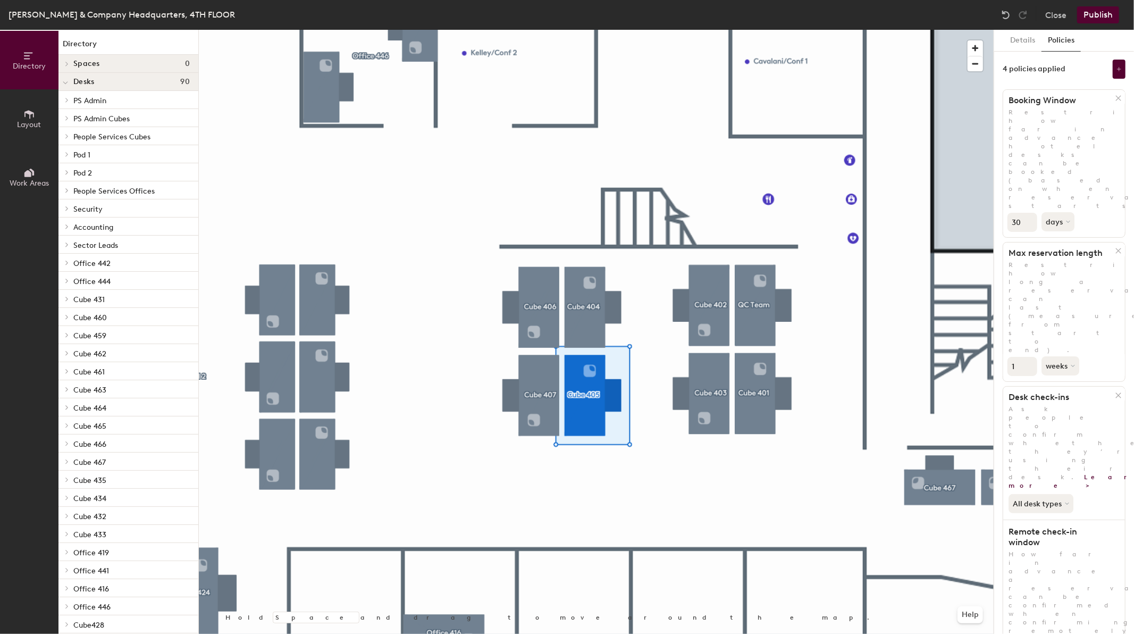
click at [1028, 46] on button "Details" at bounding box center [1023, 41] width 38 height 22
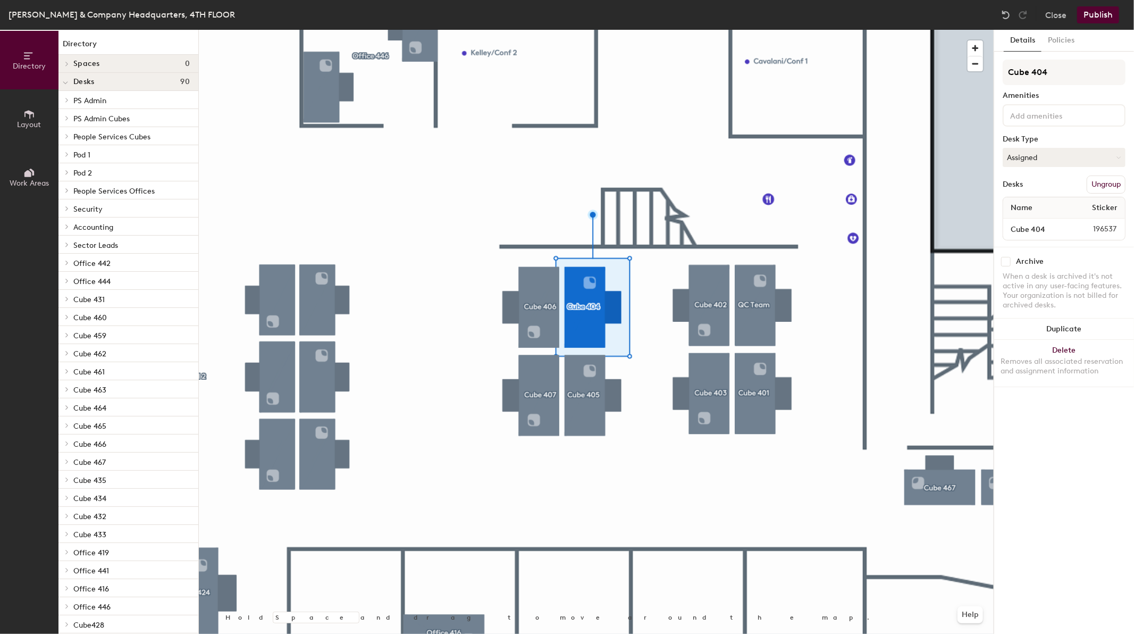
click at [710, 30] on div at bounding box center [596, 30] width 795 height 0
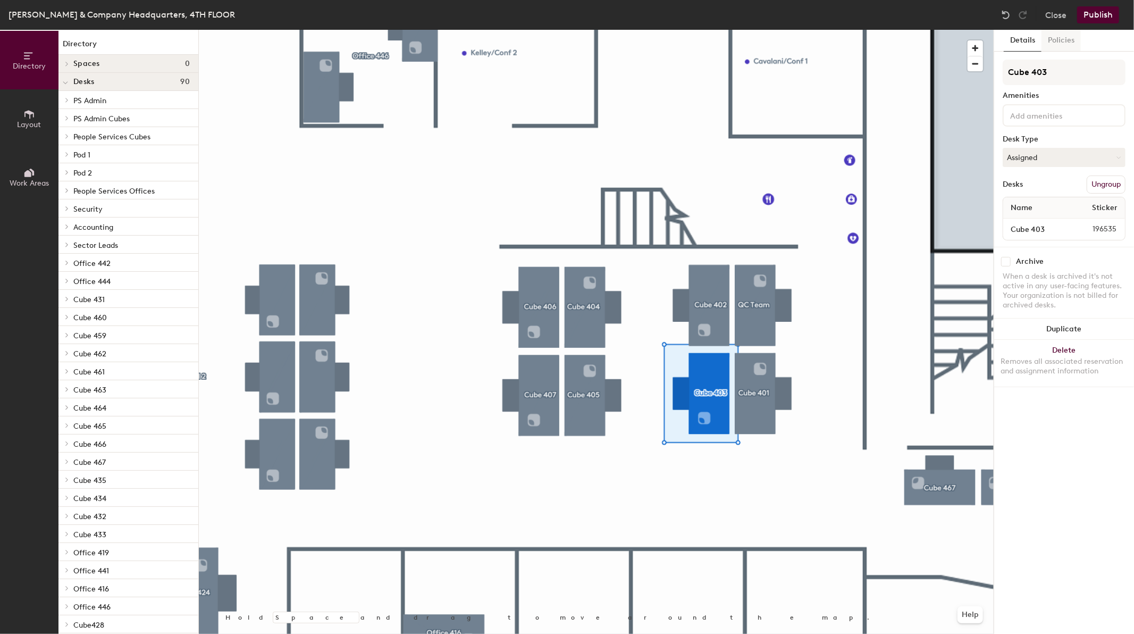
click at [1070, 36] on button "Policies" at bounding box center [1061, 41] width 39 height 22
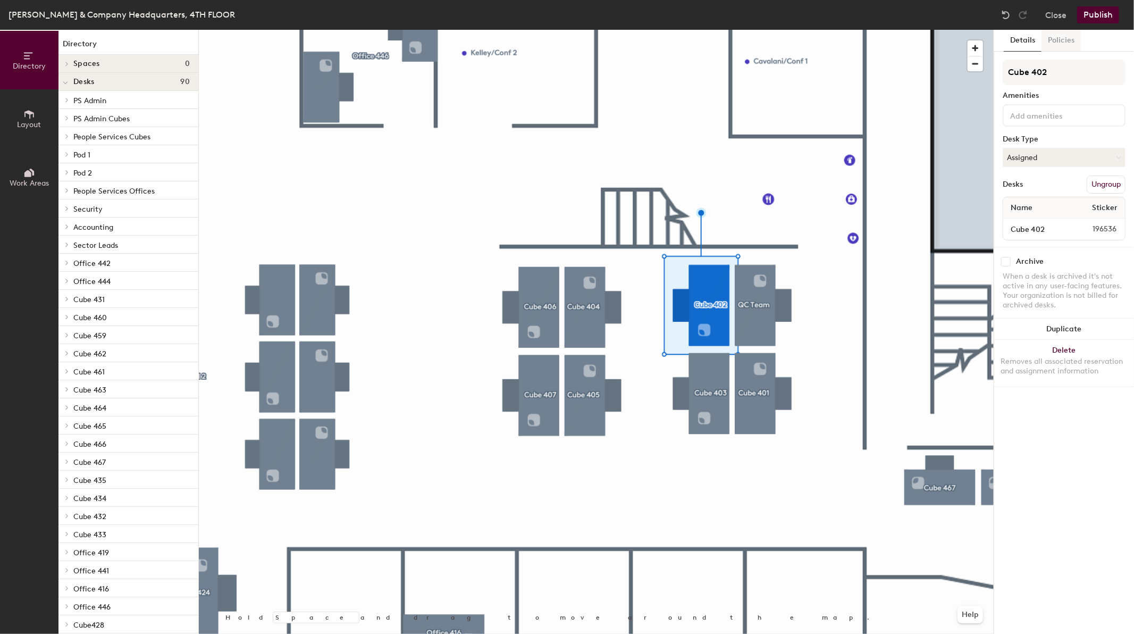
click at [1059, 41] on button "Policies" at bounding box center [1061, 41] width 39 height 22
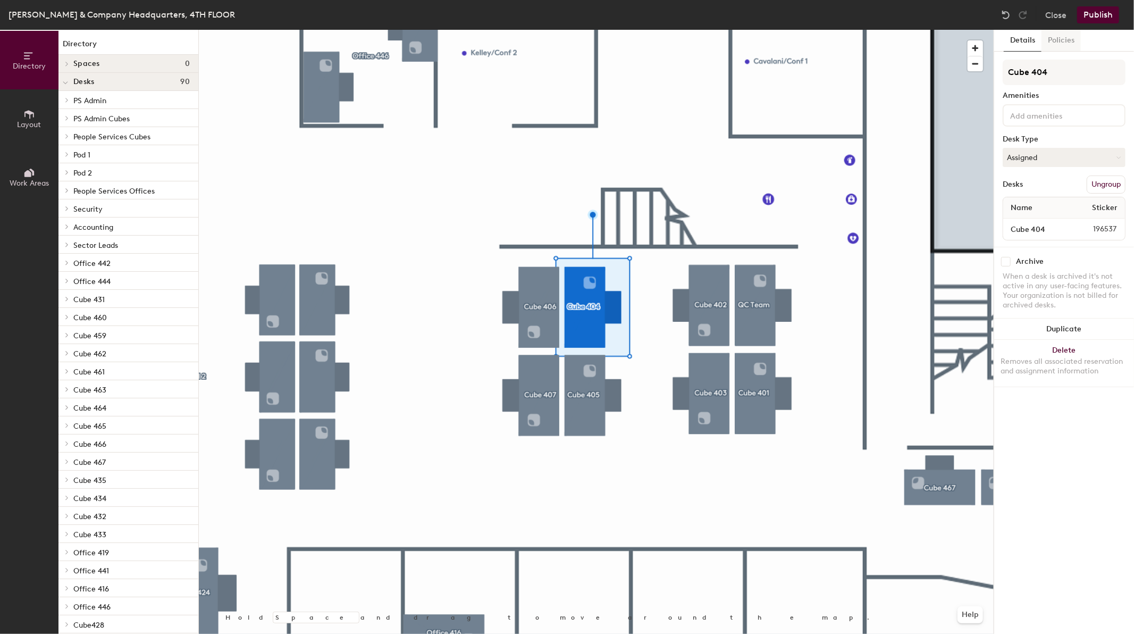
click at [1059, 40] on button "Policies" at bounding box center [1061, 41] width 39 height 22
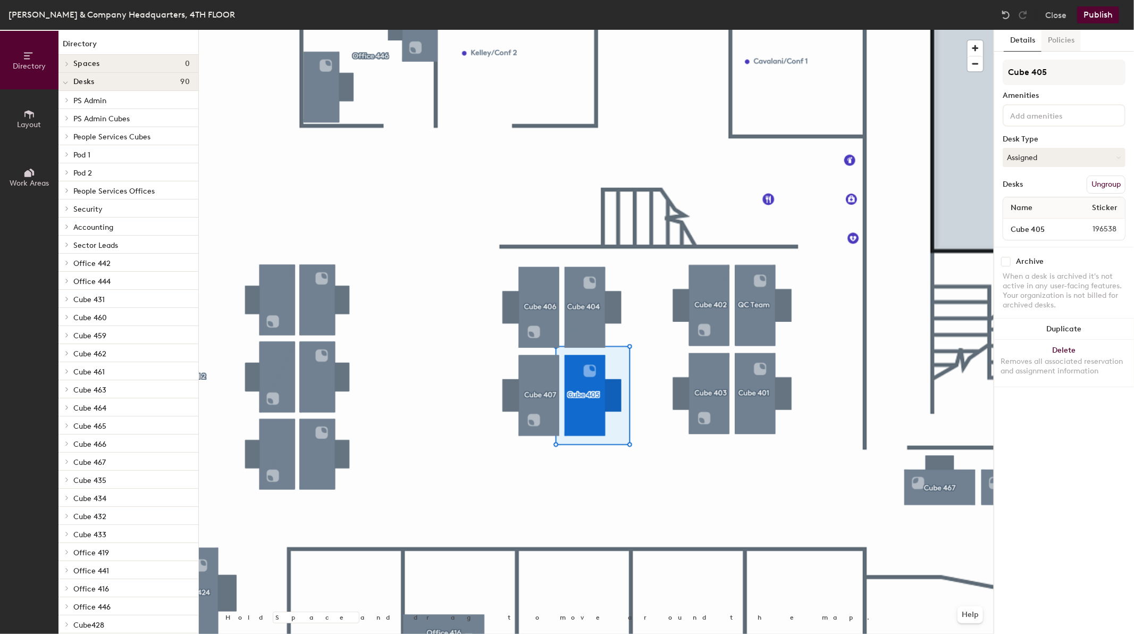
click at [1056, 40] on button "Policies" at bounding box center [1061, 41] width 39 height 22
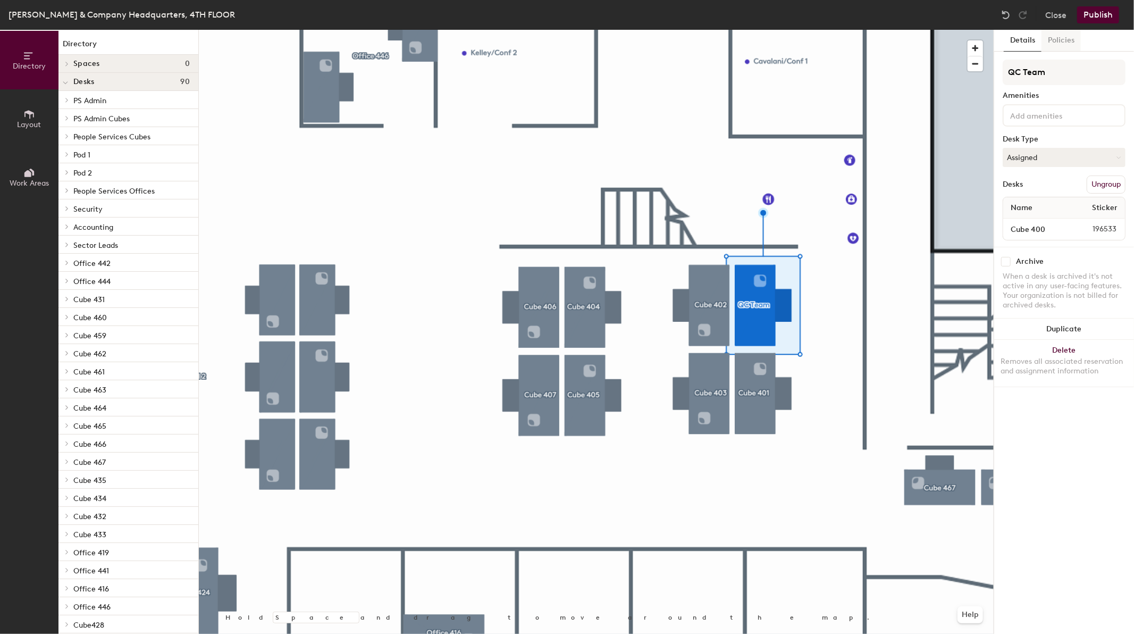
click at [1061, 45] on button "Policies" at bounding box center [1061, 41] width 39 height 22
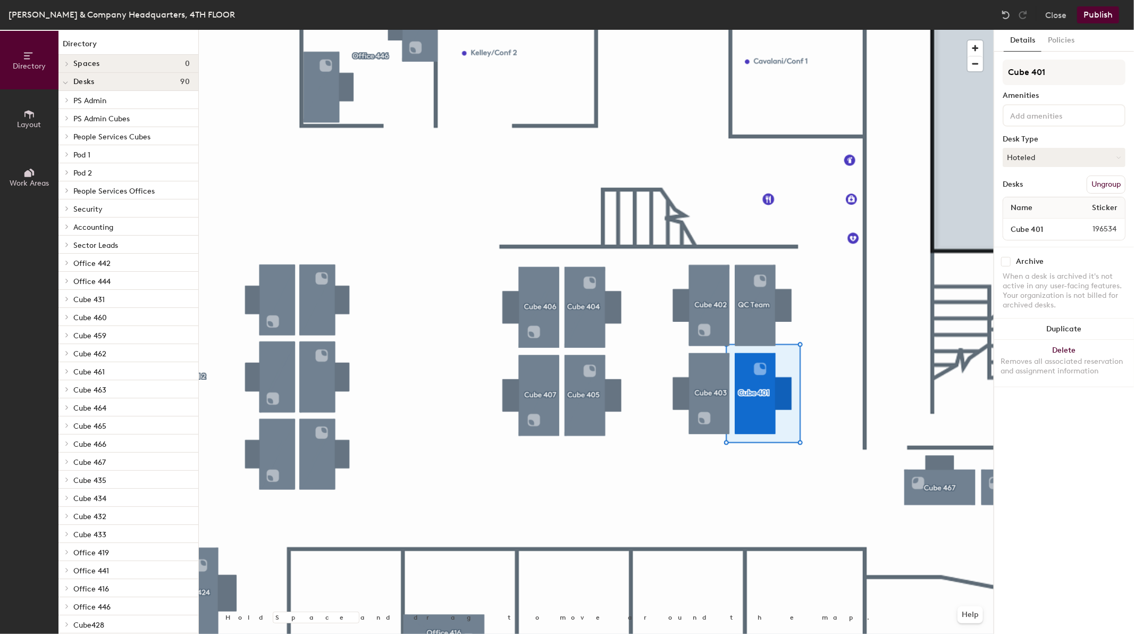
click at [1060, 29] on div "Kearney & Company Headquarters, 4TH FLOOR Close Publish" at bounding box center [567, 15] width 1134 height 30
click at [1060, 34] on button "Policies" at bounding box center [1061, 41] width 39 height 22
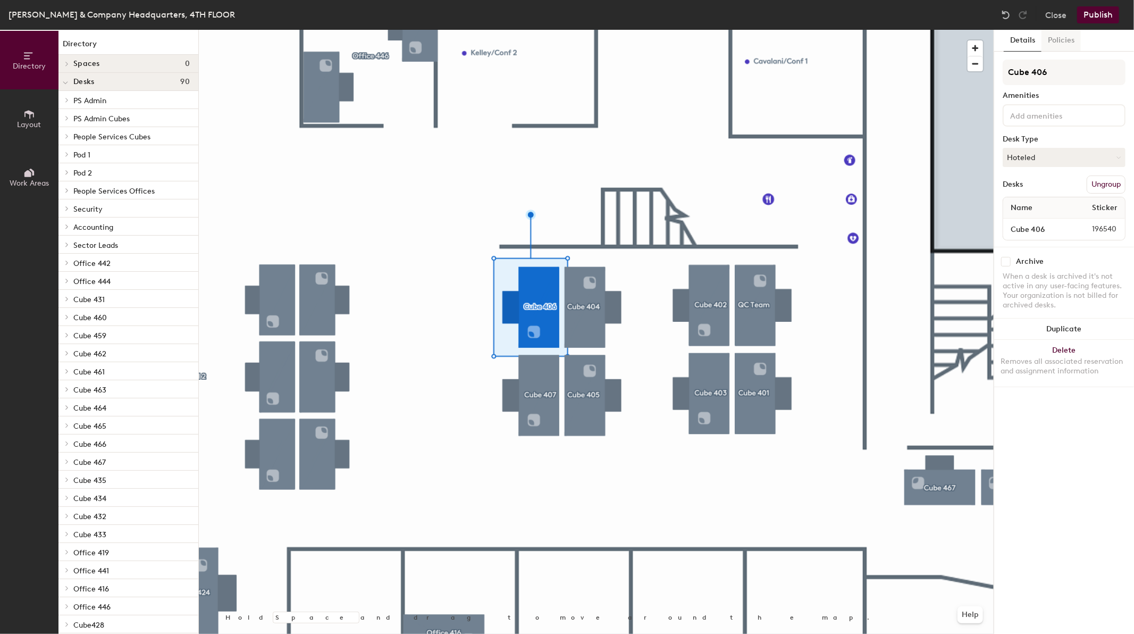
click at [1060, 40] on button "Policies" at bounding box center [1061, 41] width 39 height 22
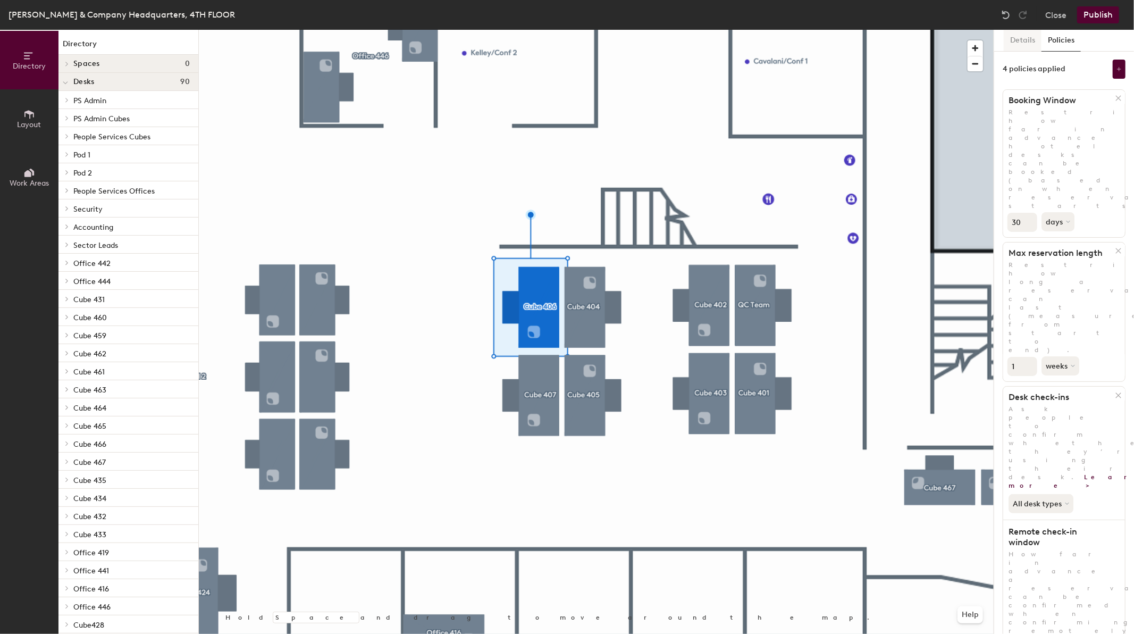
click at [1015, 33] on button "Details" at bounding box center [1023, 41] width 38 height 22
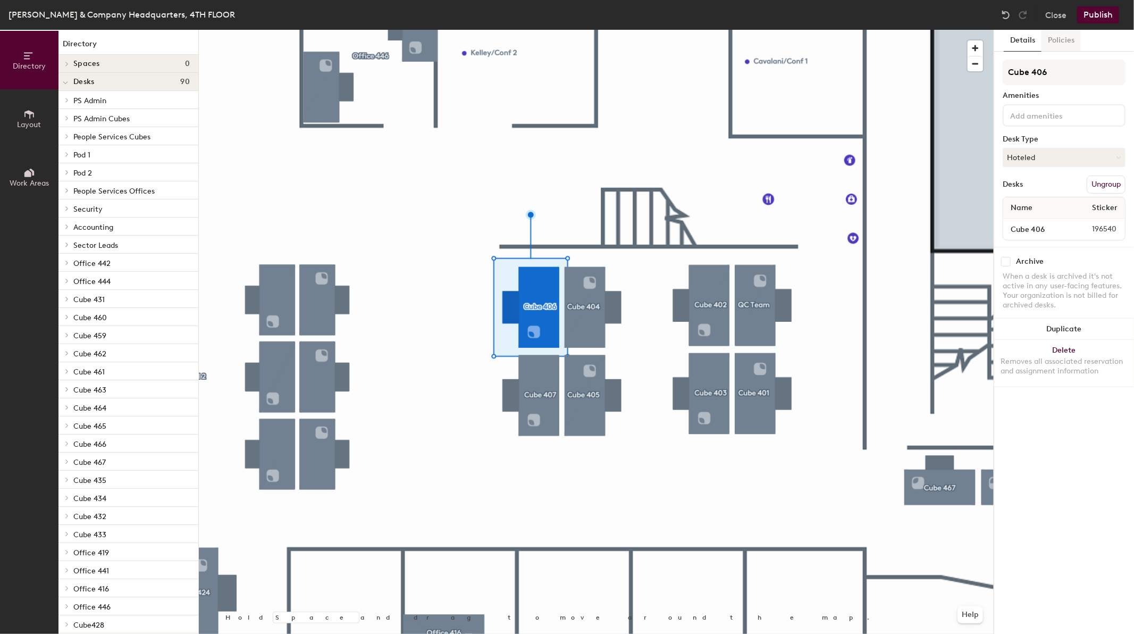
click at [1054, 38] on button "Policies" at bounding box center [1061, 41] width 39 height 22
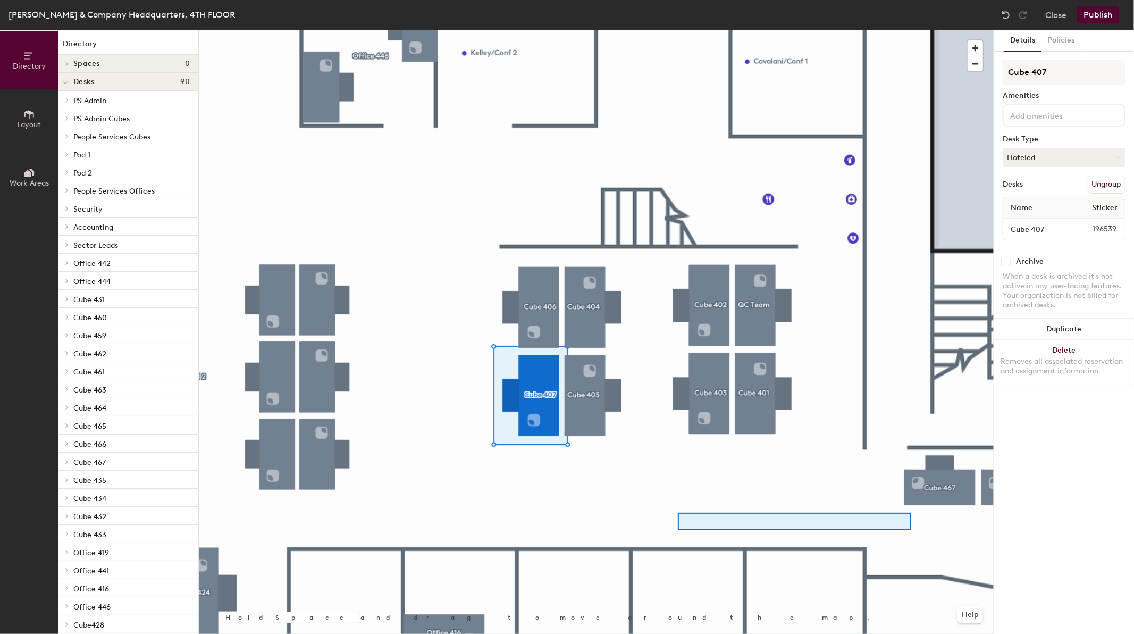
click at [678, 30] on div at bounding box center [596, 30] width 795 height 0
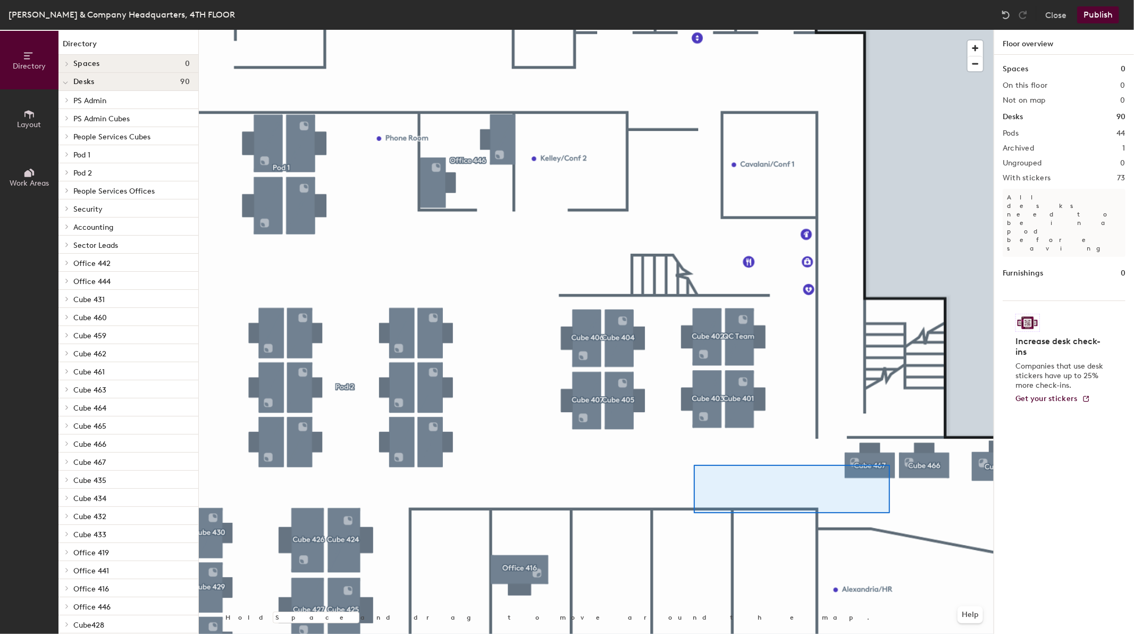
click at [694, 30] on div at bounding box center [596, 30] width 795 height 0
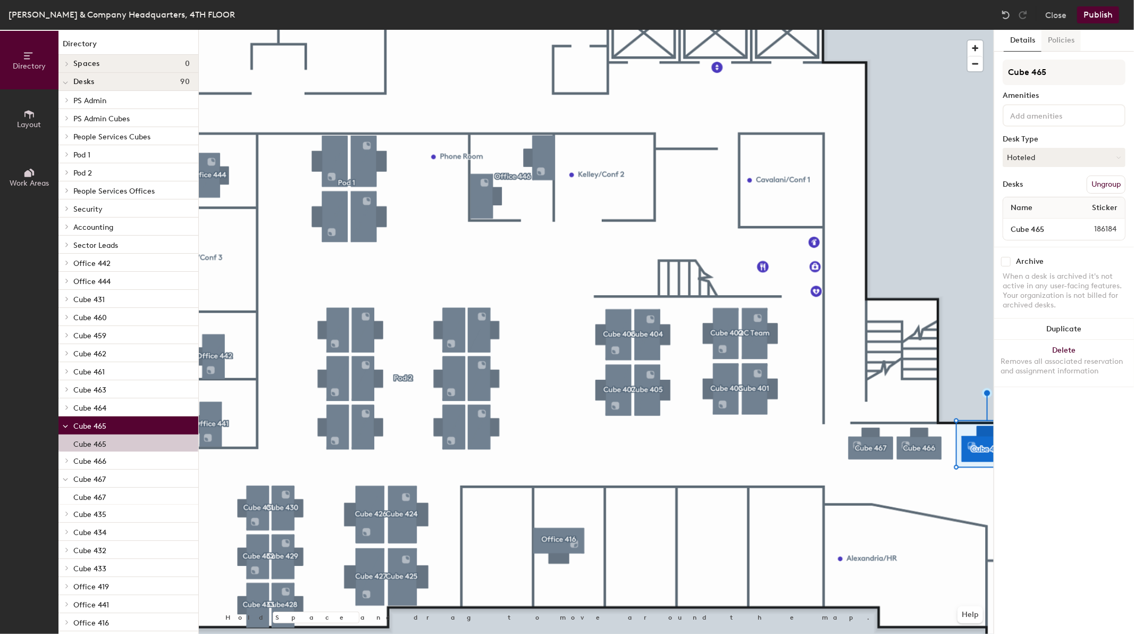
click at [1061, 38] on button "Policies" at bounding box center [1061, 41] width 39 height 22
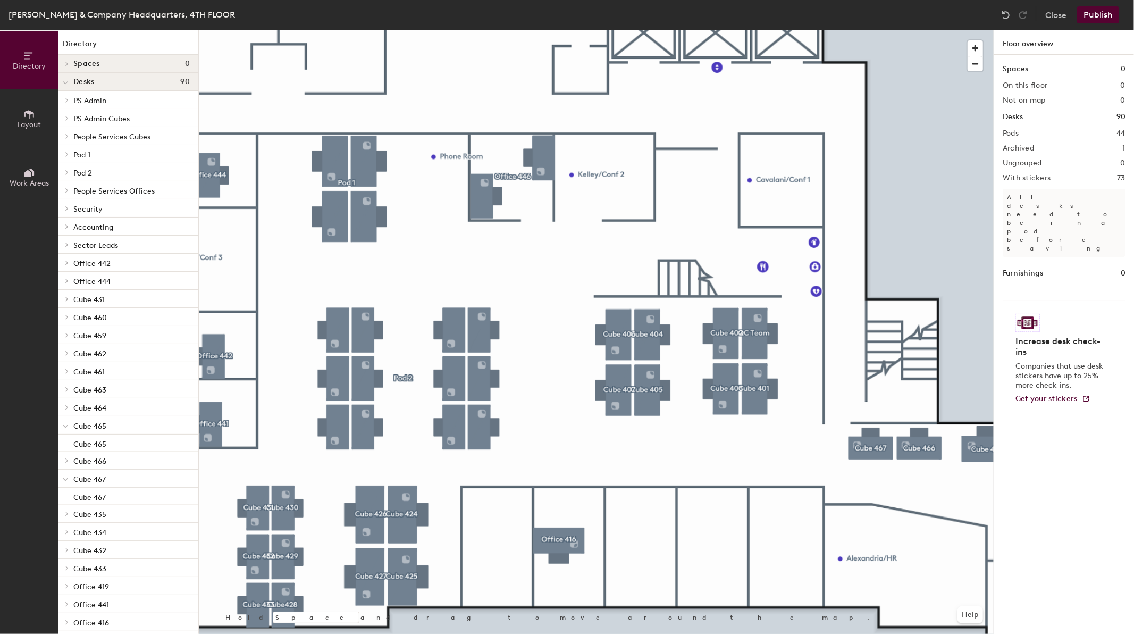
click at [1091, 17] on button "Publish" at bounding box center [1098, 14] width 42 height 17
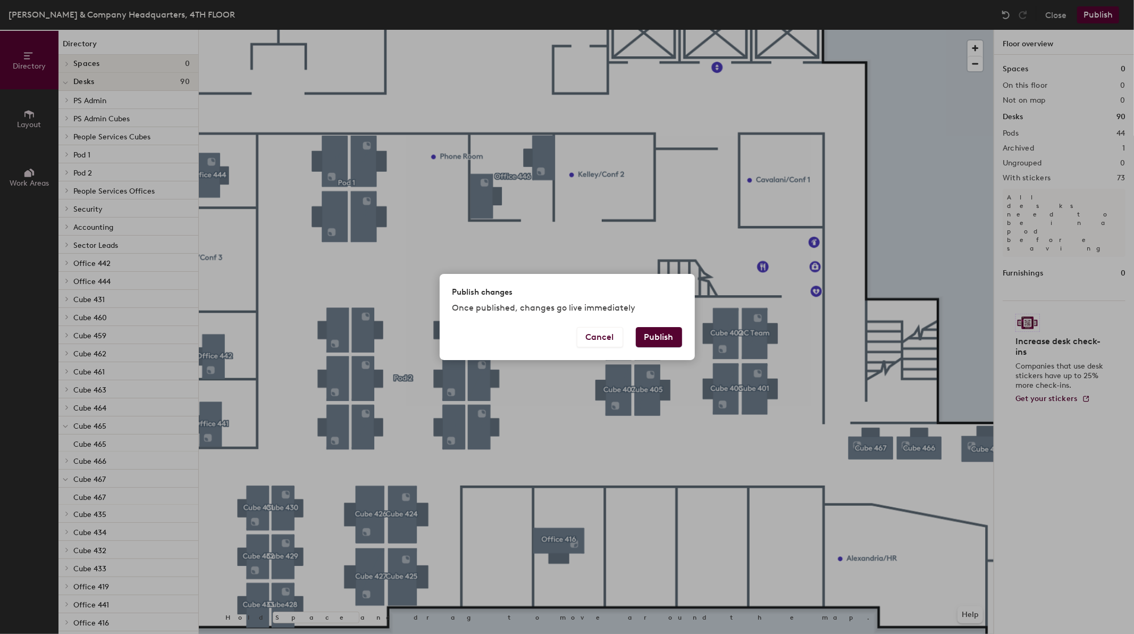
click at [659, 341] on button "Publish" at bounding box center [659, 337] width 46 height 20
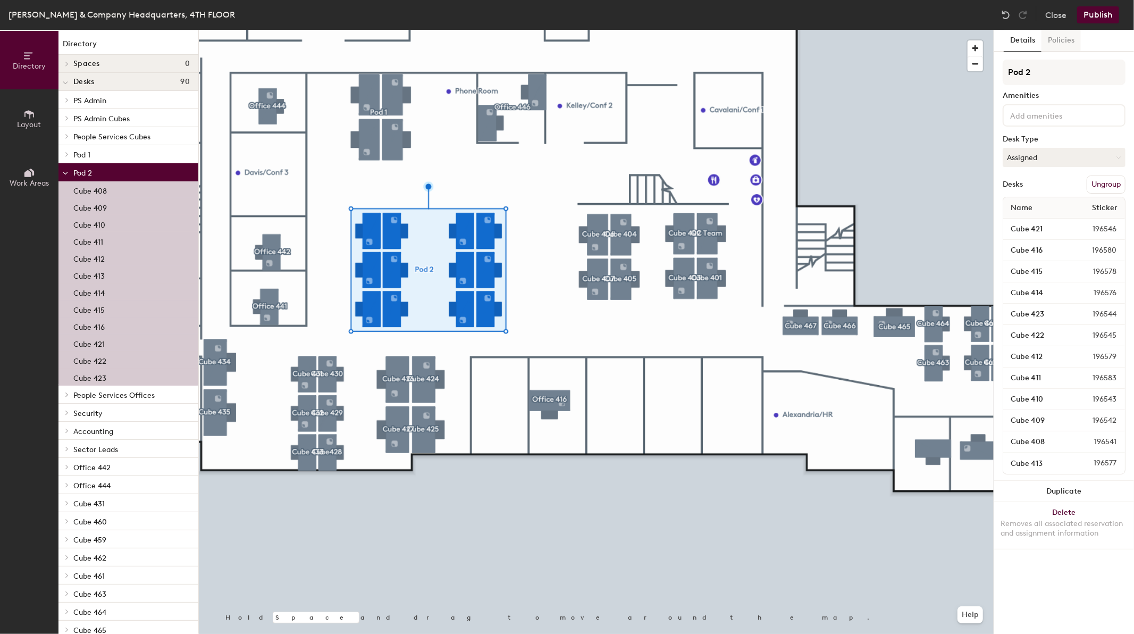
click at [1059, 39] on button "Policies" at bounding box center [1061, 41] width 39 height 22
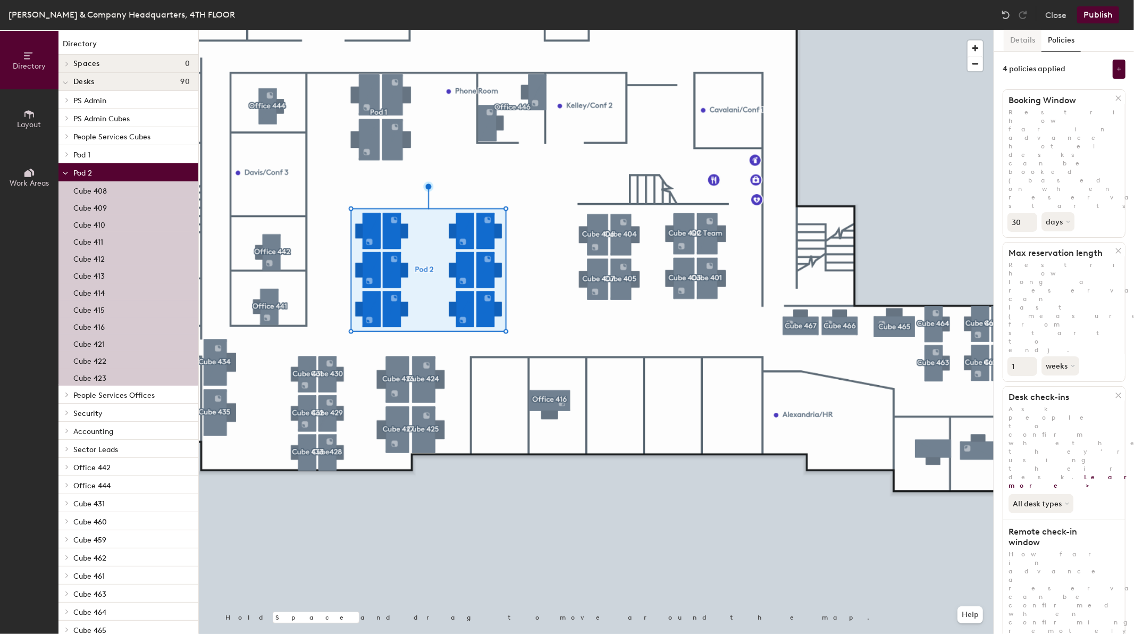
click at [1027, 38] on button "Details" at bounding box center [1023, 41] width 38 height 22
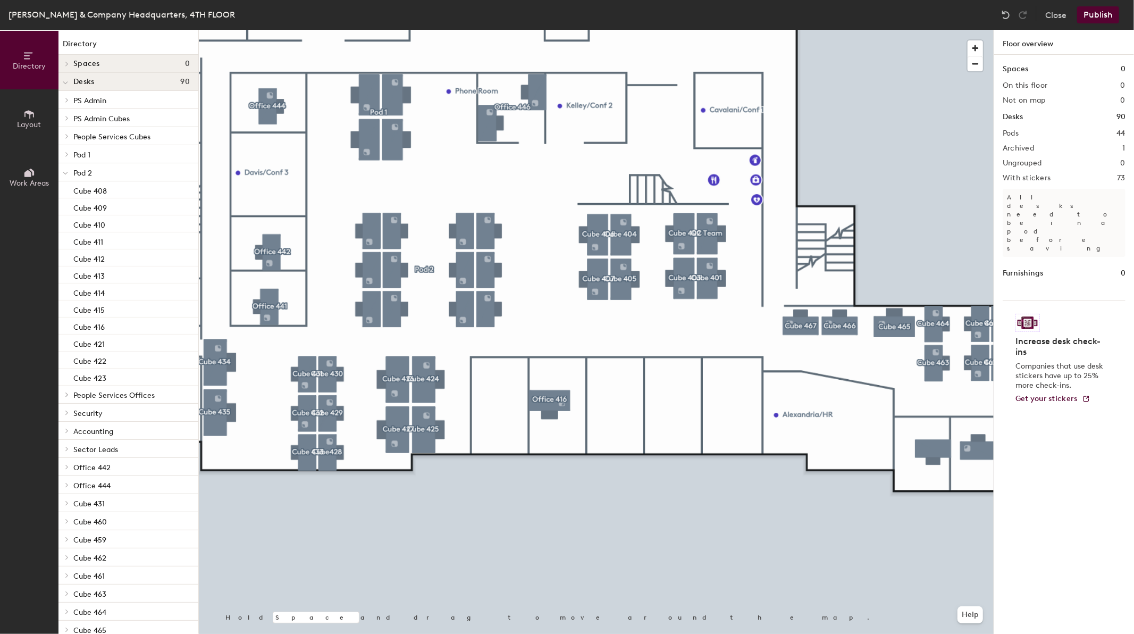
click at [1104, 15] on button "Publish" at bounding box center [1098, 14] width 42 height 17
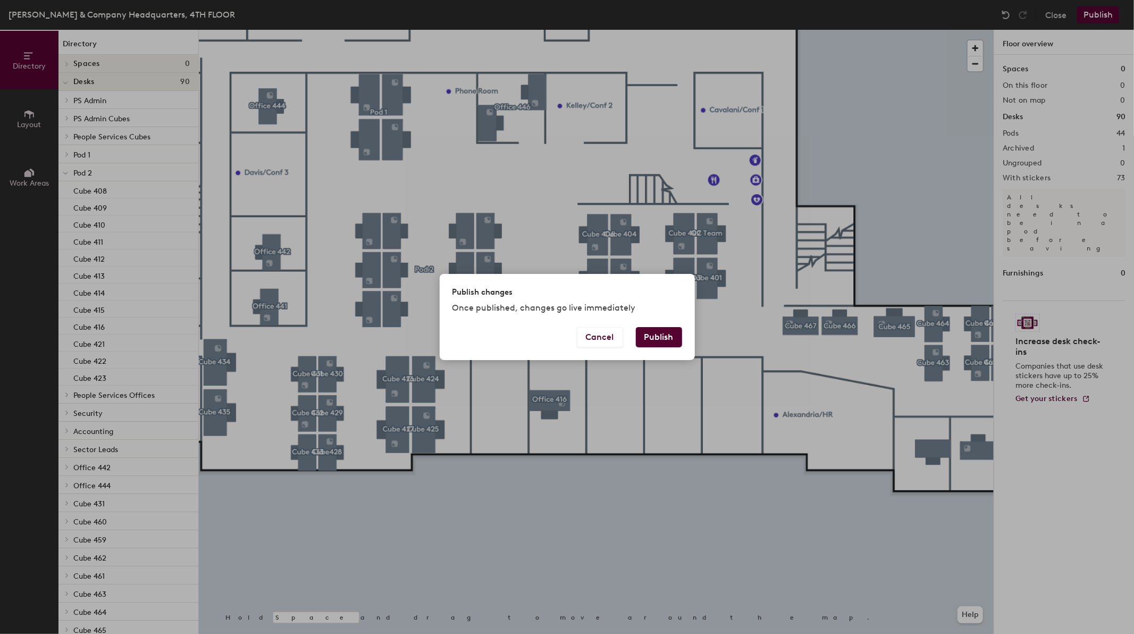
click at [675, 337] on button "Publish" at bounding box center [659, 337] width 46 height 20
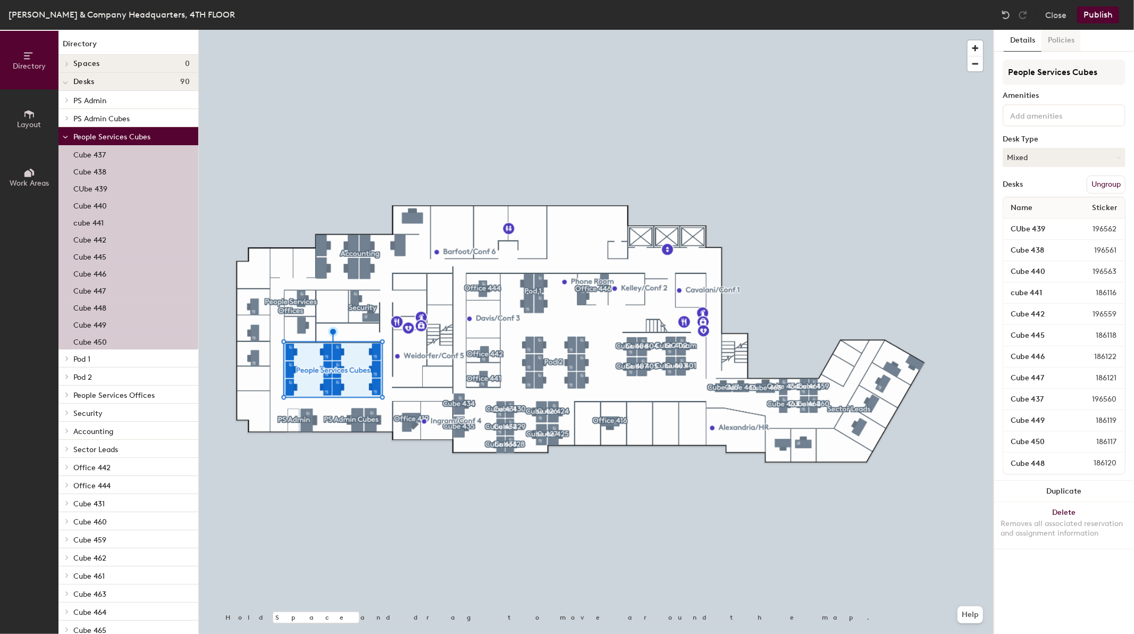
click at [1067, 34] on button "Policies" at bounding box center [1061, 41] width 39 height 22
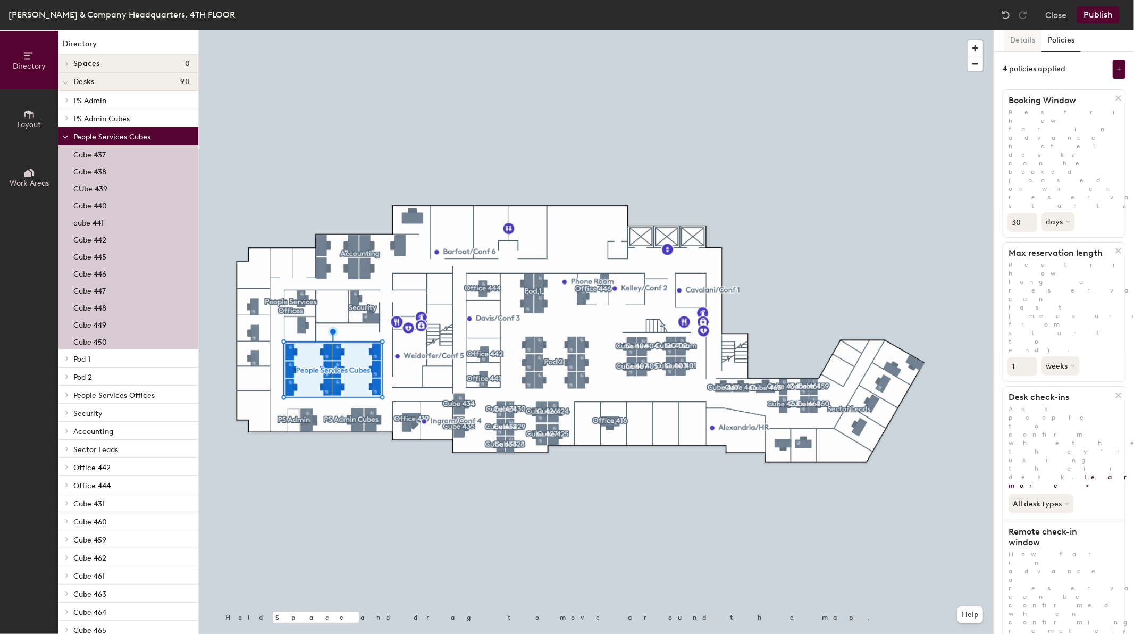
click at [1018, 36] on button "Details" at bounding box center [1023, 41] width 38 height 22
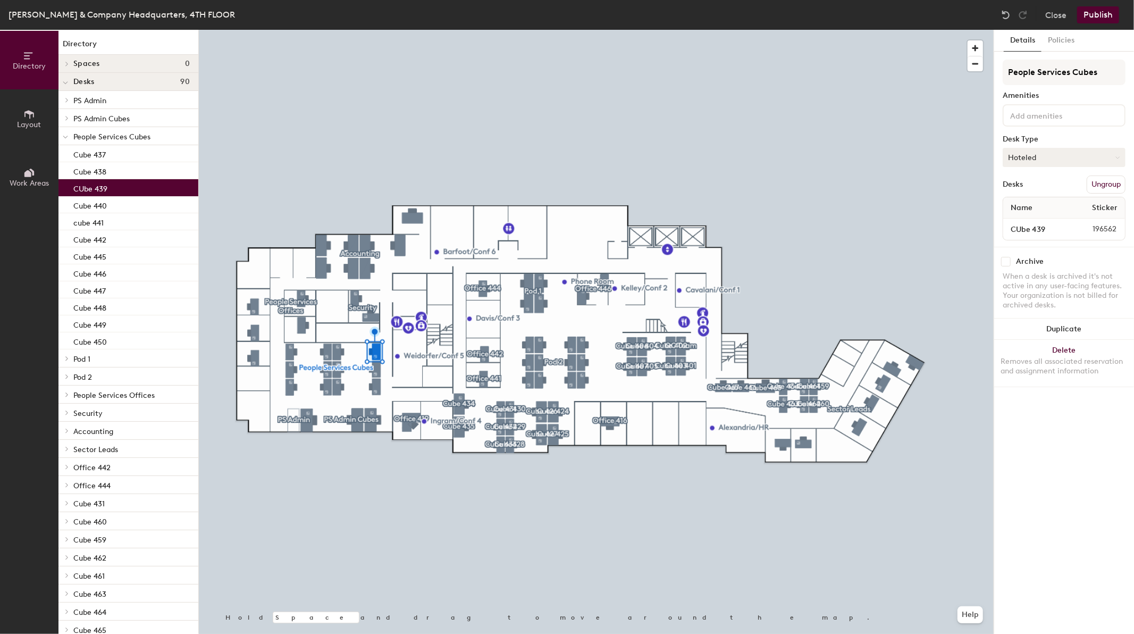
click at [1043, 158] on button "Hoteled" at bounding box center [1064, 157] width 123 height 19
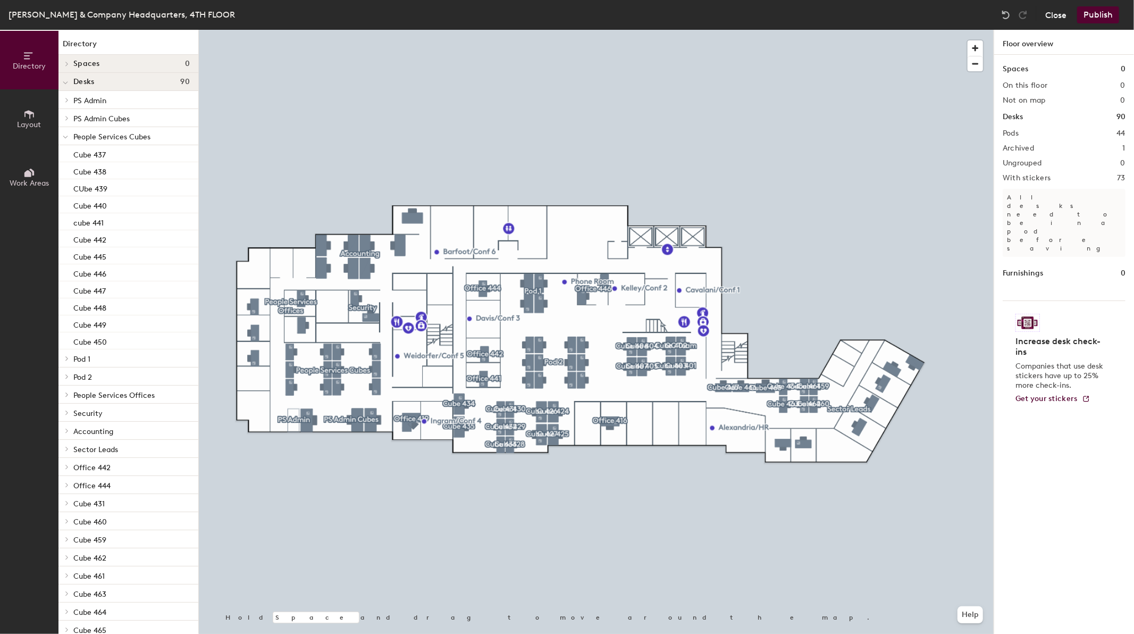
click at [1056, 13] on button "Close" at bounding box center [1055, 14] width 21 height 17
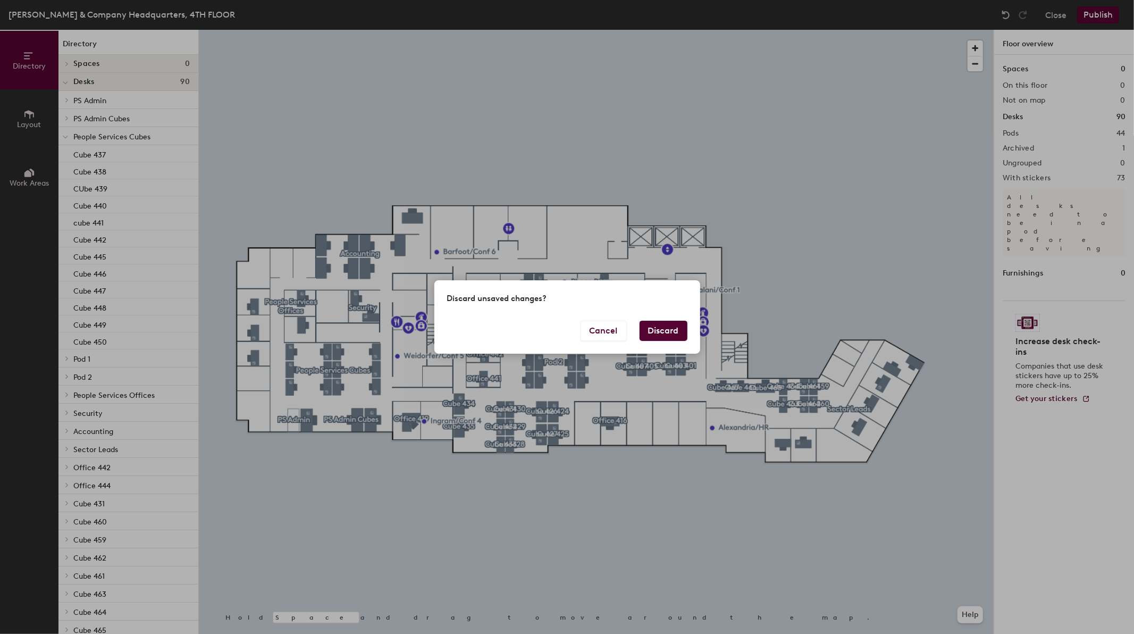
click at [652, 329] on button "Discard" at bounding box center [664, 331] width 48 height 20
